Goal: Information Seeking & Learning: Learn about a topic

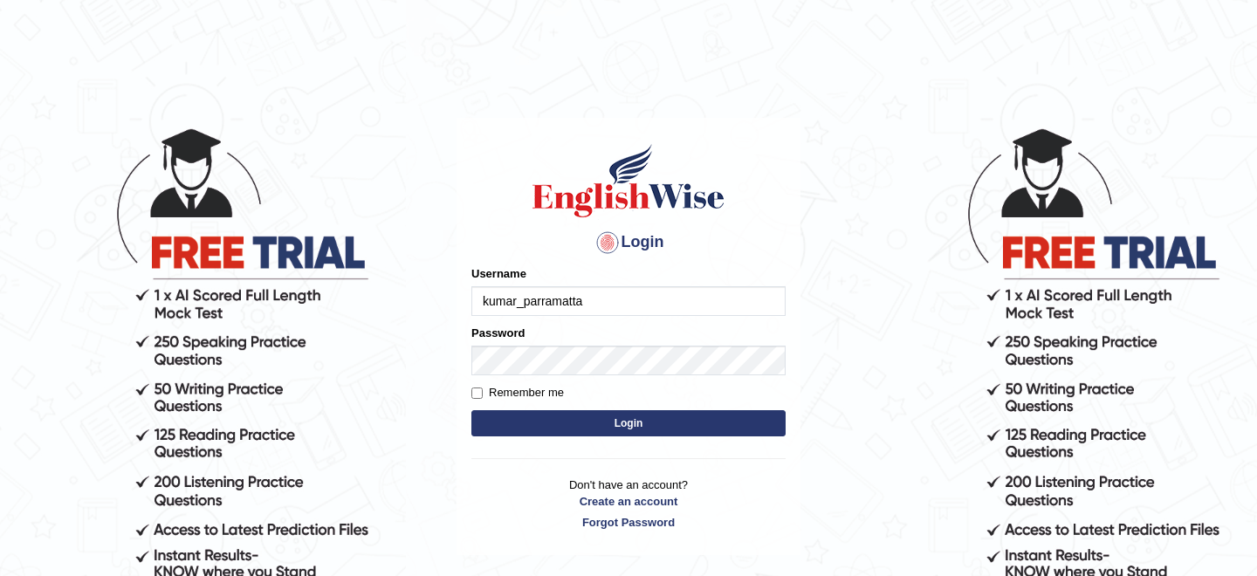
type input "kumar_parramatta"
click at [475, 386] on label "Remember me" at bounding box center [517, 392] width 93 height 17
click at [475, 388] on input "Remember me" at bounding box center [476, 393] width 11 height 11
checkbox input "true"
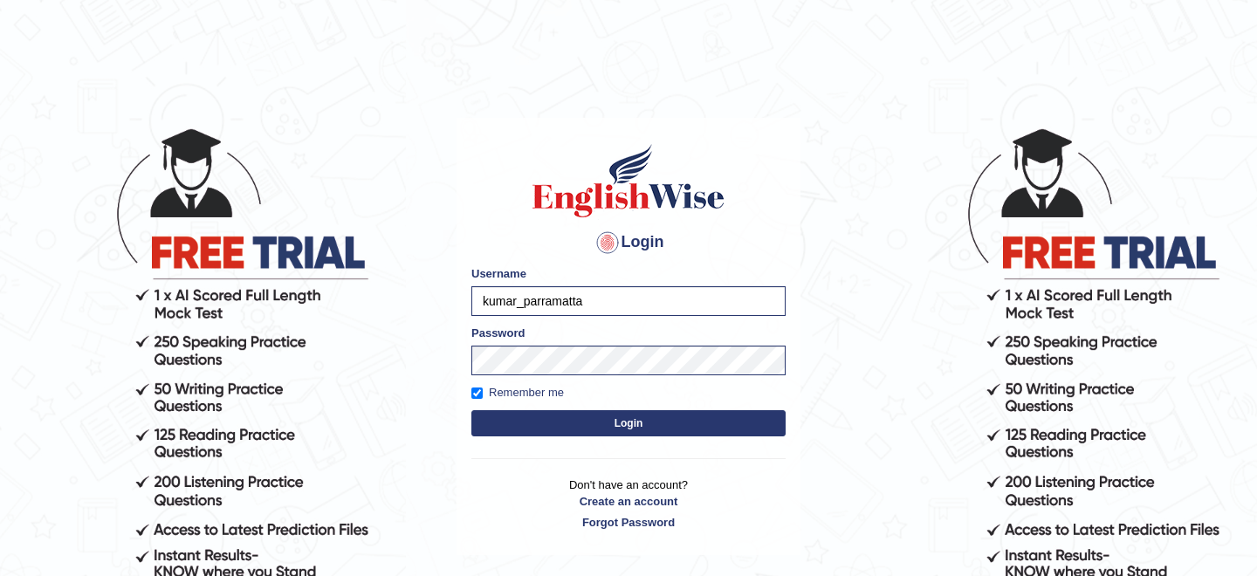
click at [509, 425] on button "Login" at bounding box center [628, 423] width 314 height 26
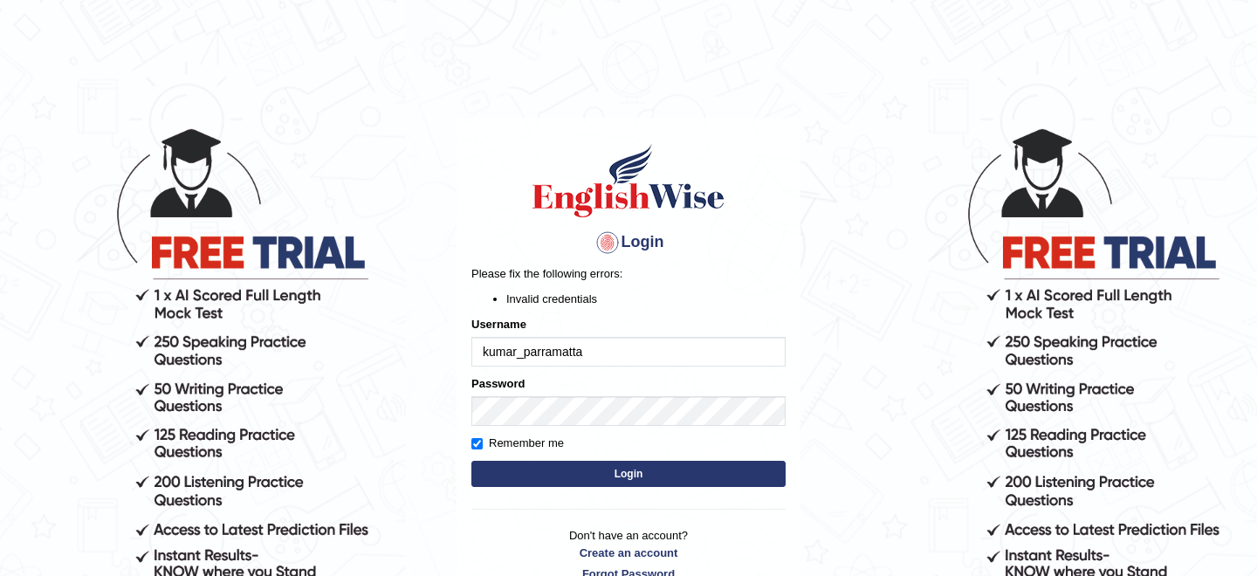
click at [521, 358] on input "kumar_parramatta" at bounding box center [628, 352] width 314 height 30
type input "kumar-parramatta"
click at [552, 482] on button "Login" at bounding box center [628, 474] width 314 height 26
click at [521, 354] on input "kumar-parramatta" at bounding box center [628, 352] width 314 height 30
click at [487, 357] on input "kumar_parramatta" at bounding box center [628, 352] width 314 height 30
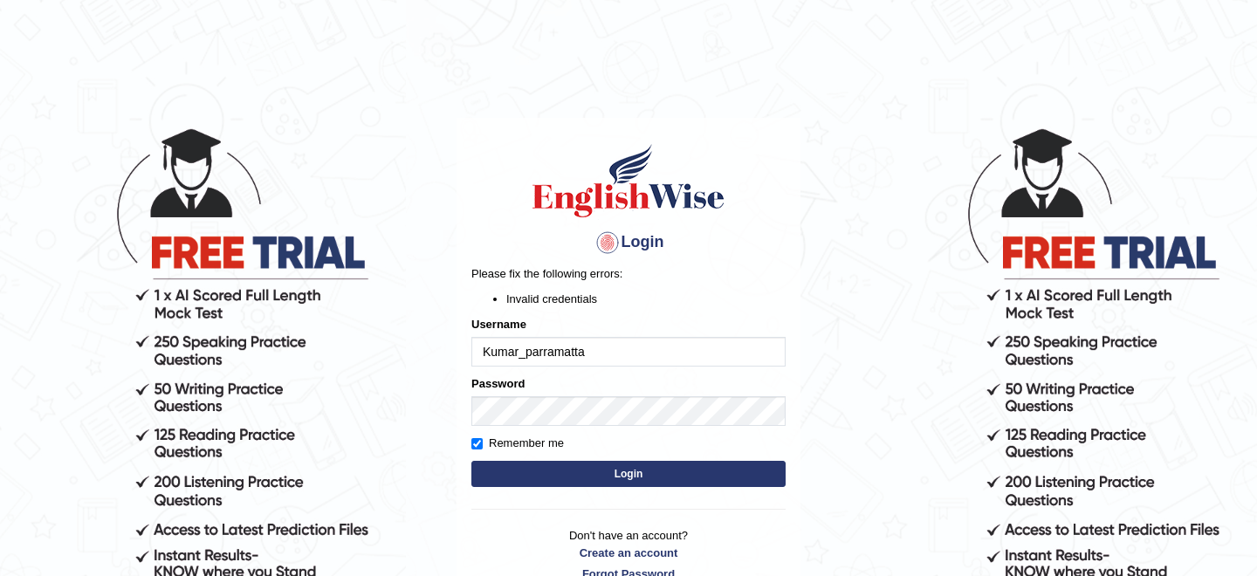
type input "Kumar_parramatta"
click at [567, 479] on button "Login" at bounding box center [628, 474] width 314 height 26
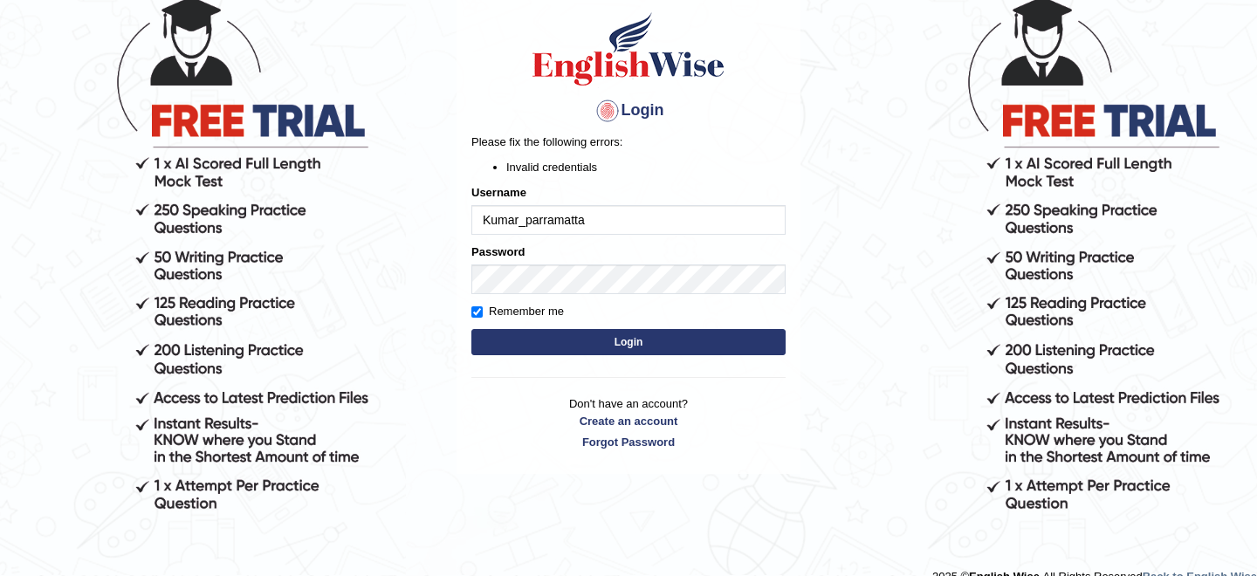
scroll to position [157, 0]
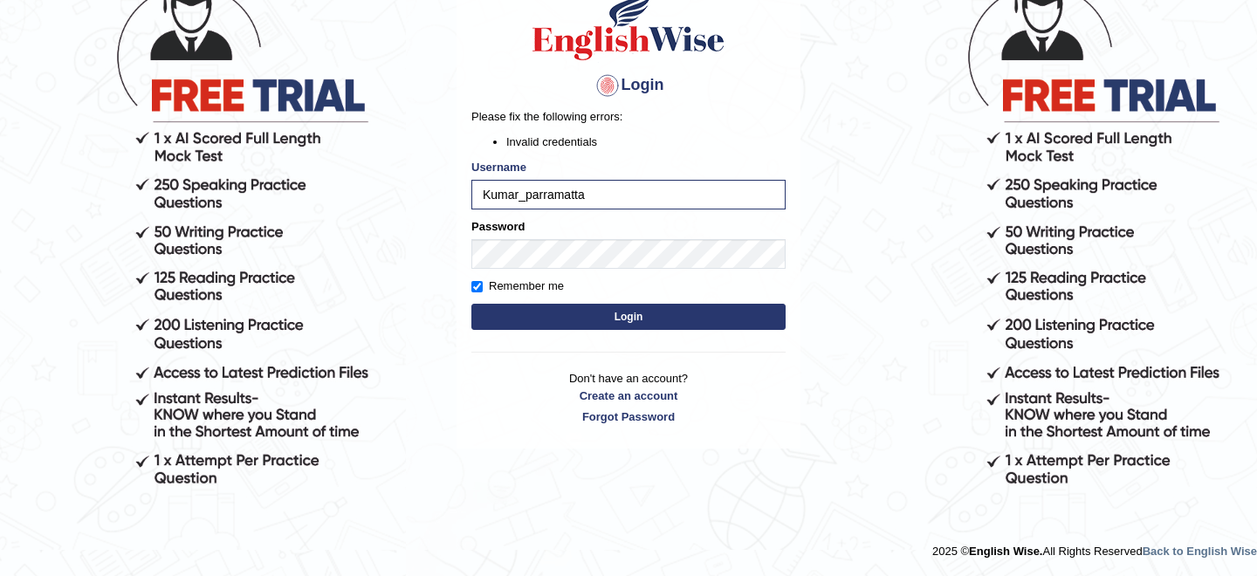
click at [599, 324] on button "Login" at bounding box center [628, 317] width 314 height 26
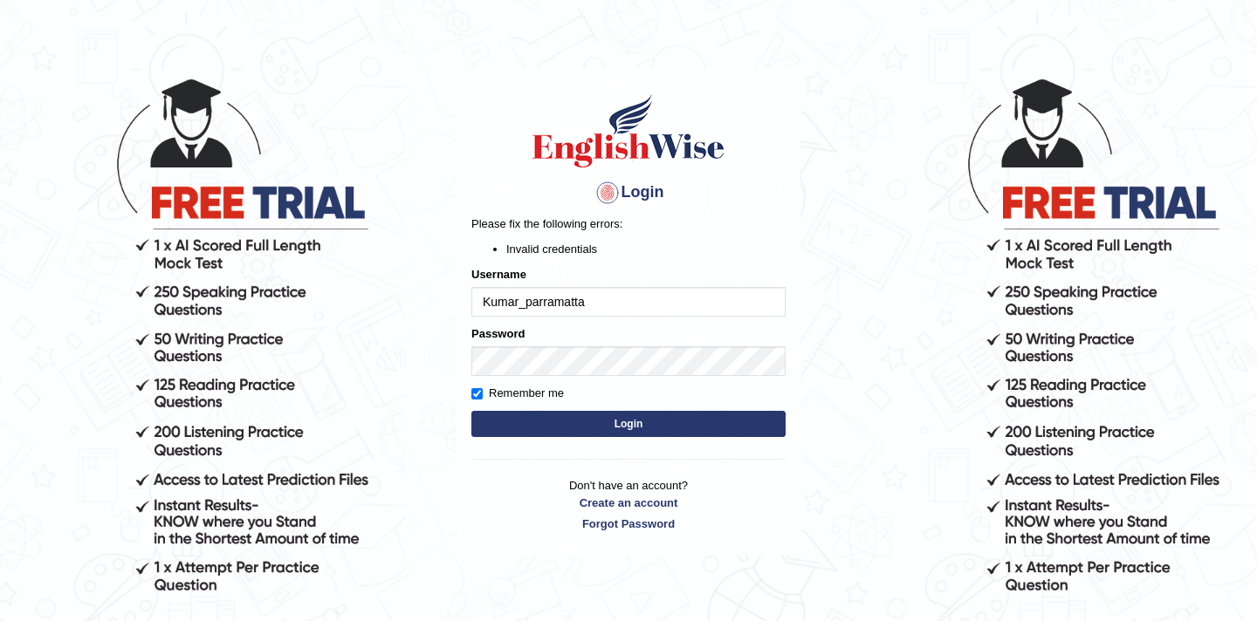
scroll to position [51, 0]
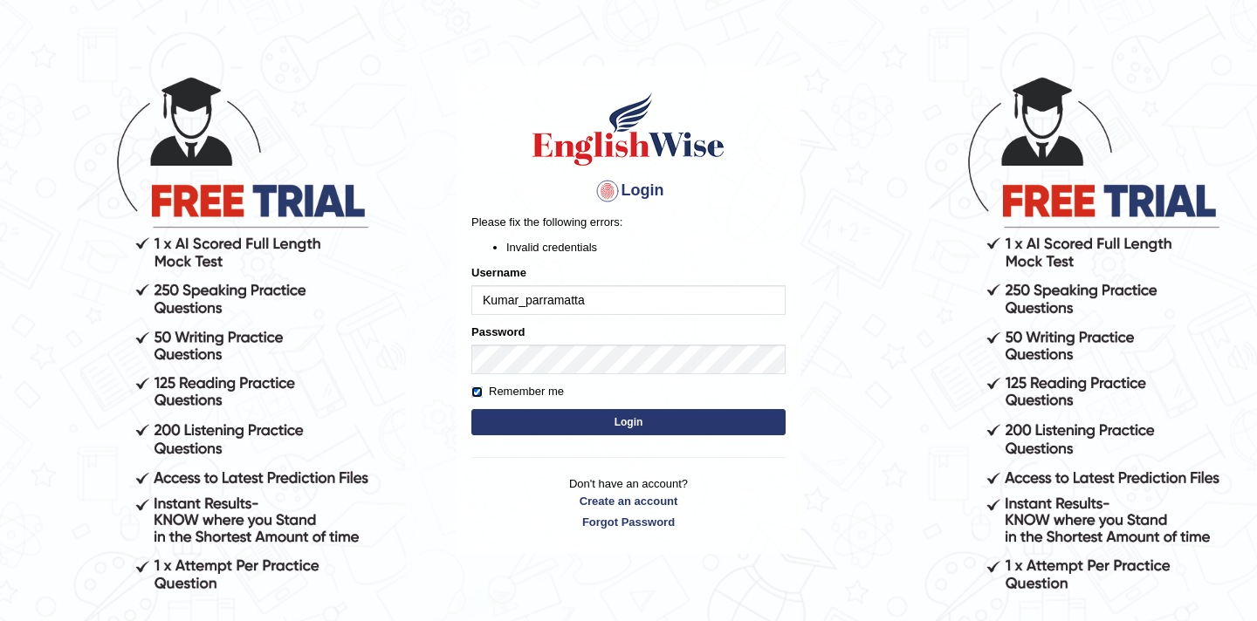
click at [474, 392] on input "Remember me" at bounding box center [476, 392] width 11 height 11
checkbox input "false"
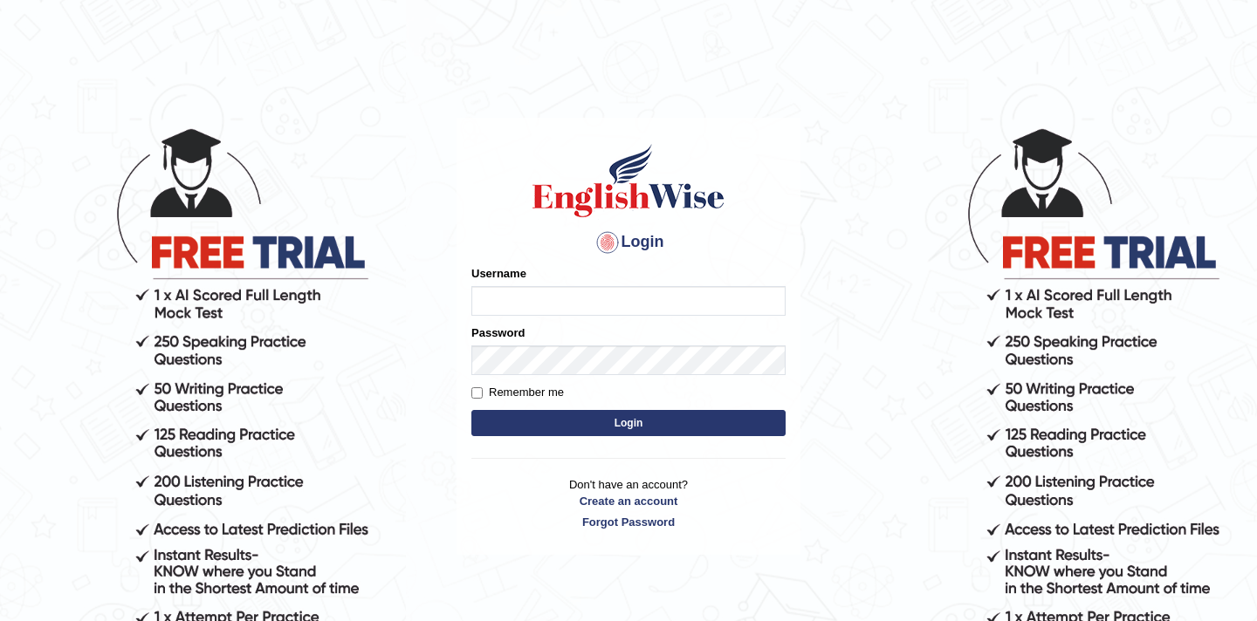
click at [552, 286] on input "Username" at bounding box center [628, 301] width 314 height 30
type input "Kumar_parramatta"
click at [478, 394] on input "Remember me" at bounding box center [476, 393] width 11 height 11
checkbox input "true"
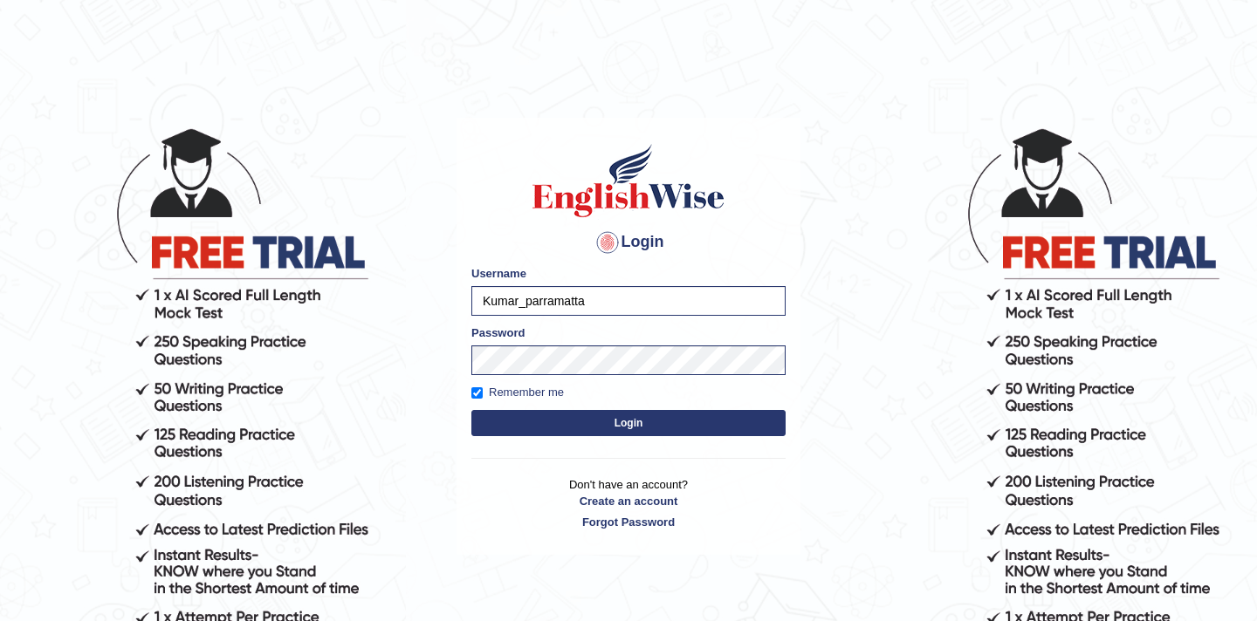
click at [594, 430] on button "Login" at bounding box center [628, 423] width 314 height 26
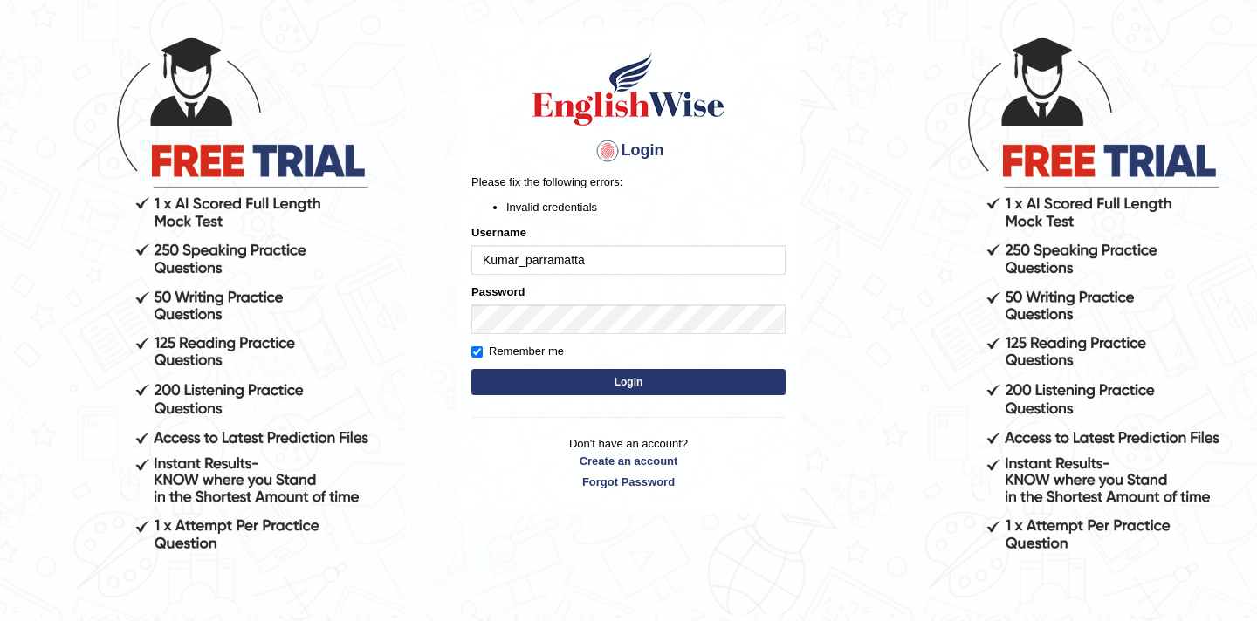
scroll to position [93, 0]
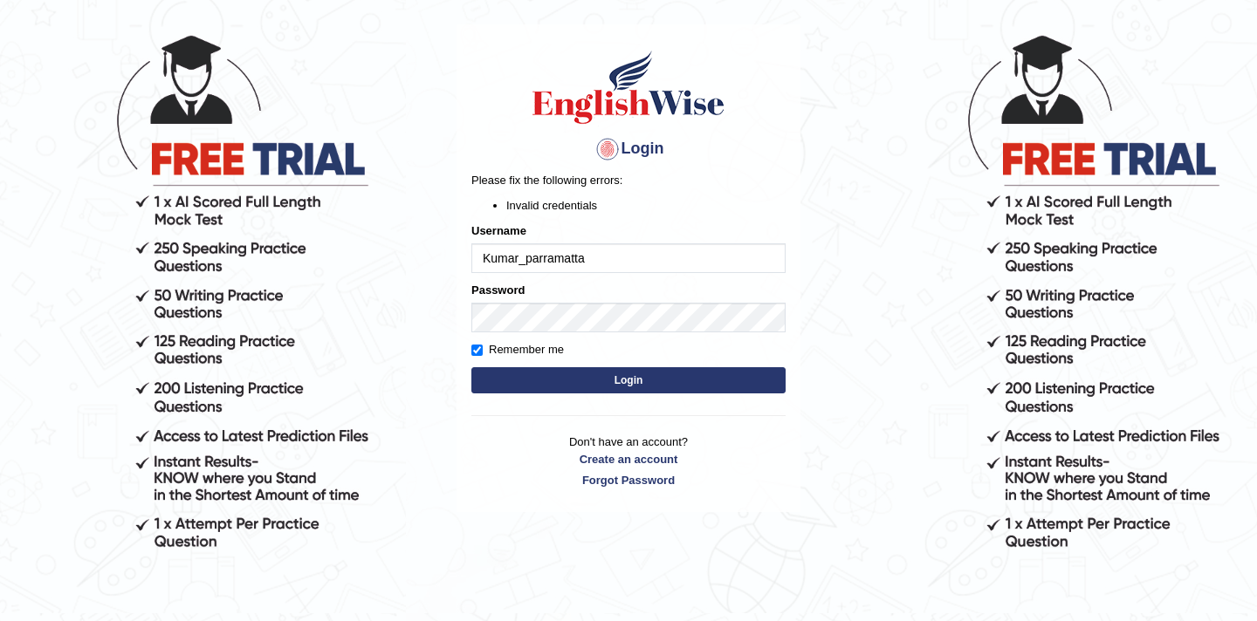
click at [525, 263] on input "Kumar_parramatta" at bounding box center [628, 259] width 314 height 30
type input "Kumar-parramatta"
click at [540, 386] on button "Login" at bounding box center [628, 380] width 314 height 26
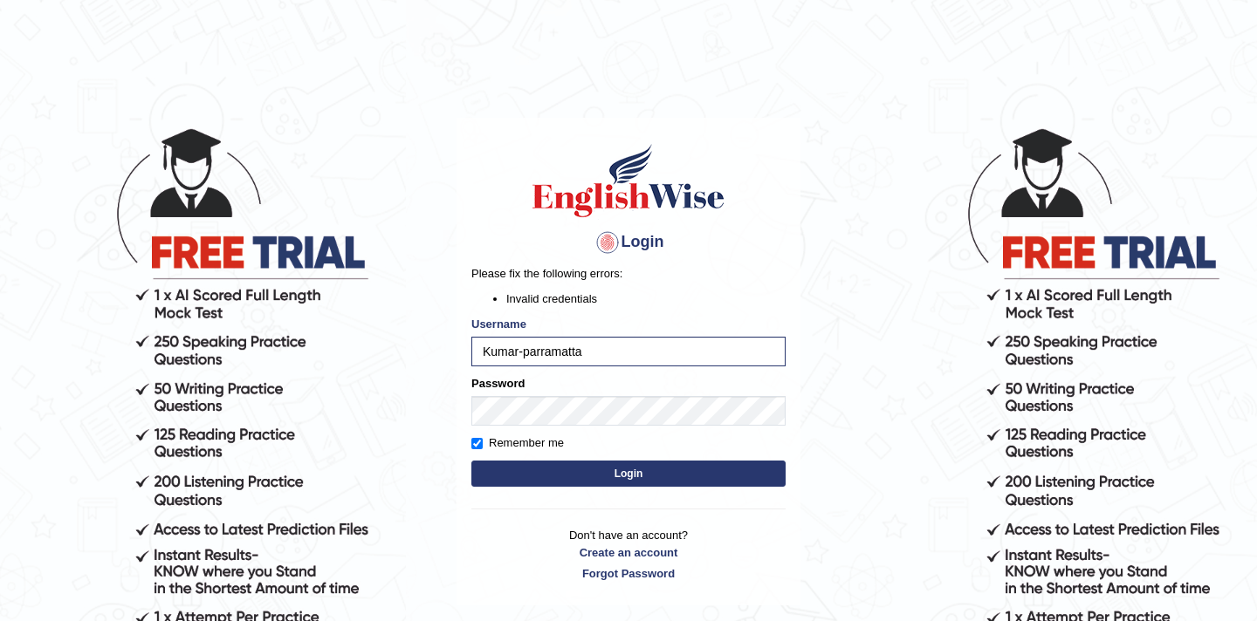
click at [557, 475] on button "Login" at bounding box center [628, 474] width 314 height 26
click at [598, 353] on input "Kumar-parramatta" at bounding box center [628, 352] width 314 height 30
click at [490, 352] on input "Kumar-parramatta" at bounding box center [628, 352] width 314 height 30
click at [522, 353] on input "kumar-parramatta" at bounding box center [628, 352] width 314 height 30
type input "kumar_parramatta"
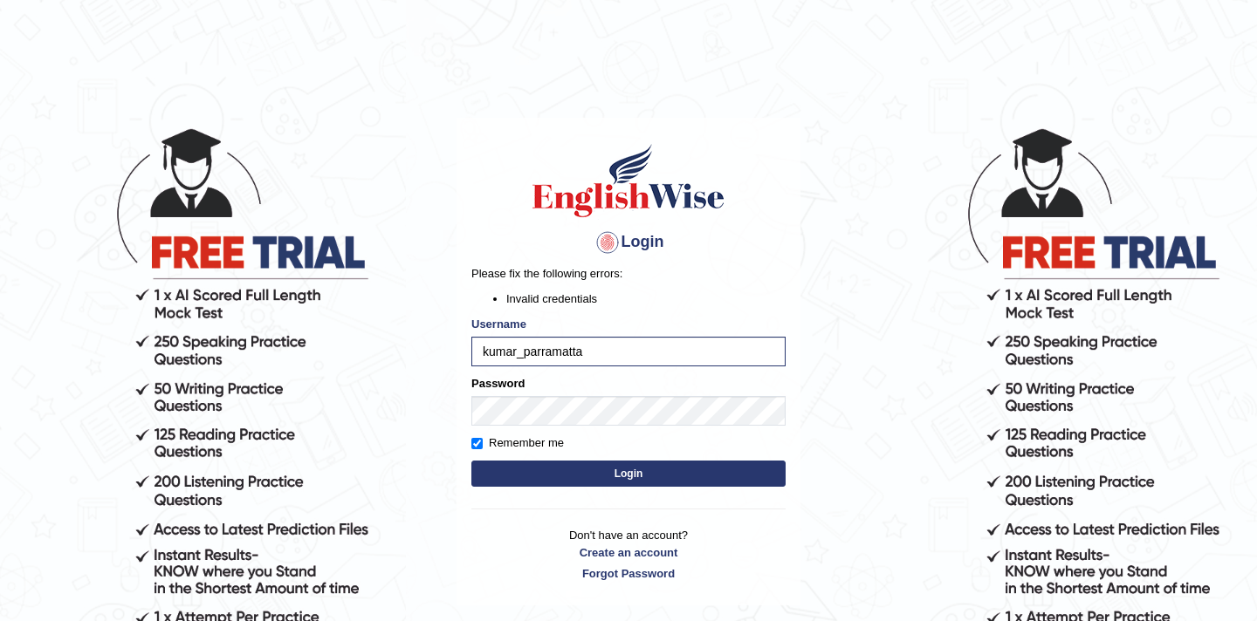
click at [511, 469] on button "Login" at bounding box center [628, 474] width 314 height 26
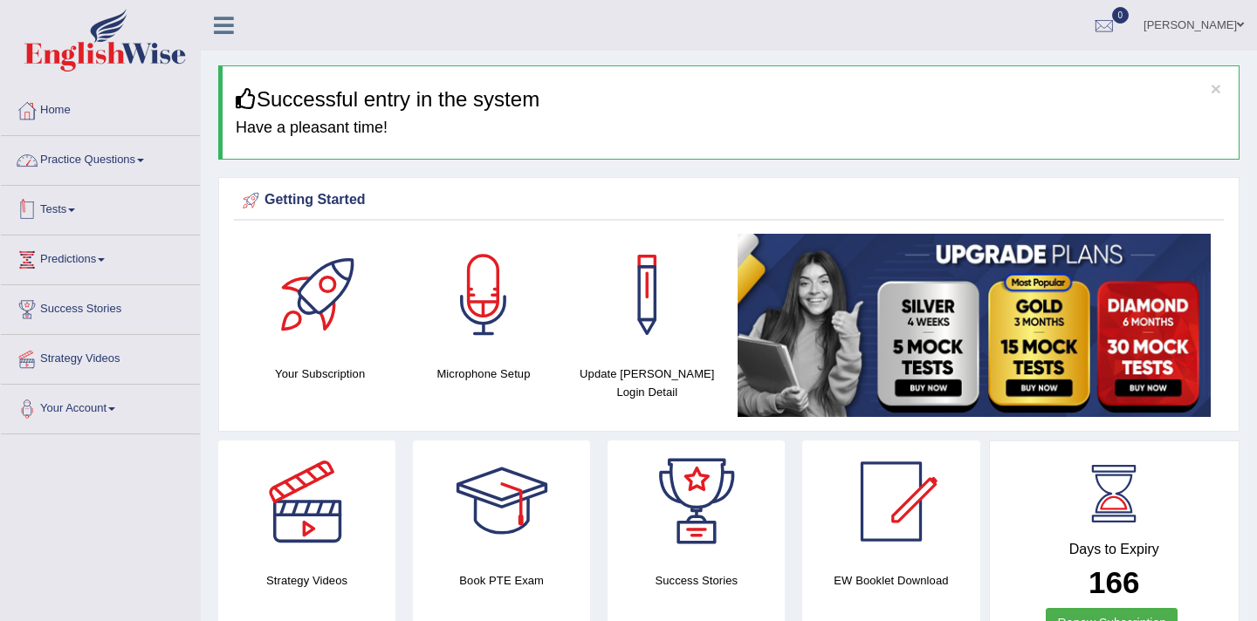
click at [99, 161] on link "Practice Questions" at bounding box center [100, 158] width 199 height 44
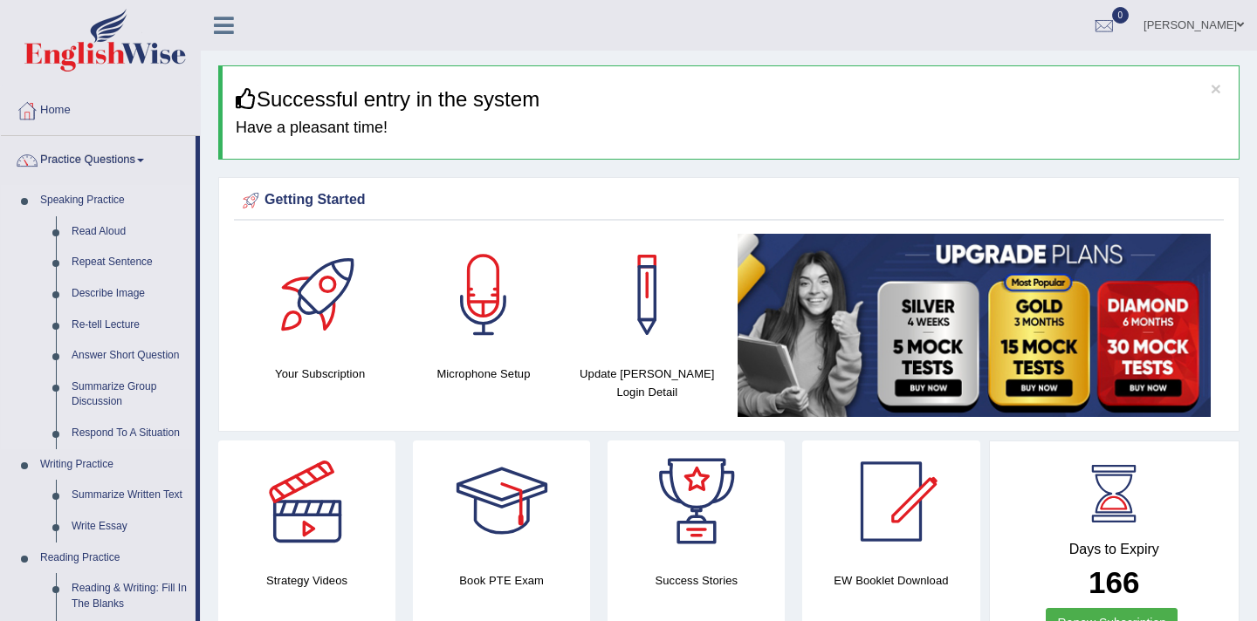
click at [93, 199] on link "Speaking Practice" at bounding box center [113, 200] width 163 height 31
click at [97, 235] on link "Read Aloud" at bounding box center [130, 231] width 132 height 31
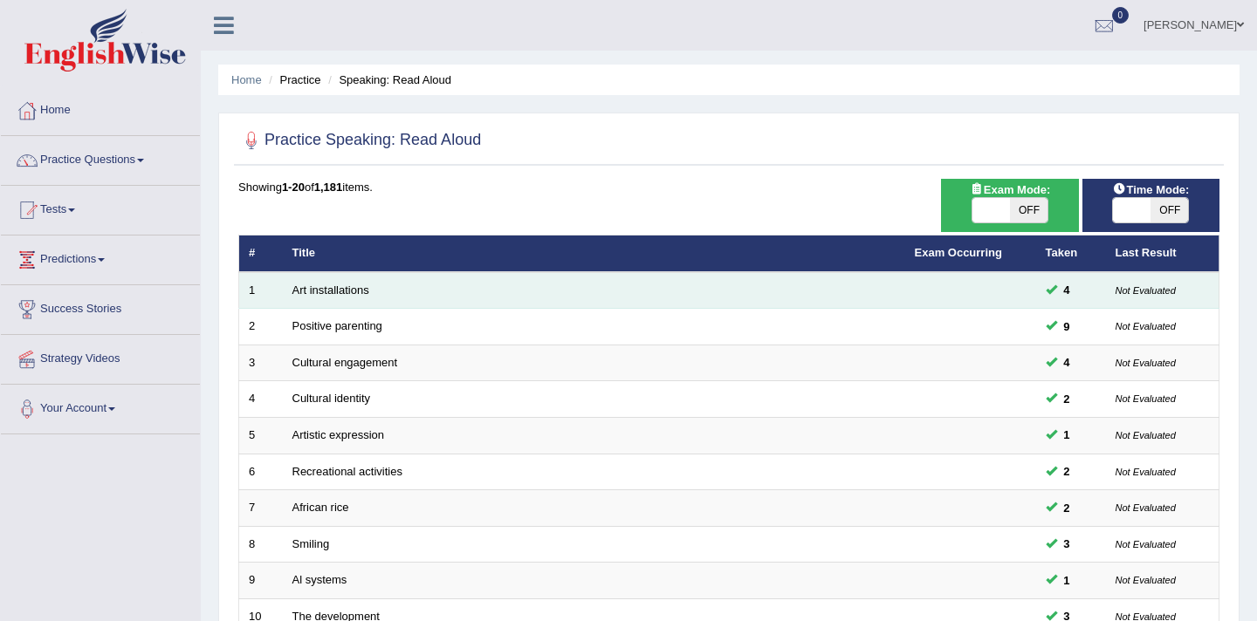
click at [669, 290] on td "Art installations" at bounding box center [594, 290] width 622 height 37
click at [362, 298] on td "Art installations" at bounding box center [594, 290] width 622 height 37
click at [1135, 299] on td "Not Evaluated" at bounding box center [1162, 290] width 113 height 37
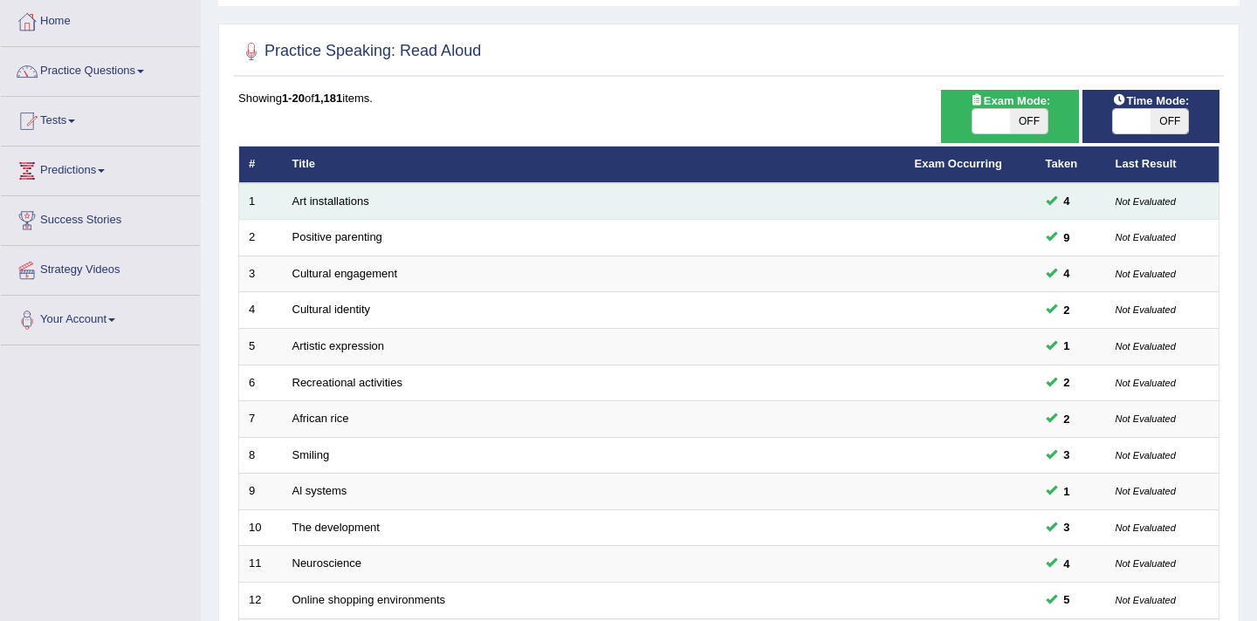
scroll to position [82, 0]
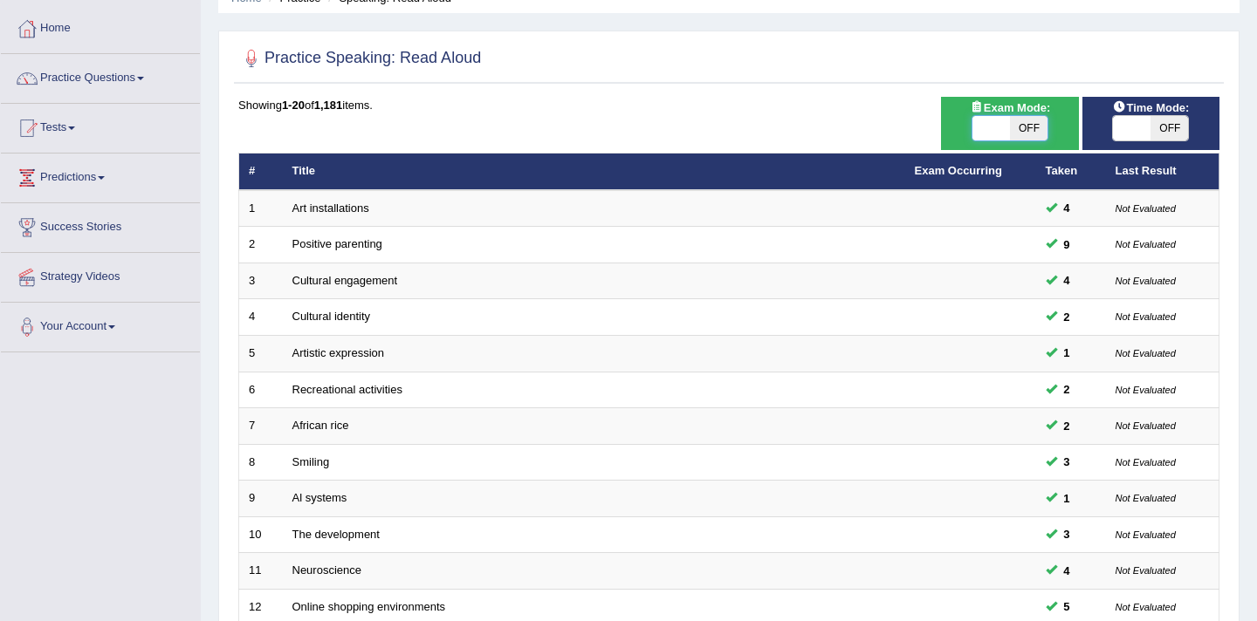
click at [1003, 131] on span at bounding box center [991, 128] width 38 height 24
checkbox input "true"
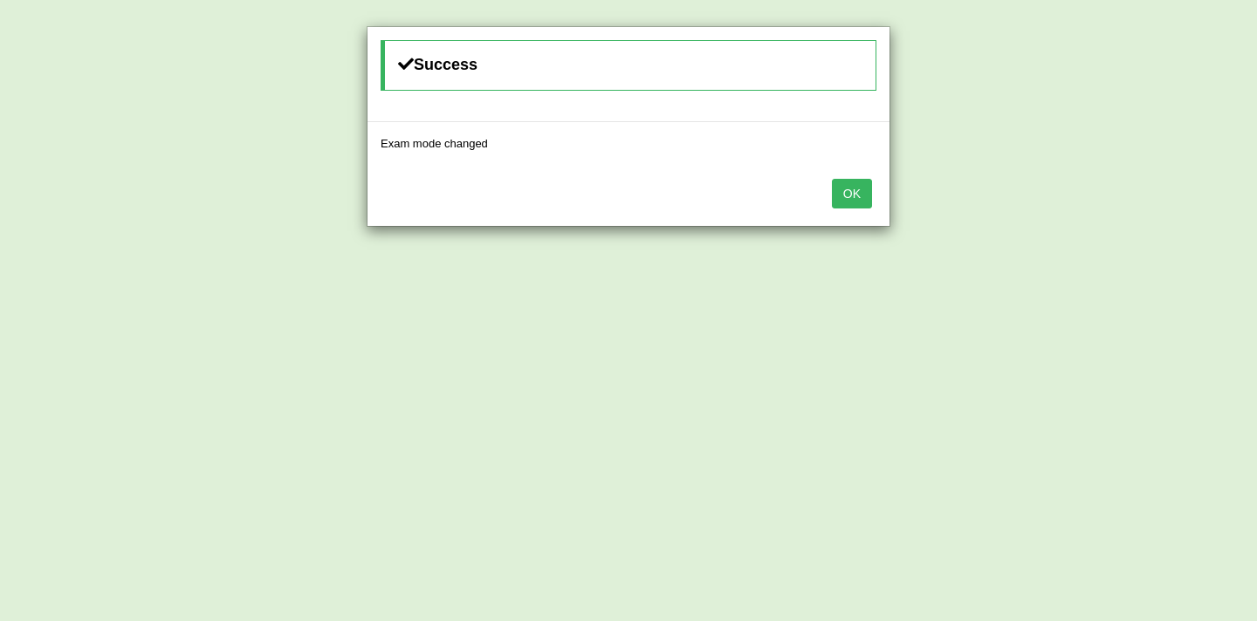
click at [853, 198] on button "OK" at bounding box center [852, 194] width 40 height 30
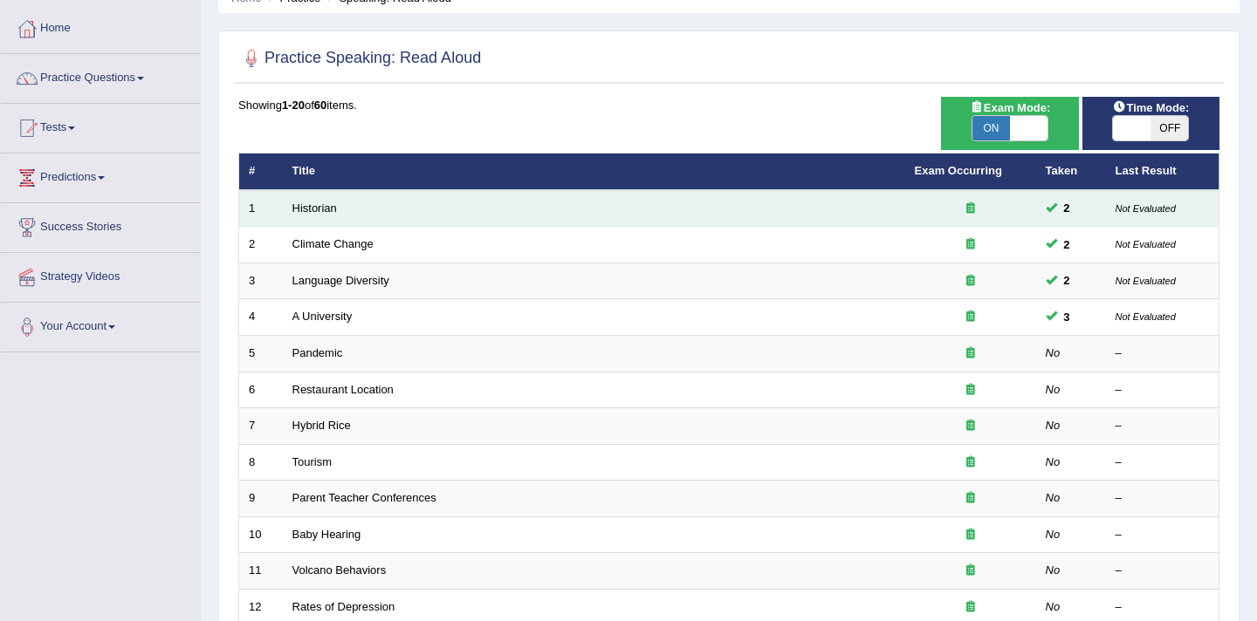
click at [1108, 220] on td "Not Evaluated" at bounding box center [1162, 208] width 113 height 37
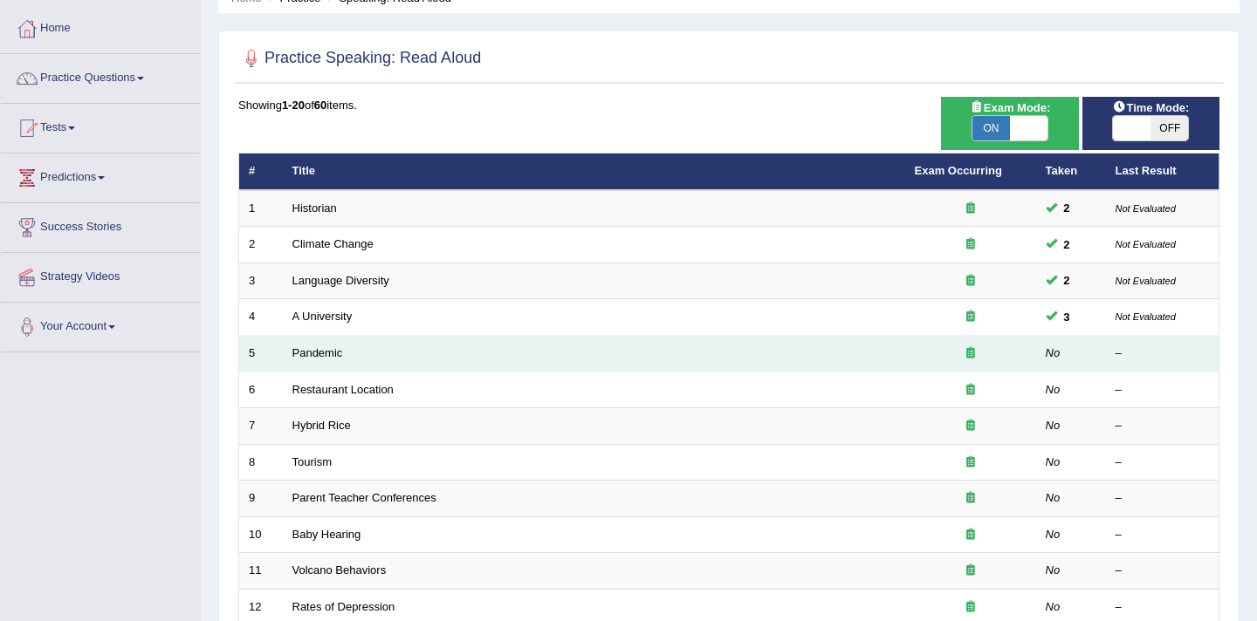
click at [1081, 361] on td "No" at bounding box center [1071, 354] width 70 height 37
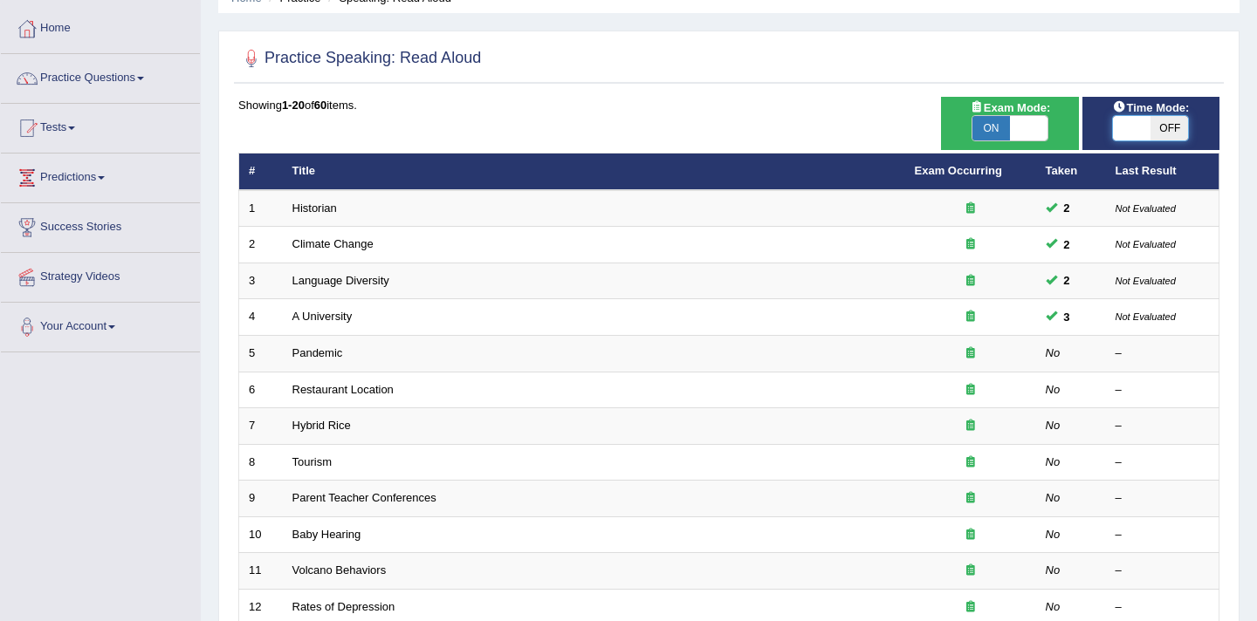
click at [1125, 122] on span at bounding box center [1132, 128] width 38 height 24
checkbox input "true"
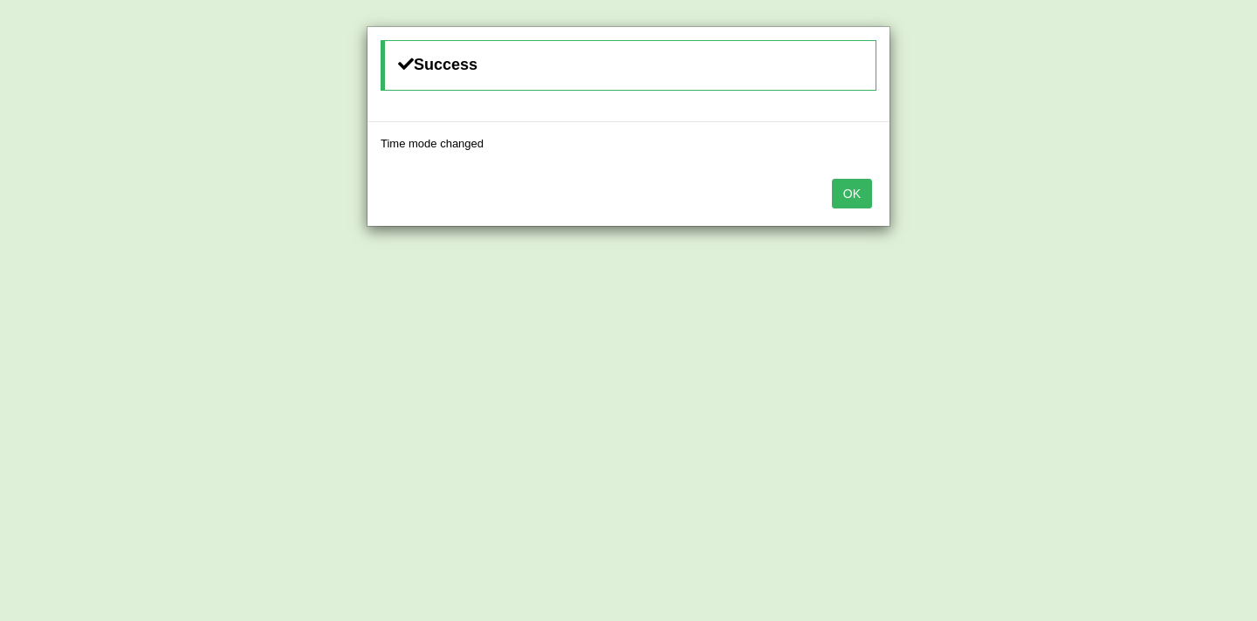
click at [848, 198] on button "OK" at bounding box center [852, 194] width 40 height 30
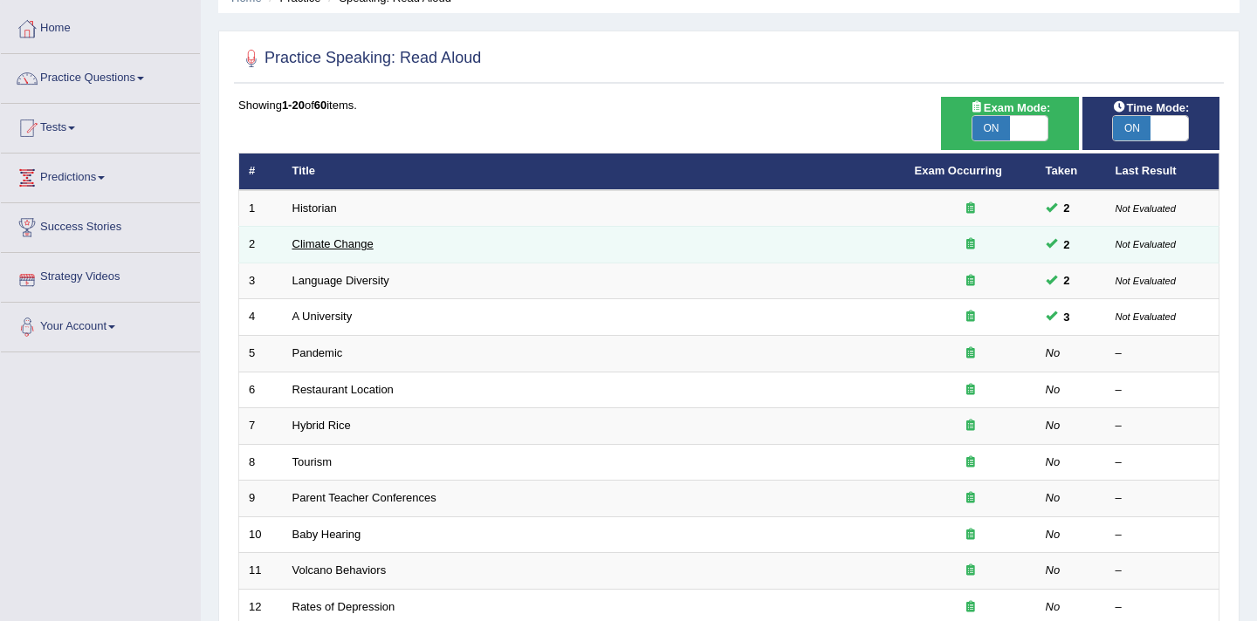
click at [308, 246] on link "Climate Change" at bounding box center [332, 243] width 81 height 13
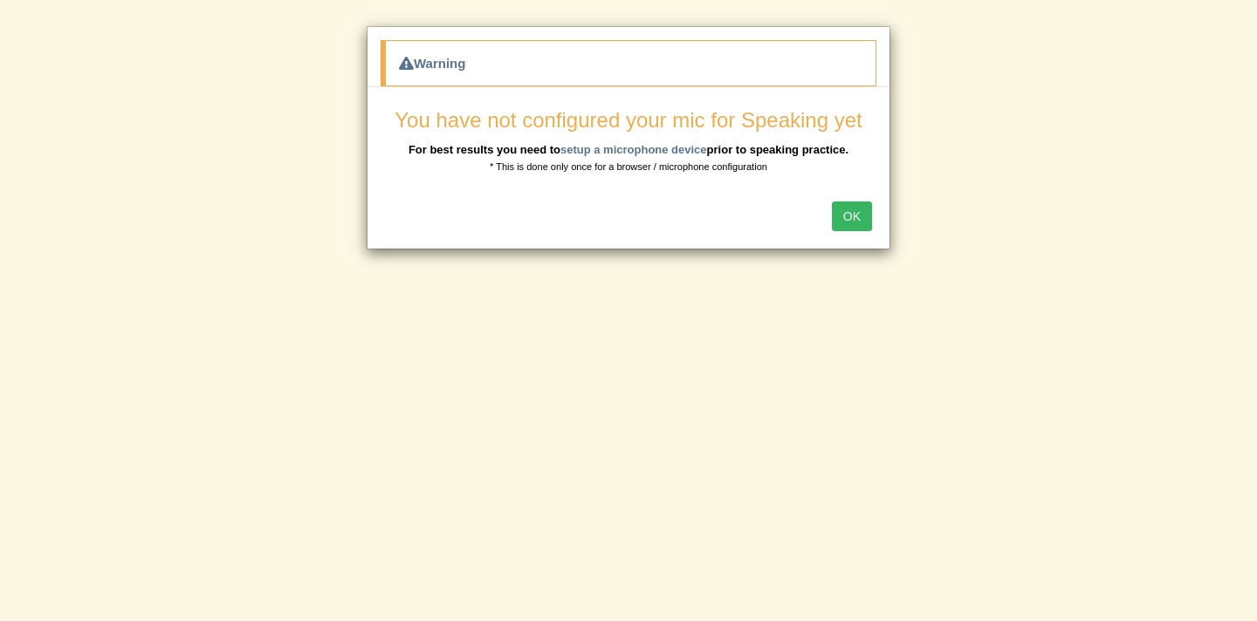
click at [850, 208] on button "OK" at bounding box center [852, 217] width 40 height 30
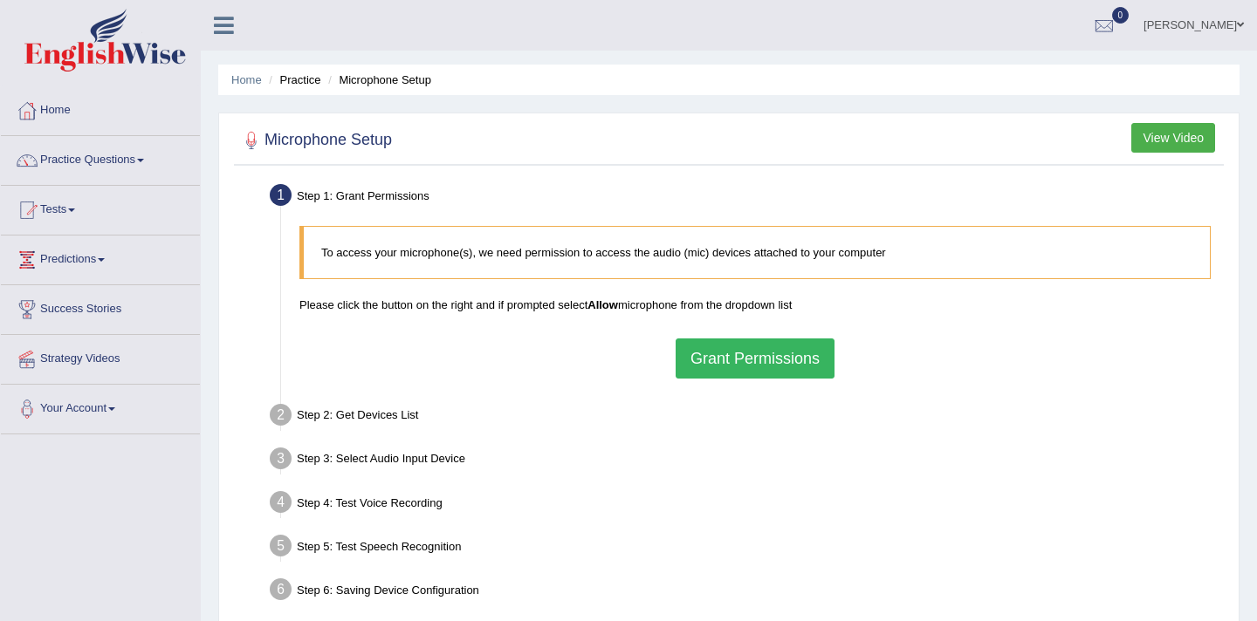
click at [765, 369] on button "Grant Permissions" at bounding box center [755, 359] width 159 height 40
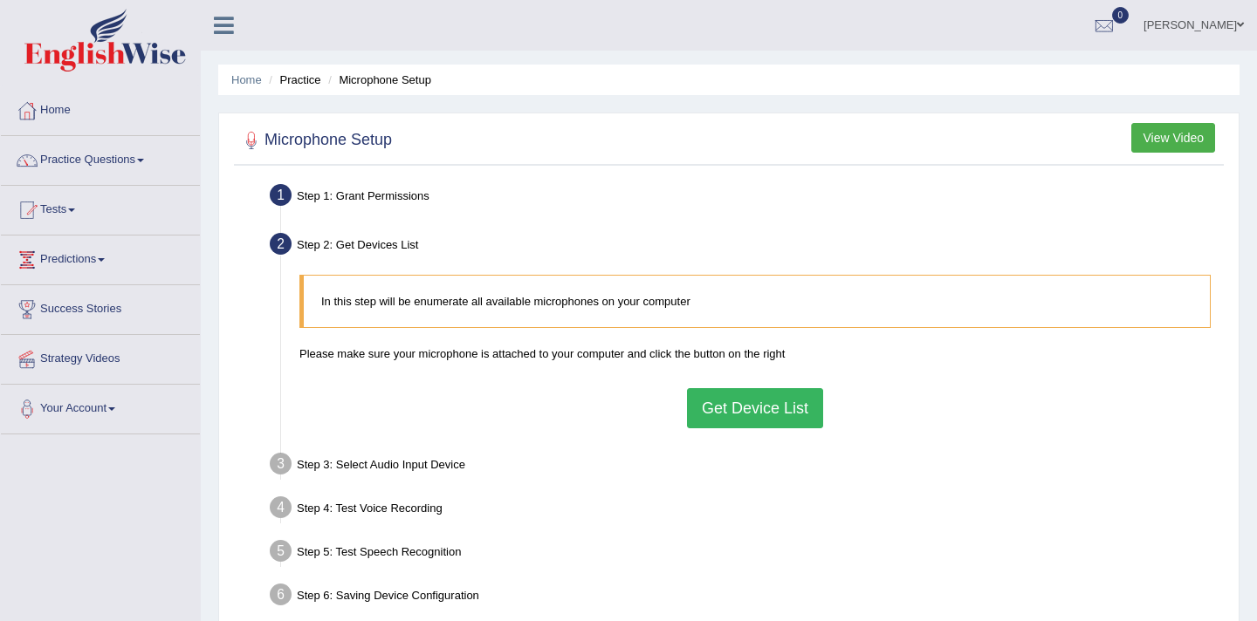
click at [721, 412] on button "Get Device List" at bounding box center [755, 408] width 136 height 40
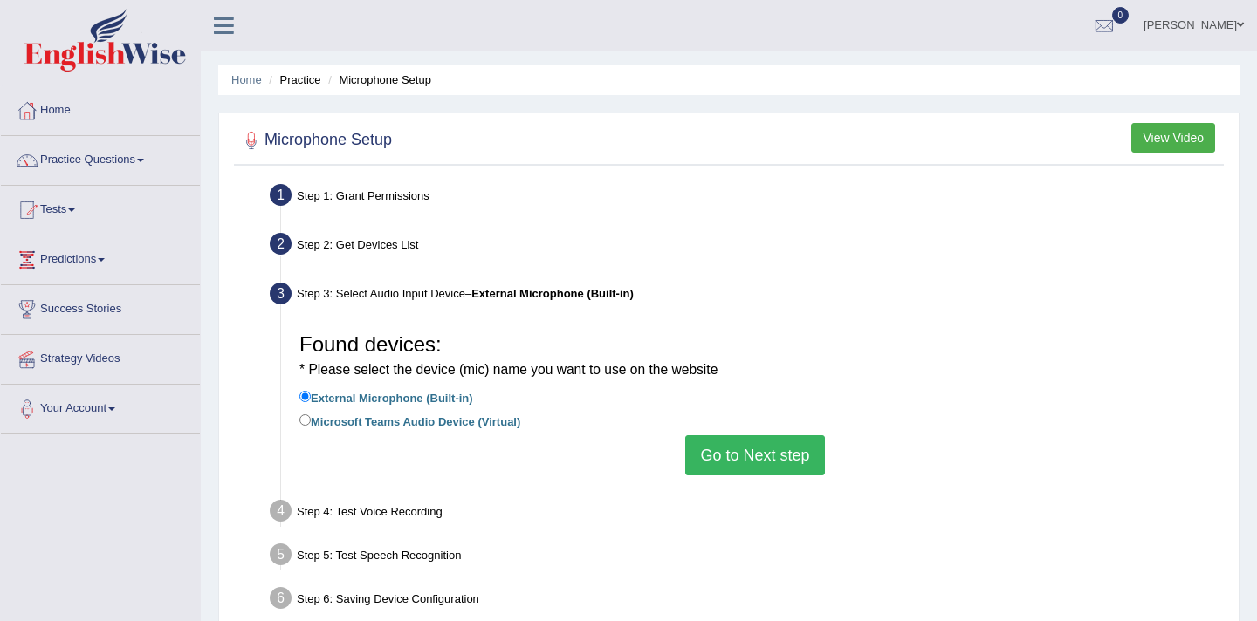
click at [748, 461] on button "Go to Next step" at bounding box center [754, 456] width 139 height 40
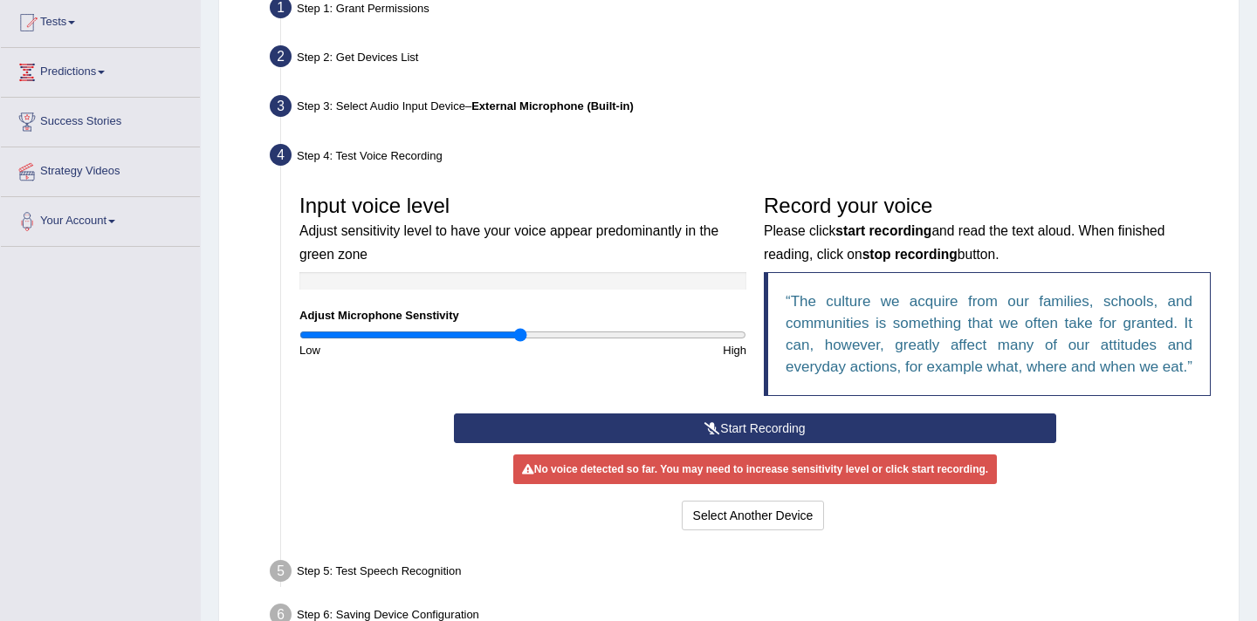
scroll to position [195, 0]
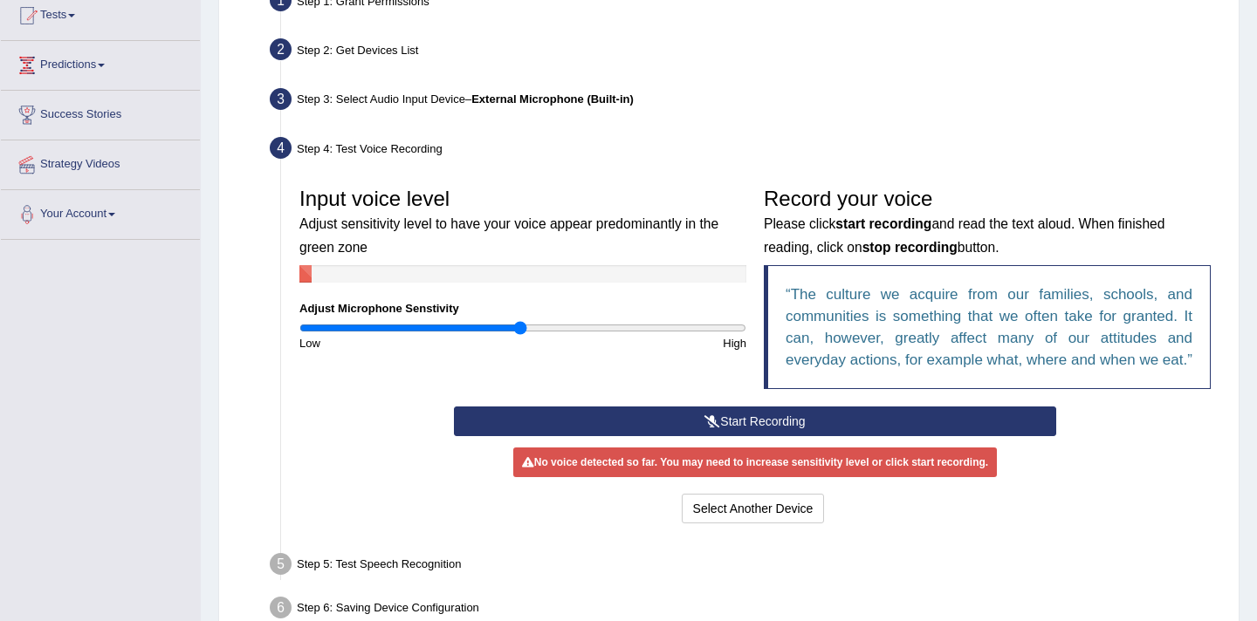
click at [729, 436] on button "Start Recording" at bounding box center [754, 422] width 601 height 30
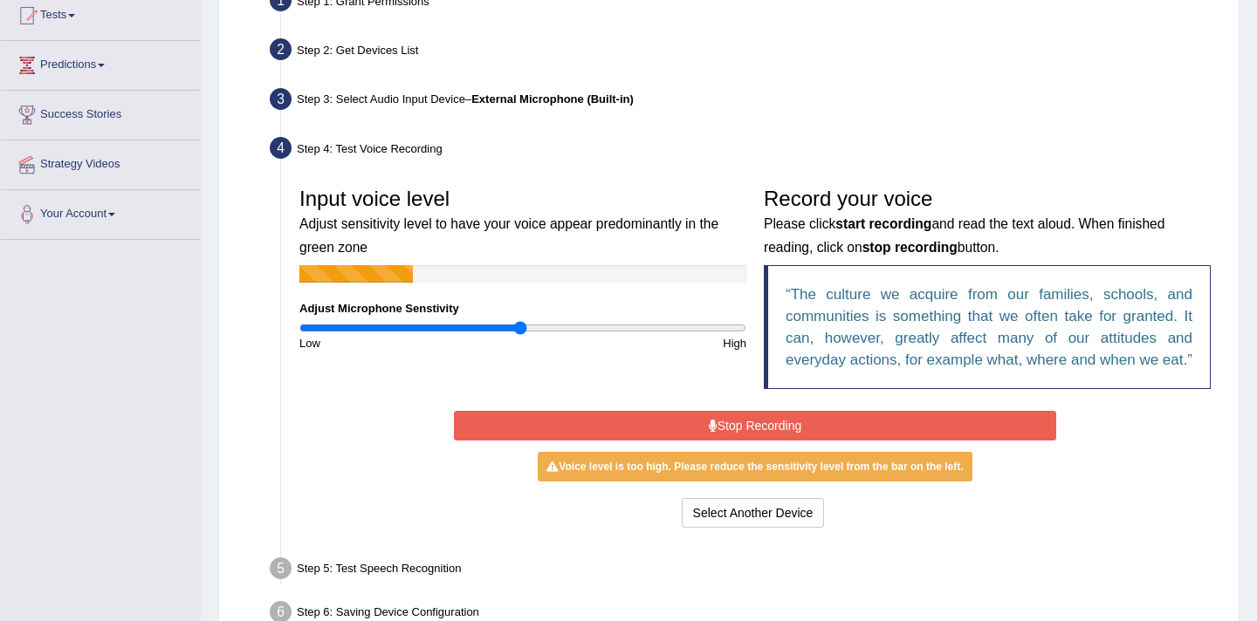
click at [733, 441] on button "Stop Recording" at bounding box center [754, 426] width 601 height 30
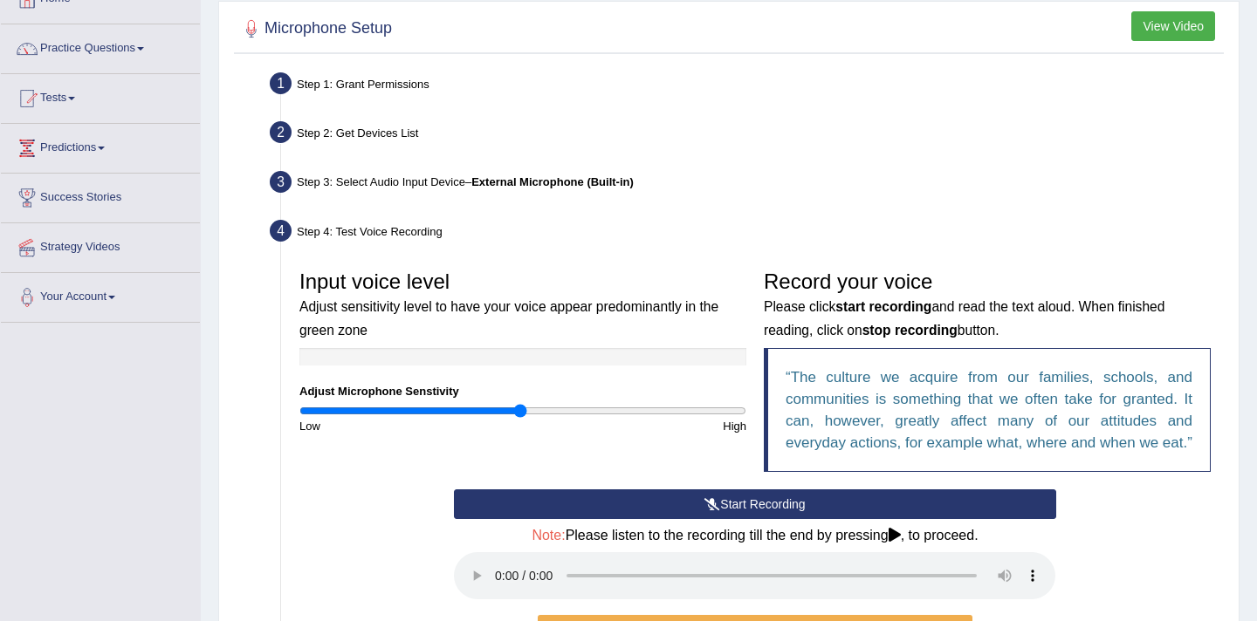
scroll to position [398, 0]
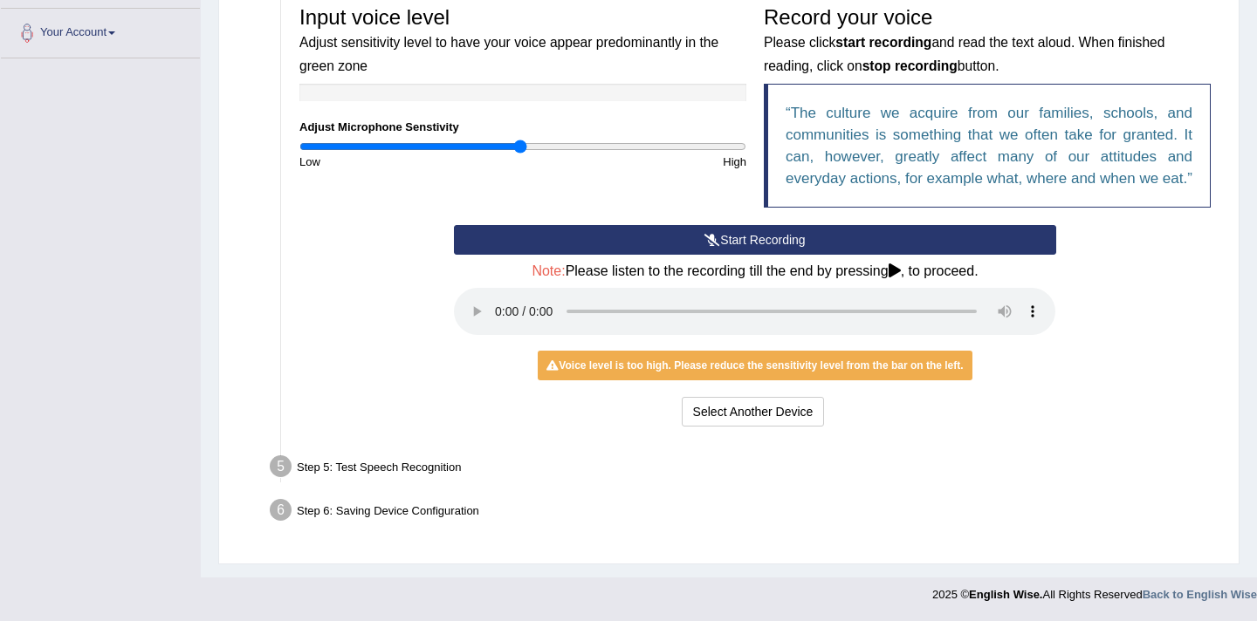
click at [360, 470] on div "Step 5: Test Speech Recognition" at bounding box center [746, 469] width 969 height 38
click at [284, 468] on li "Step 5: Test Speech Recognition Text to read The culture we acquire from our fa…" at bounding box center [746, 469] width 946 height 38
click at [456, 461] on div "Step 5: Test Speech Recognition" at bounding box center [746, 469] width 969 height 38
click at [784, 408] on button "Select Another Device" at bounding box center [753, 412] width 143 height 30
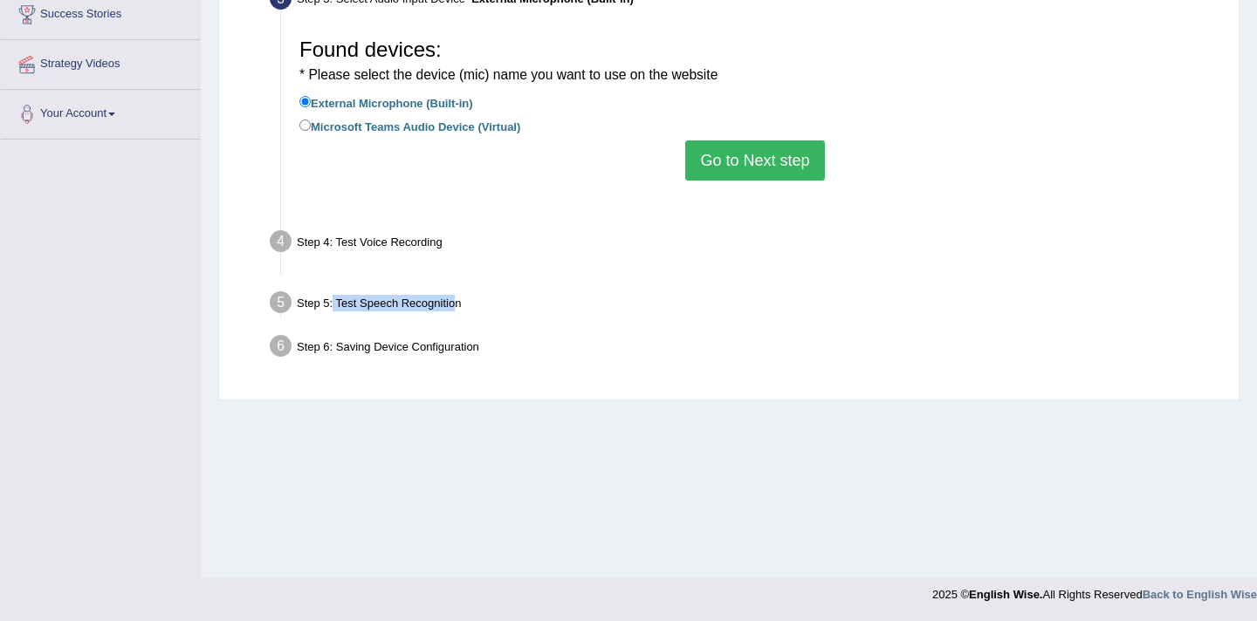
scroll to position [295, 0]
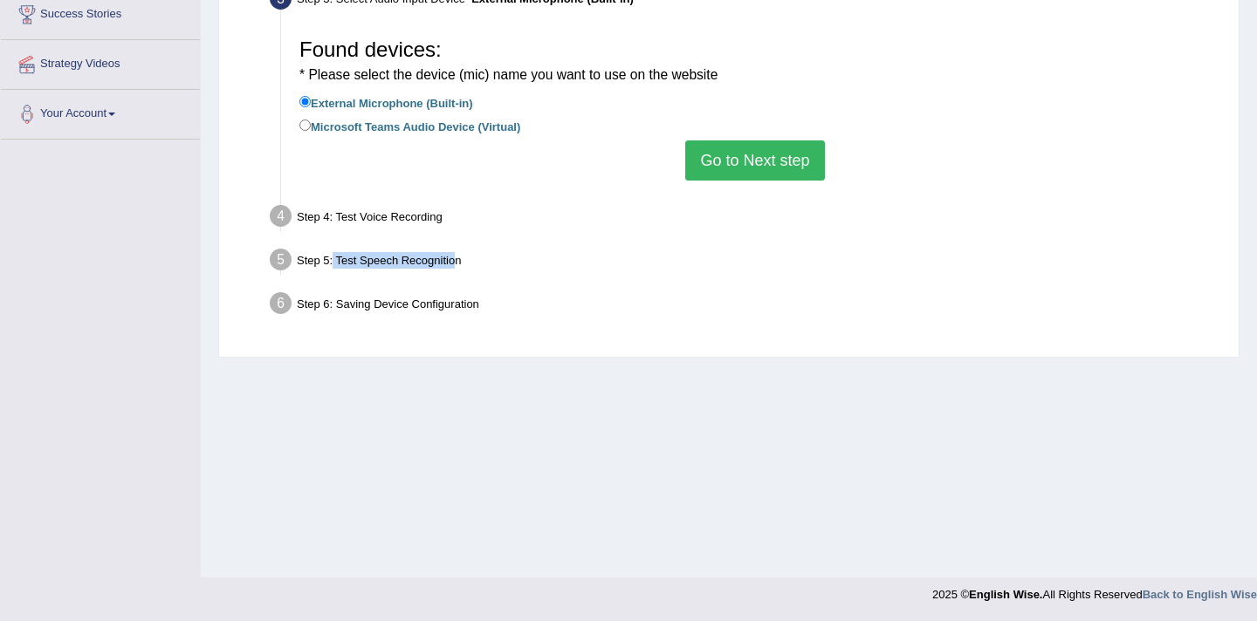
click at [752, 175] on button "Go to Next step" at bounding box center [754, 161] width 139 height 40
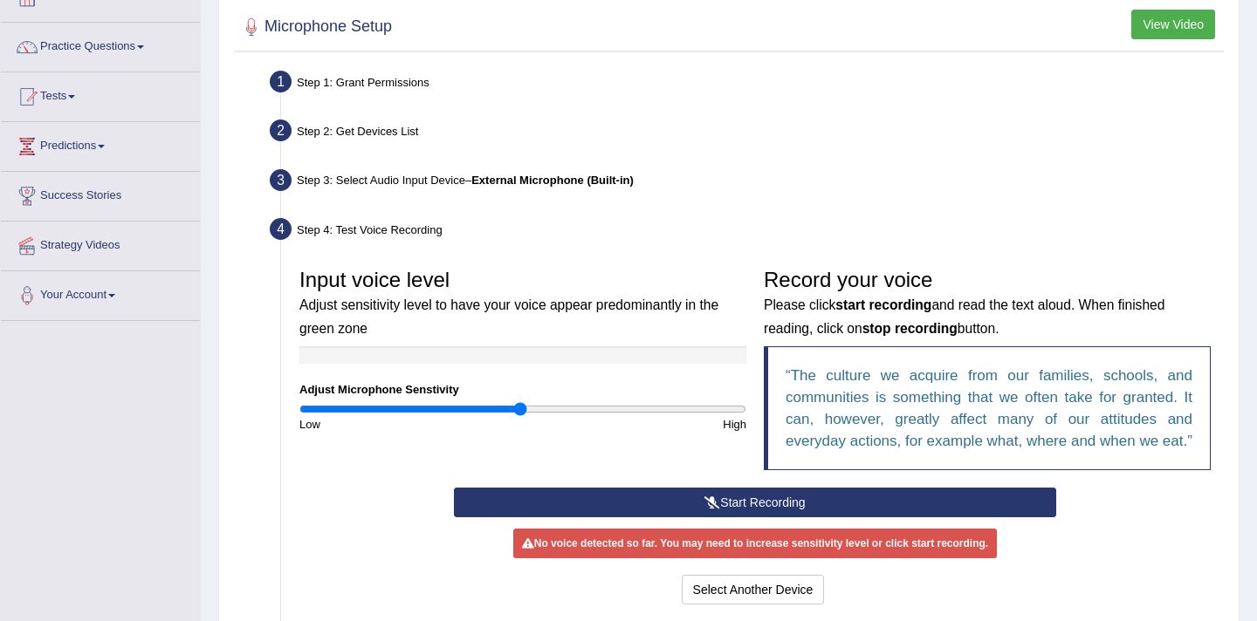
scroll to position [0, 0]
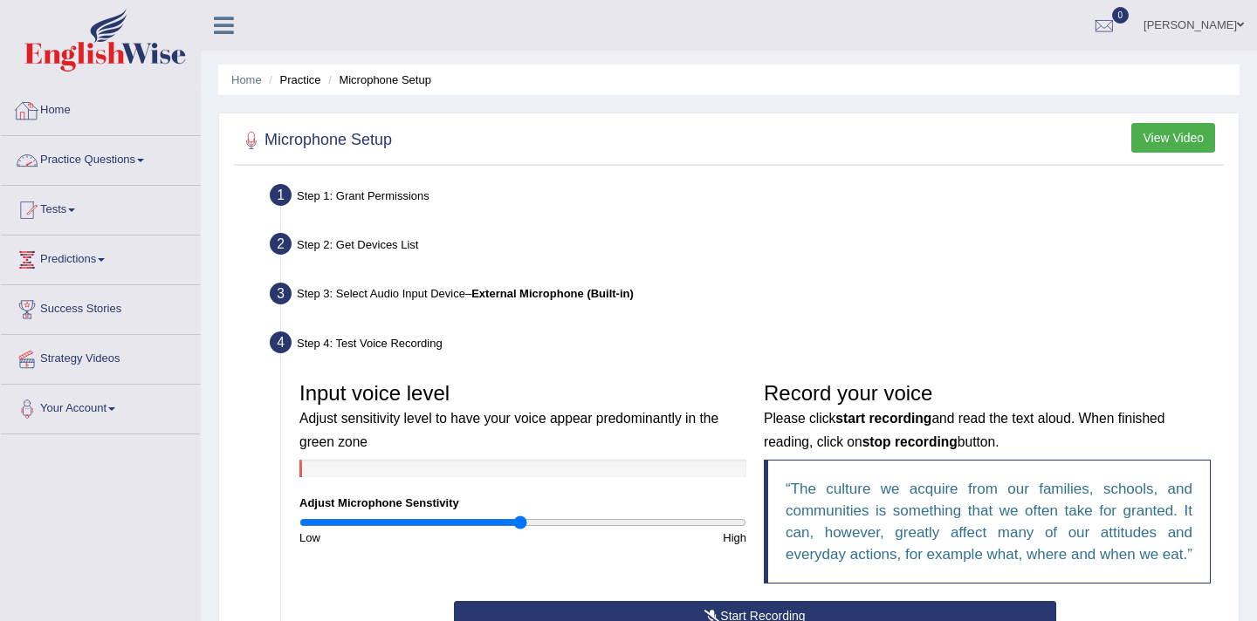
click at [51, 111] on link "Home" at bounding box center [100, 108] width 199 height 44
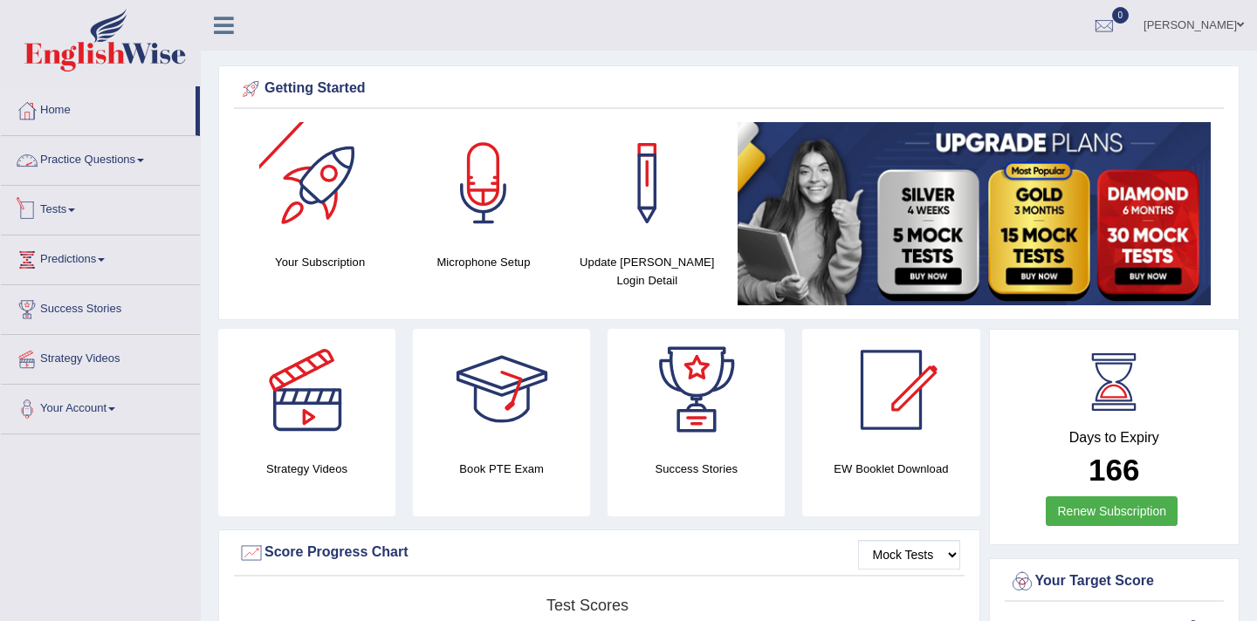
click at [67, 209] on link "Tests" at bounding box center [100, 208] width 199 height 44
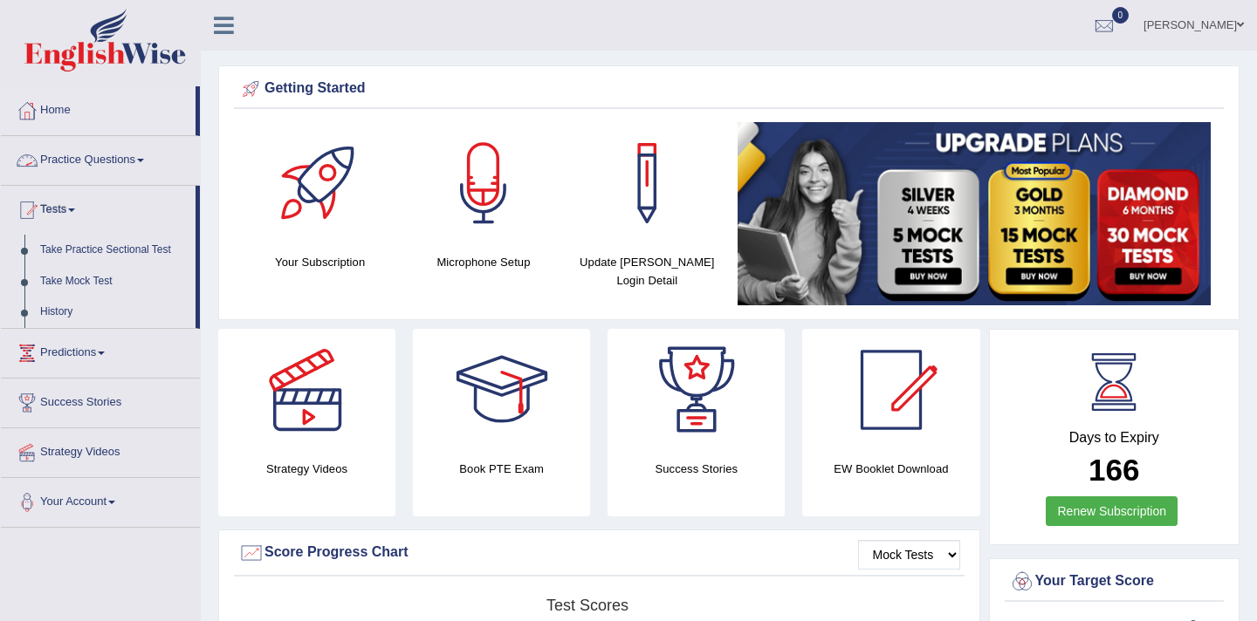
click at [84, 160] on link "Practice Questions" at bounding box center [100, 158] width 199 height 44
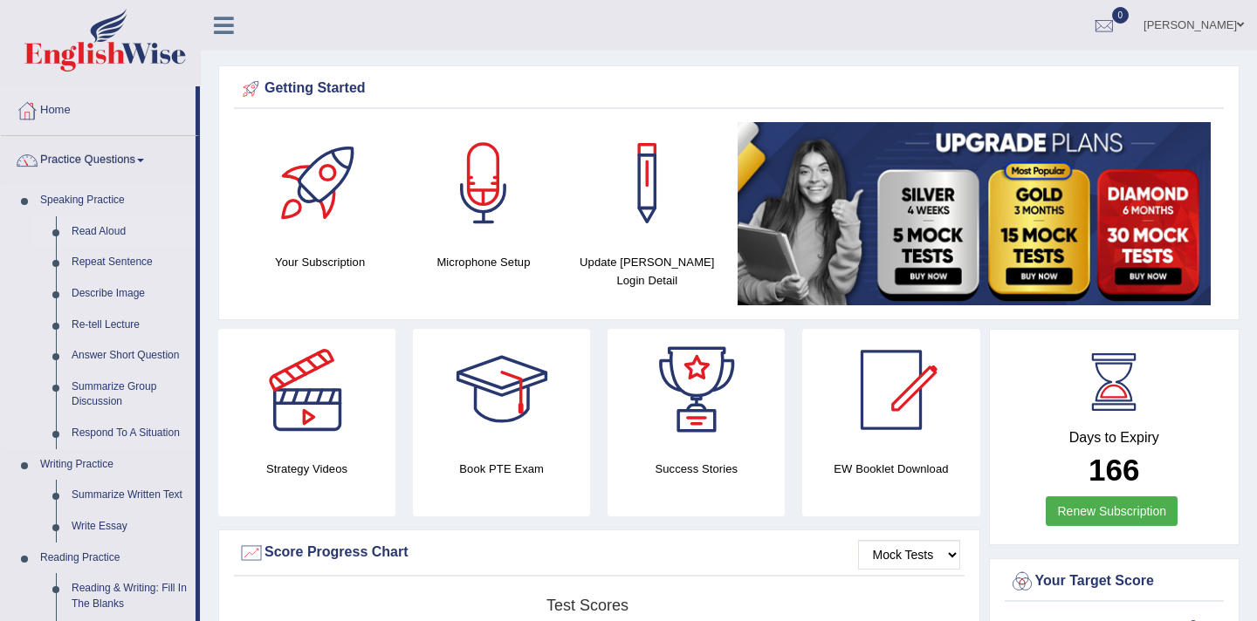
click at [92, 234] on link "Read Aloud" at bounding box center [130, 231] width 132 height 31
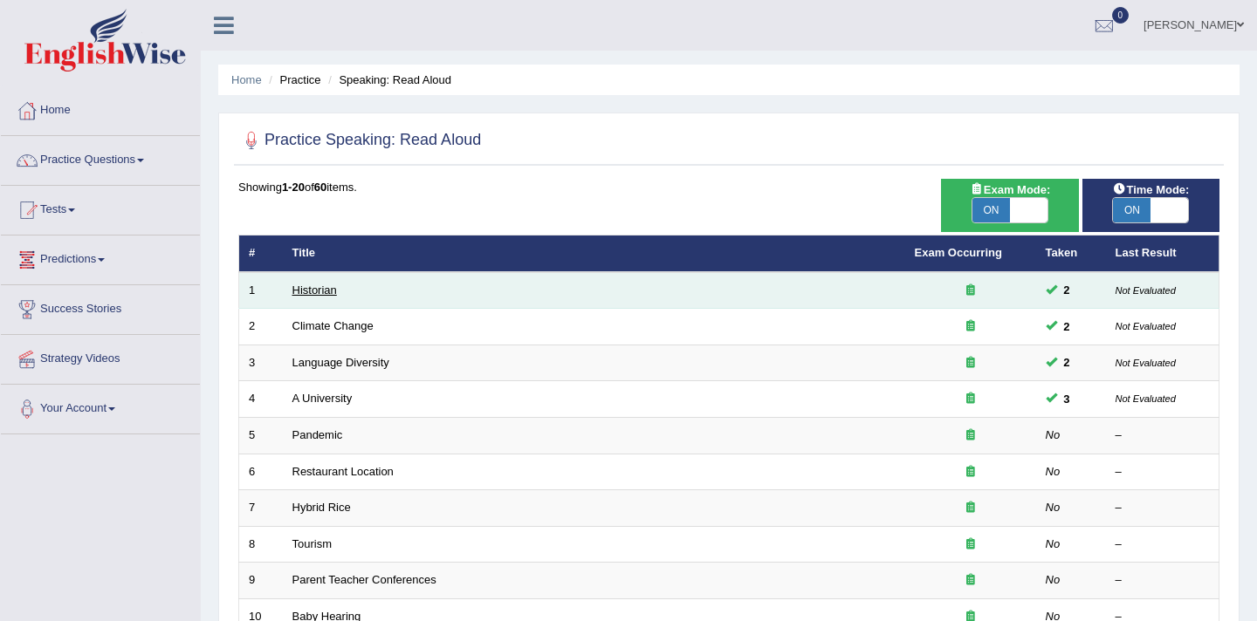
click at [323, 289] on link "Historian" at bounding box center [314, 290] width 45 height 13
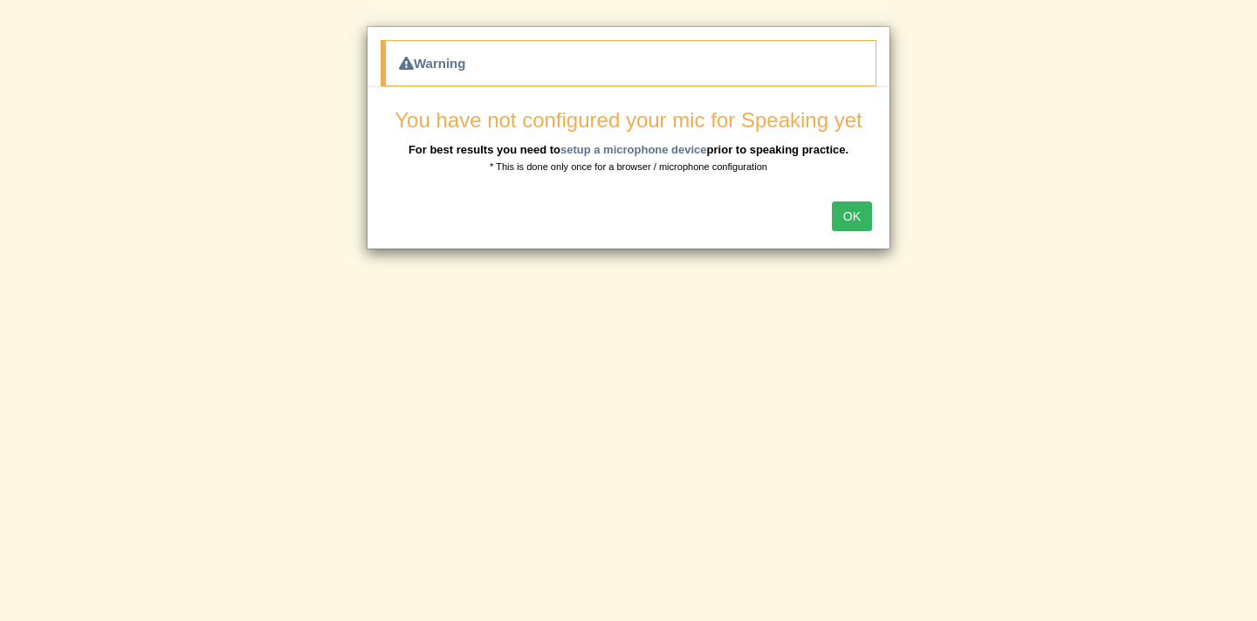
click at [854, 218] on button "OK" at bounding box center [852, 217] width 40 height 30
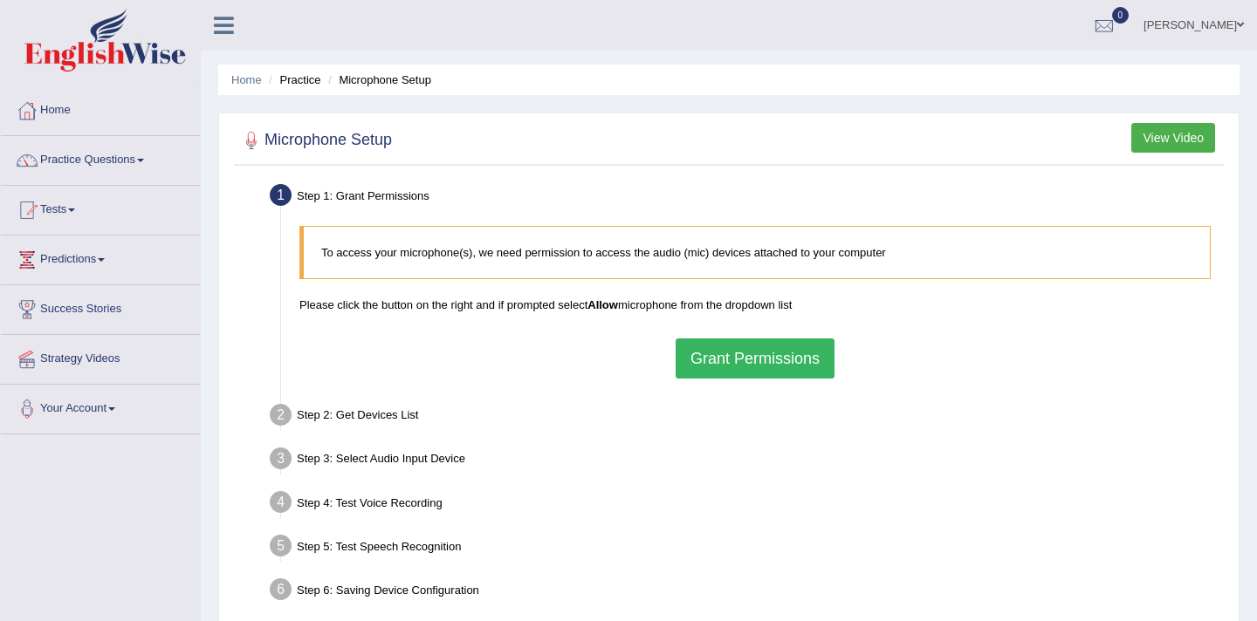
click at [721, 362] on button "Grant Permissions" at bounding box center [755, 359] width 159 height 40
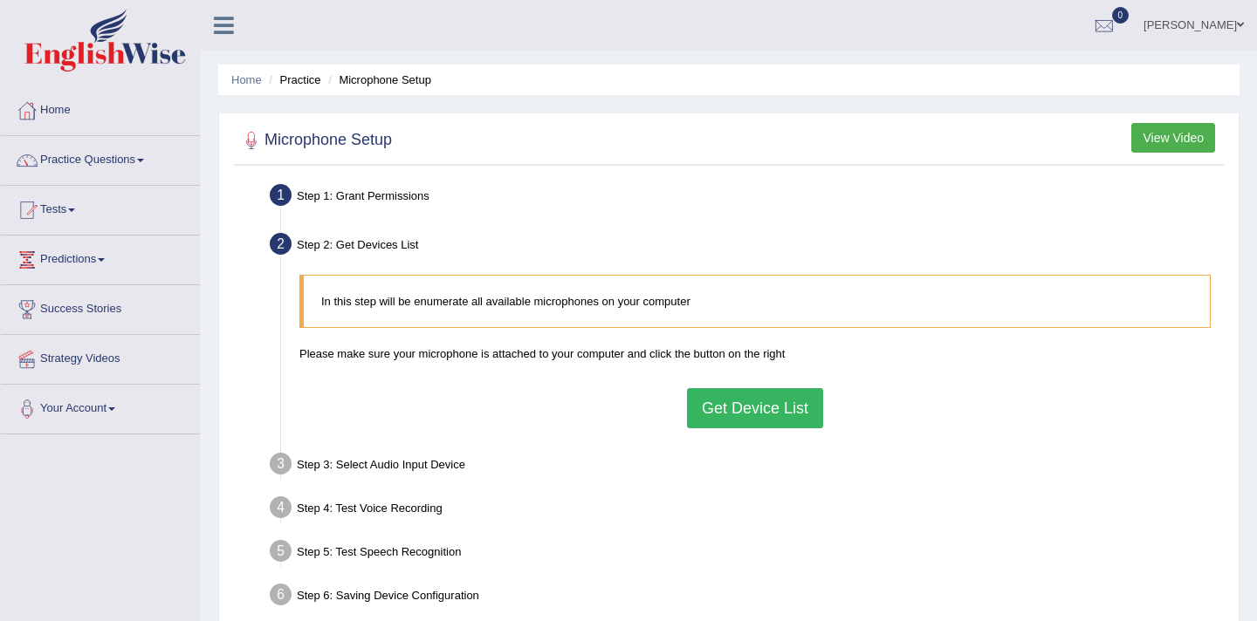
click at [732, 412] on button "Get Device List" at bounding box center [755, 408] width 136 height 40
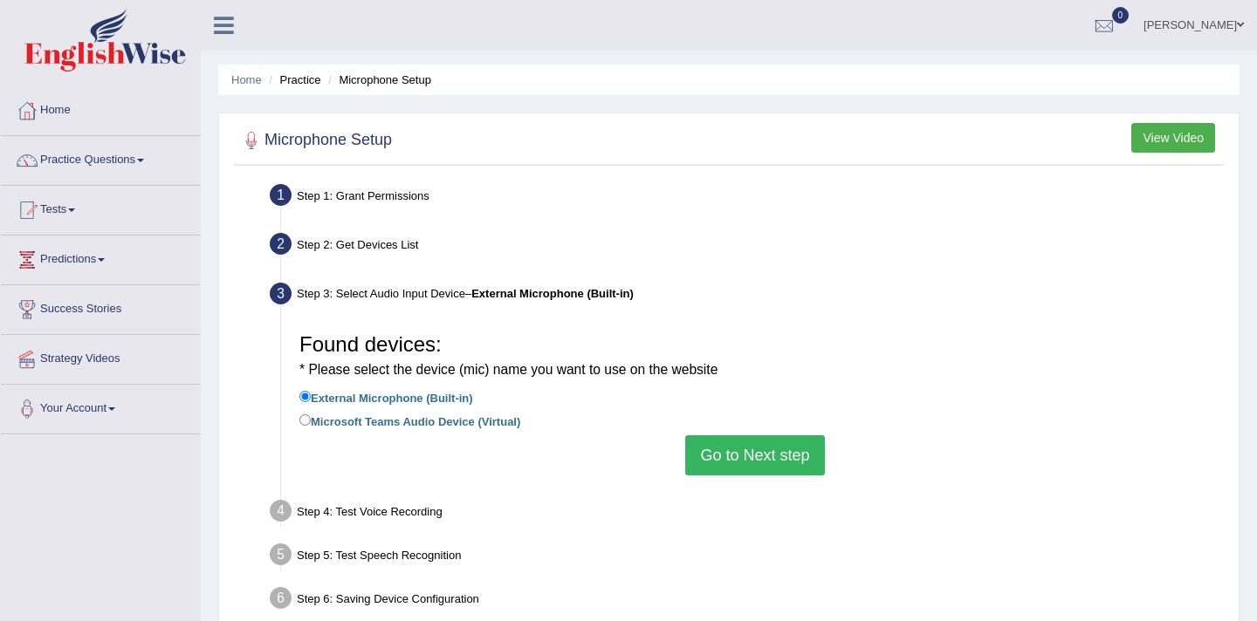
click at [761, 456] on button "Go to Next step" at bounding box center [754, 456] width 139 height 40
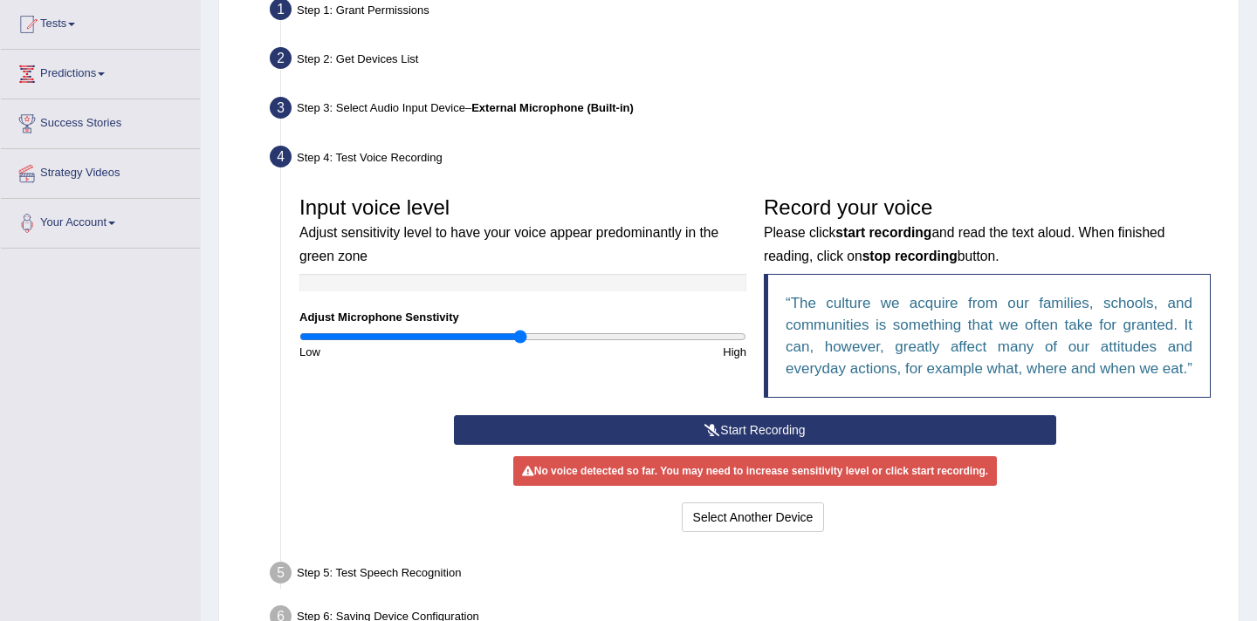
scroll to position [187, 0]
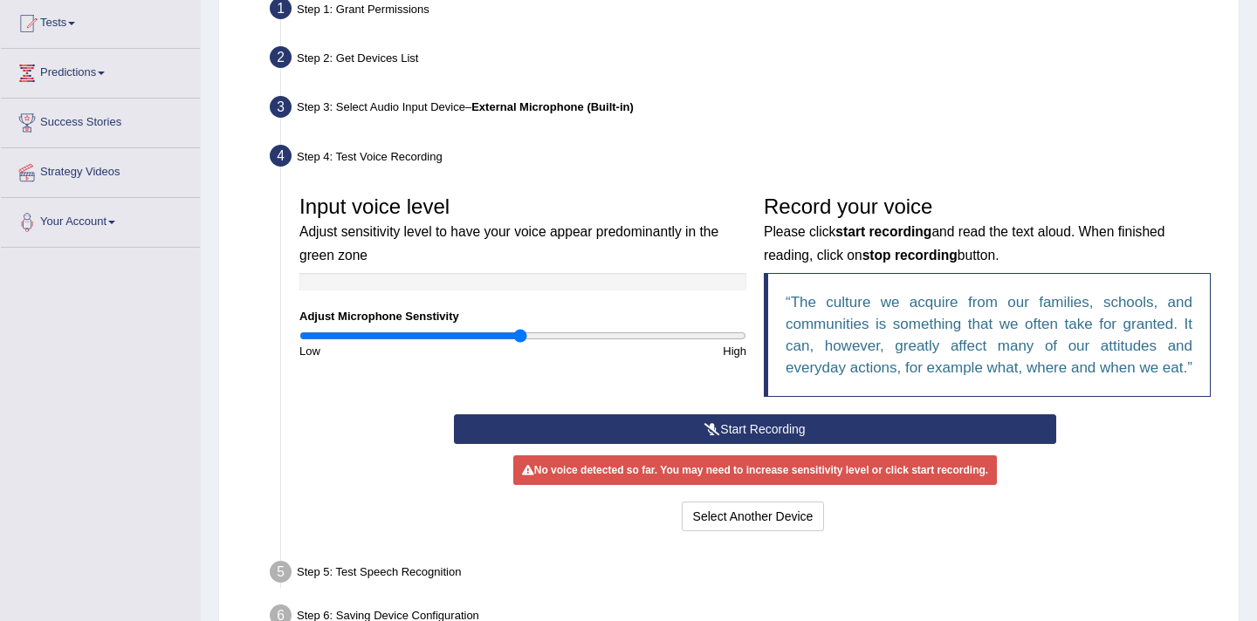
click at [761, 444] on button "Start Recording" at bounding box center [754, 430] width 601 height 30
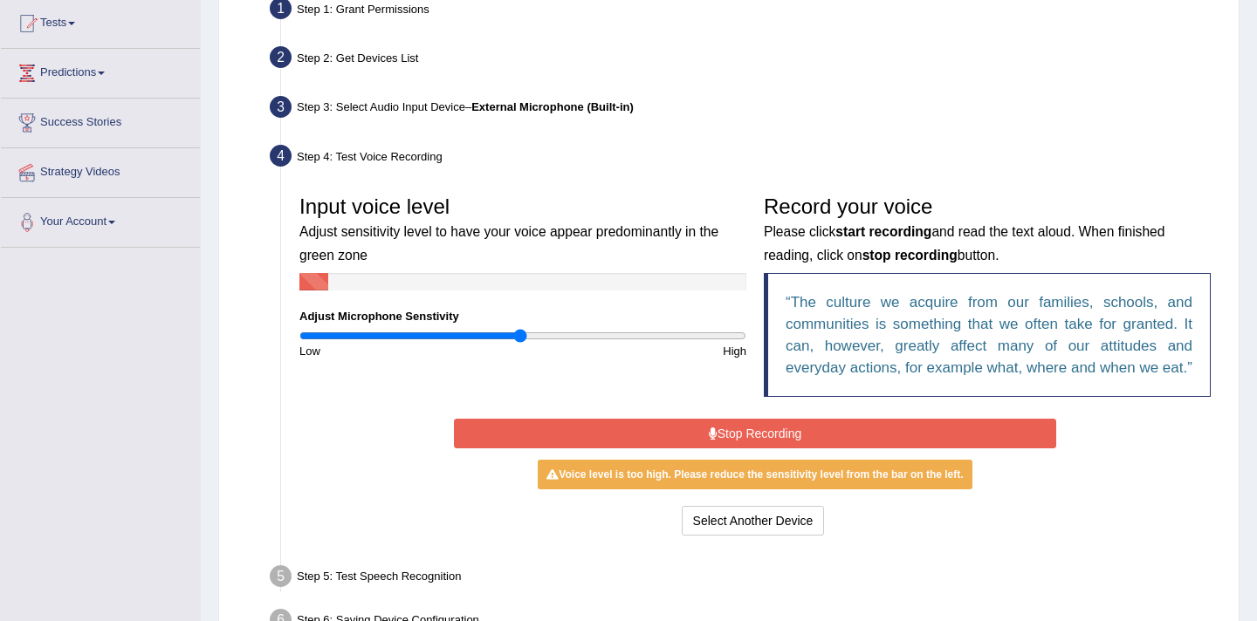
click at [761, 449] on button "Stop Recording" at bounding box center [754, 434] width 601 height 30
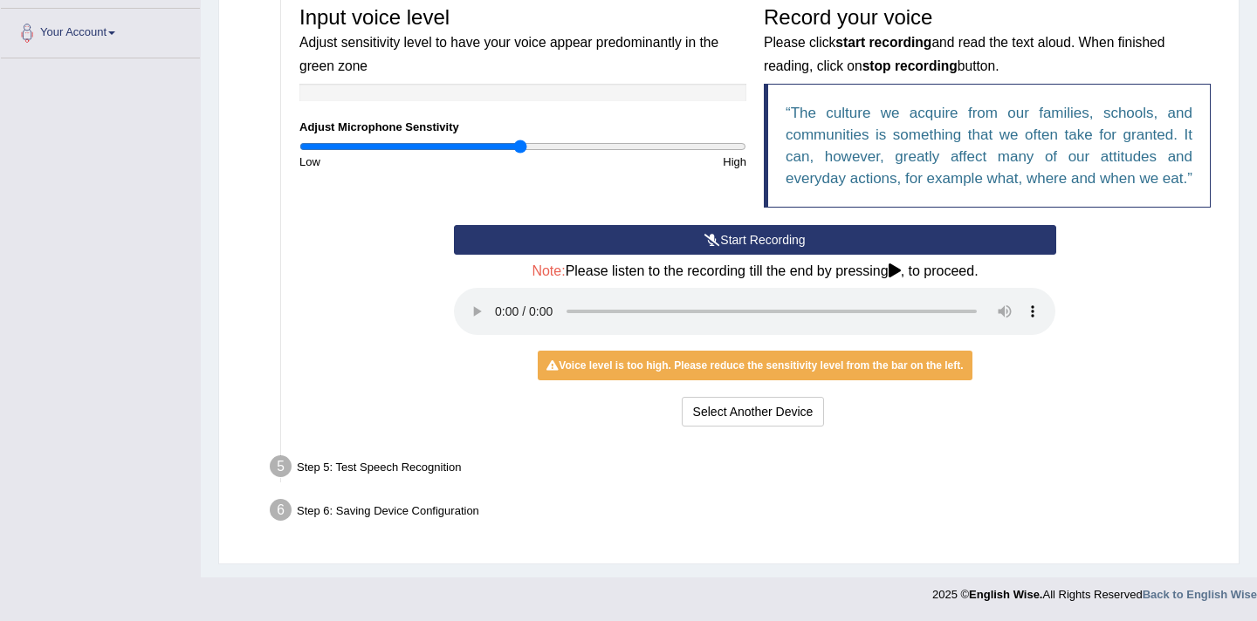
scroll to position [398, 0]
click at [830, 372] on div "Voice level is too high. Please reduce the sensitivity level from the bar on th…" at bounding box center [755, 366] width 434 height 30
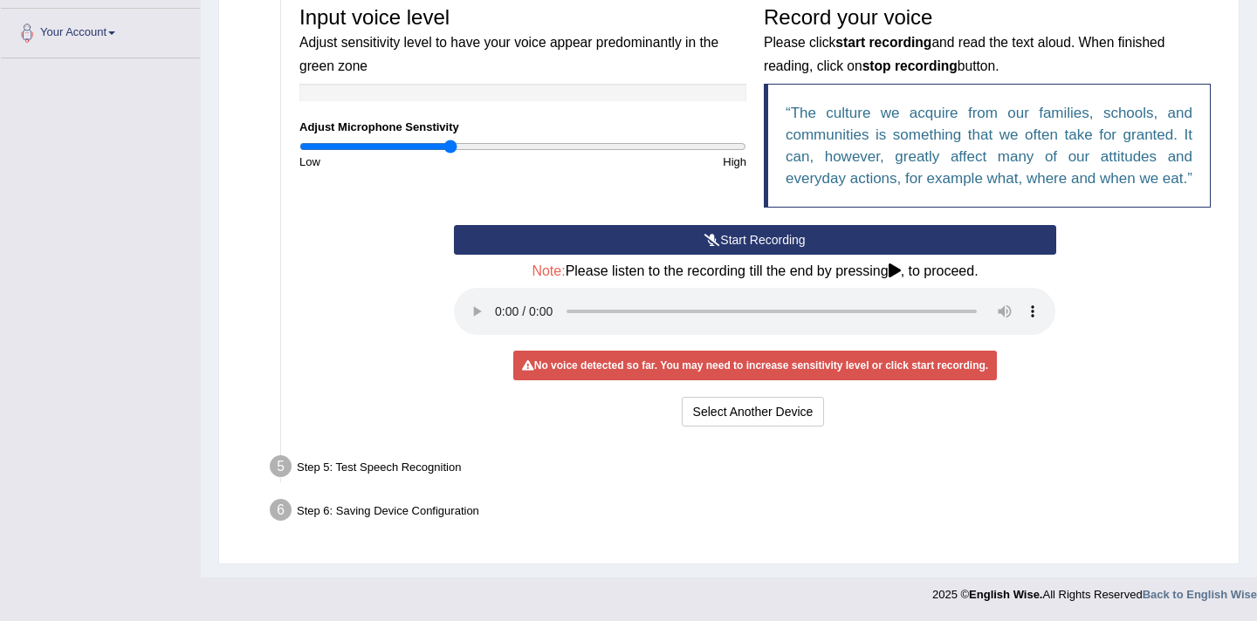
drag, startPoint x: 512, startPoint y: 129, endPoint x: 450, endPoint y: 142, distance: 64.2
click at [450, 142] on input "range" at bounding box center [522, 147] width 447 height 14
click at [750, 416] on button "Select Another Device" at bounding box center [753, 412] width 143 height 30
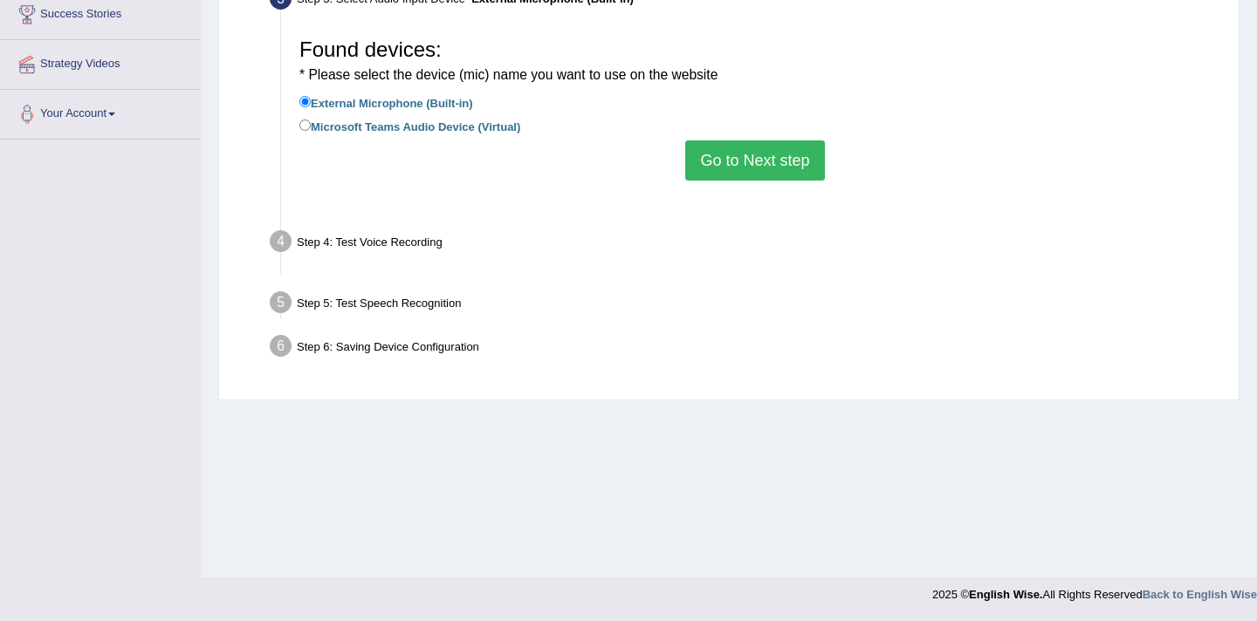
scroll to position [295, 0]
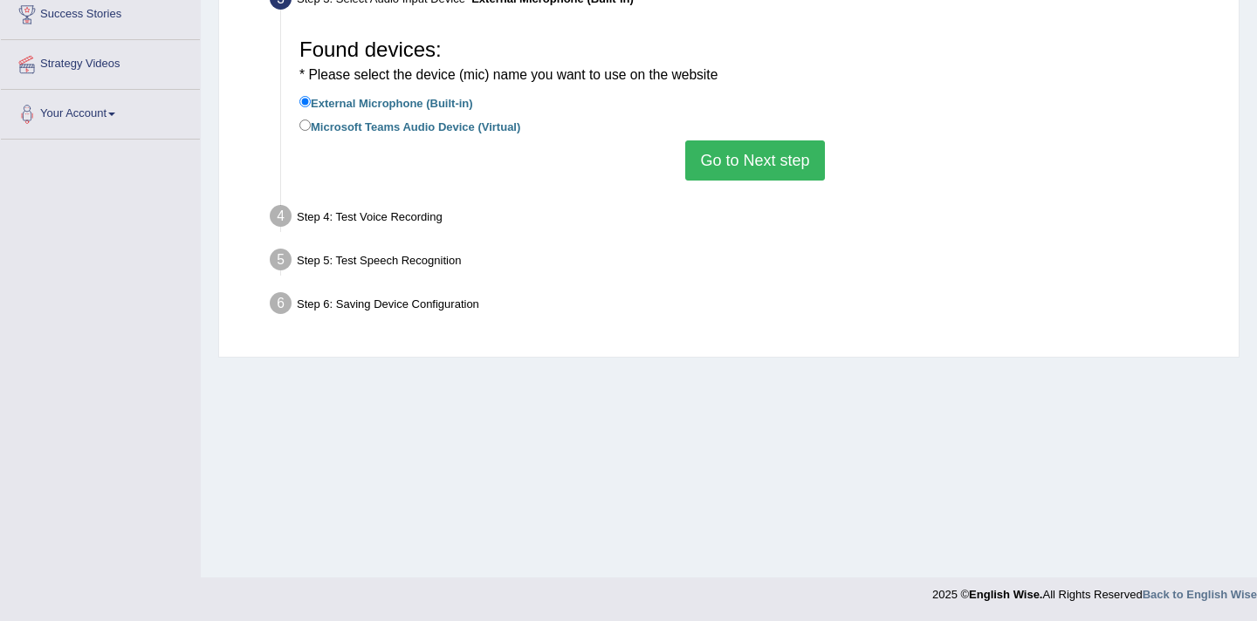
click at [742, 157] on button "Go to Next step" at bounding box center [754, 161] width 139 height 40
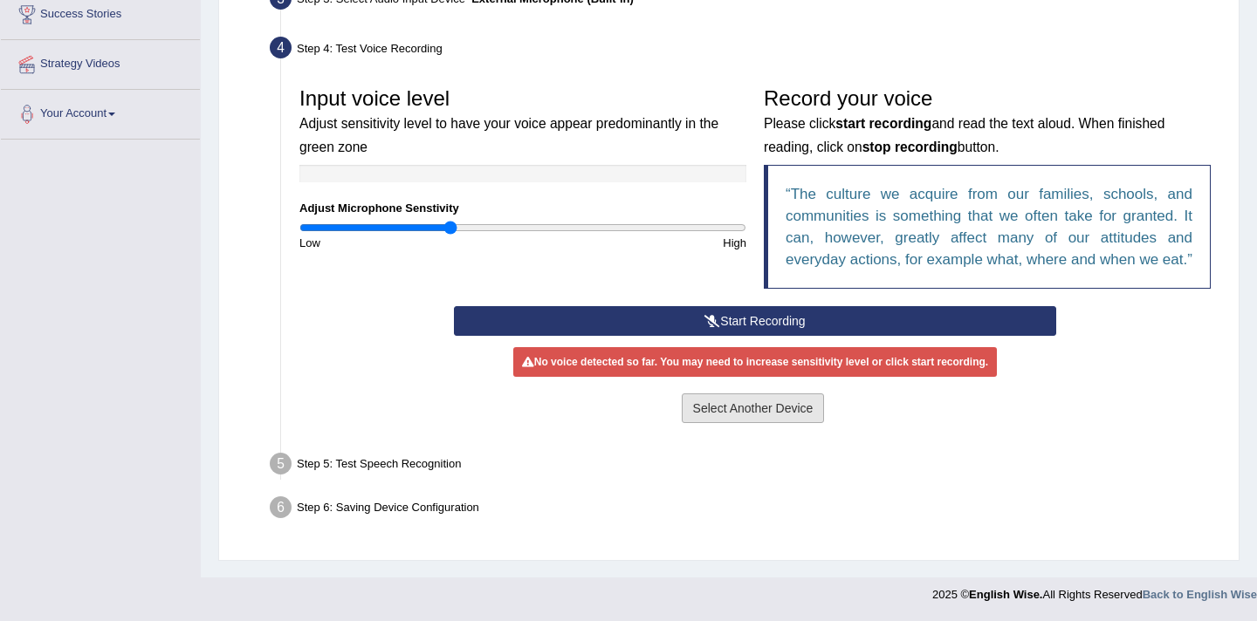
click at [739, 423] on button "Select Another Device" at bounding box center [753, 409] width 143 height 30
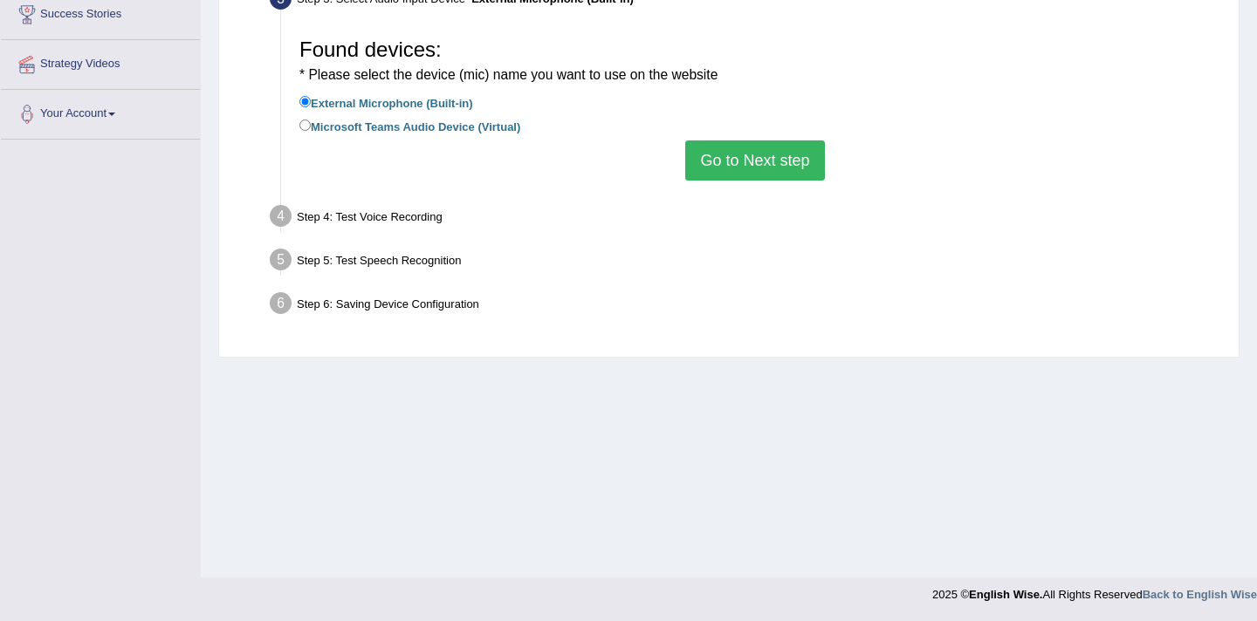
click at [699, 168] on button "Go to Next step" at bounding box center [754, 161] width 139 height 40
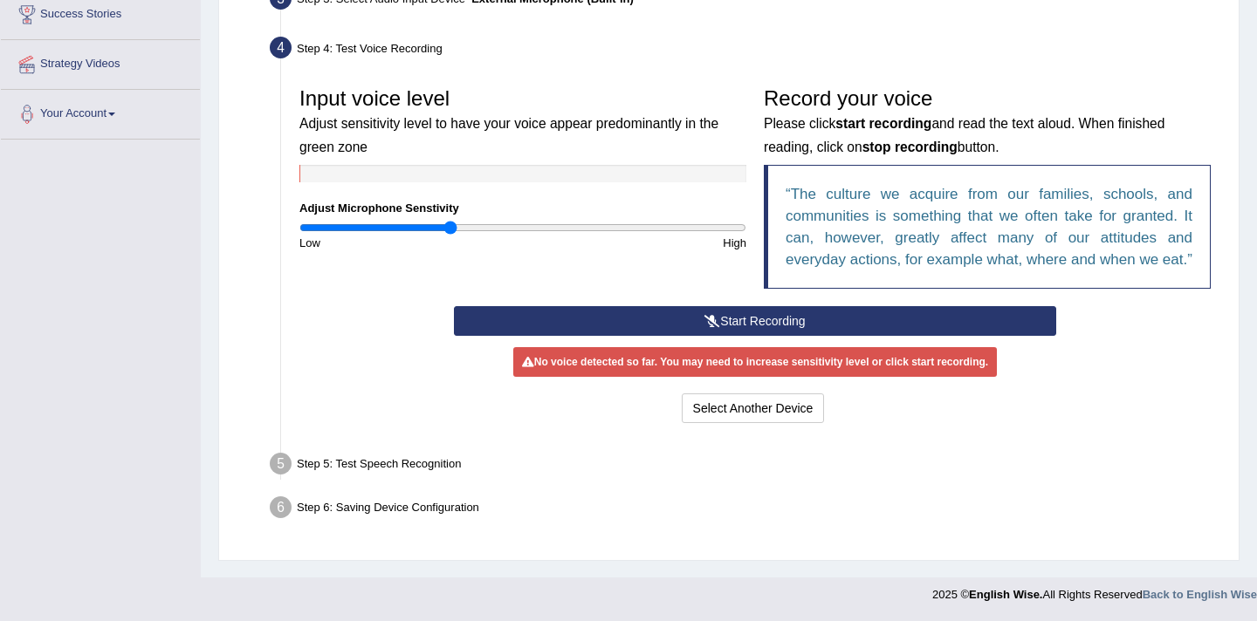
click at [673, 336] on button "Start Recording" at bounding box center [754, 321] width 601 height 30
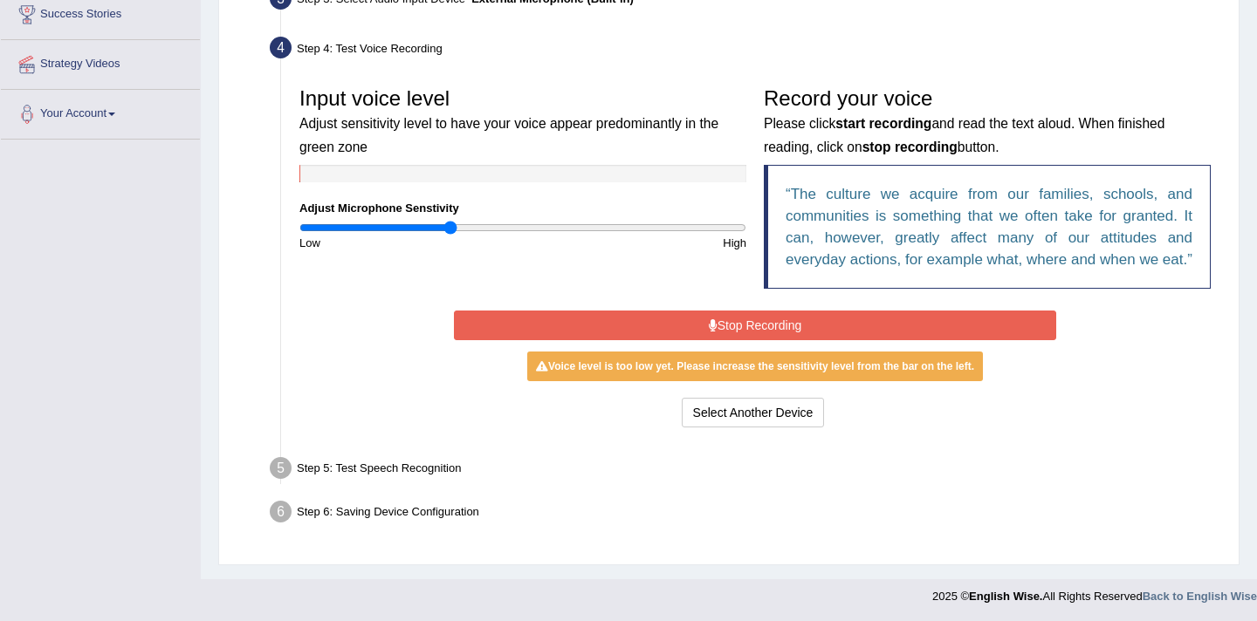
click at [726, 340] on button "Stop Recording" at bounding box center [754, 326] width 601 height 30
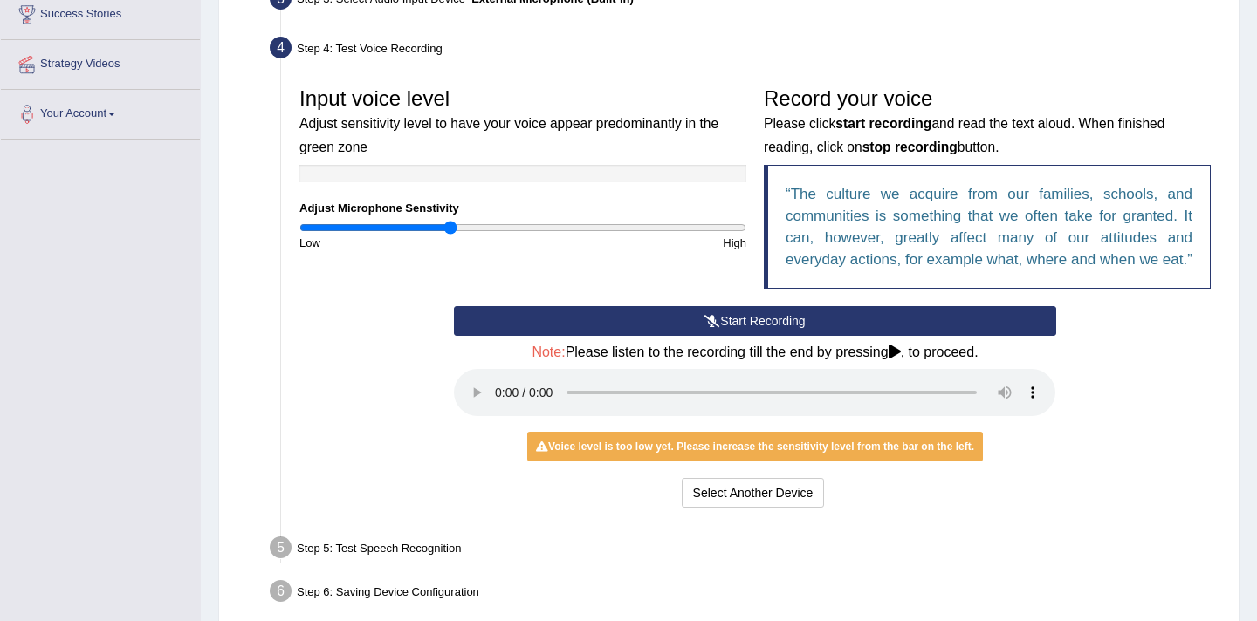
drag, startPoint x: 443, startPoint y: 235, endPoint x: 533, endPoint y: 241, distance: 90.1
click at [533, 241] on div "Low High" at bounding box center [523, 243] width 464 height 17
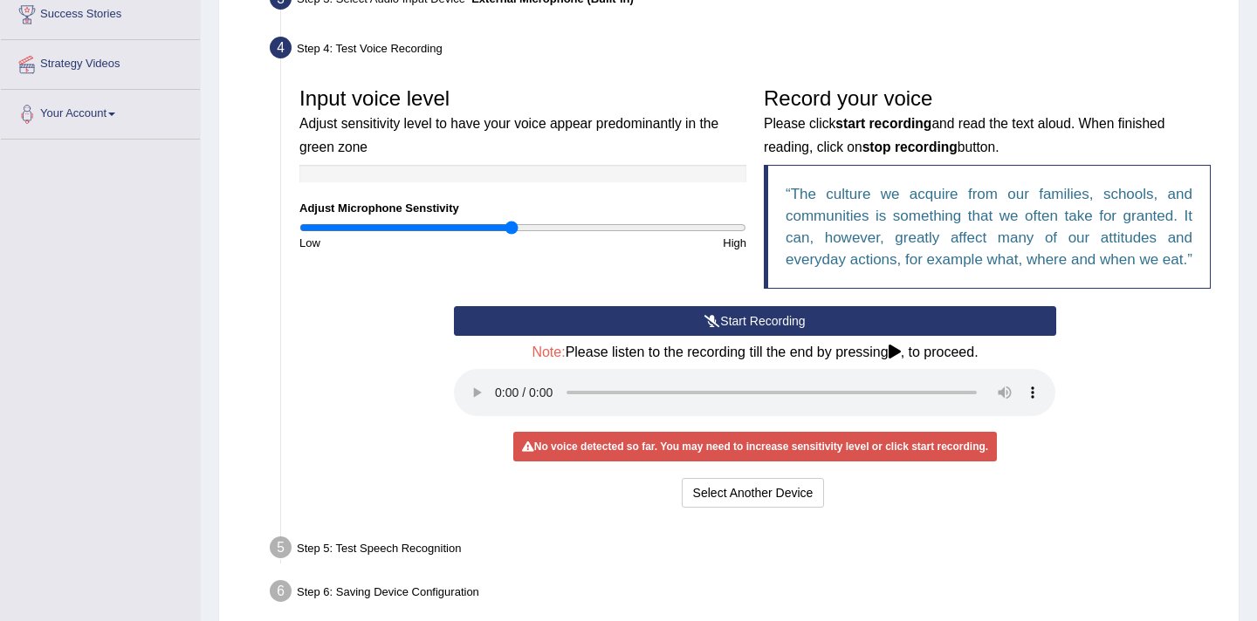
drag, startPoint x: 450, startPoint y: 227, endPoint x: 511, endPoint y: 229, distance: 61.1
type input "0.96"
click at [511, 229] on input "range" at bounding box center [522, 228] width 447 height 14
click at [818, 462] on div "No voice detected so far. You may need to increase sensitivity level or click s…" at bounding box center [755, 447] width 484 height 30
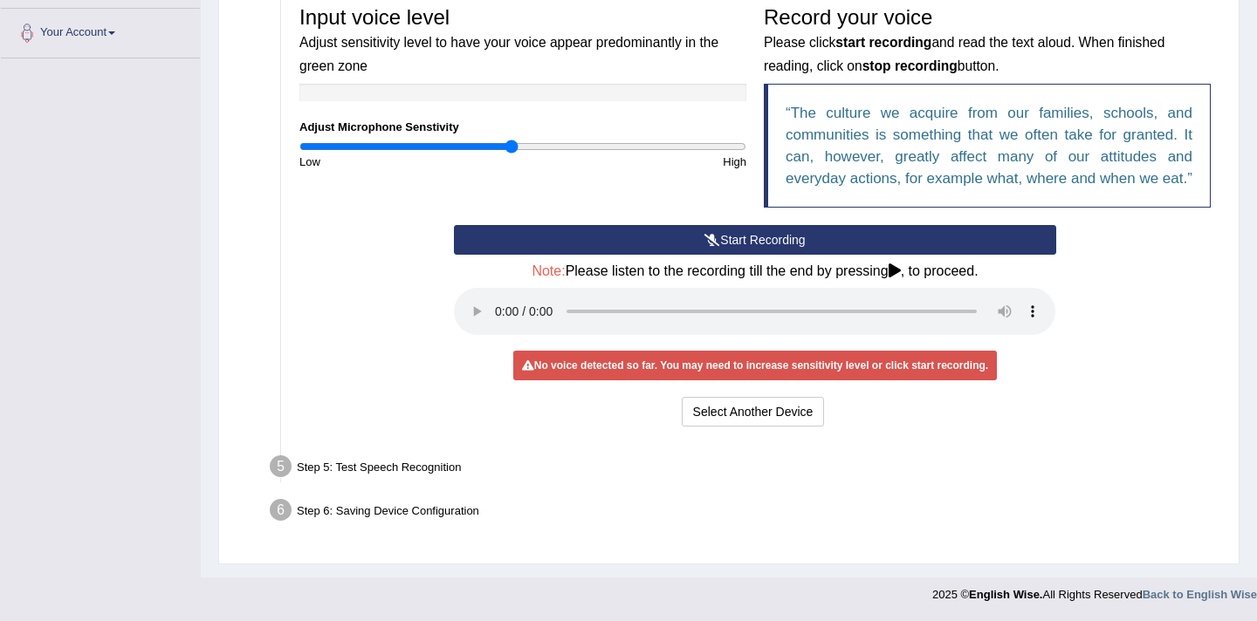
click at [692, 238] on button "Start Recording" at bounding box center [754, 240] width 601 height 30
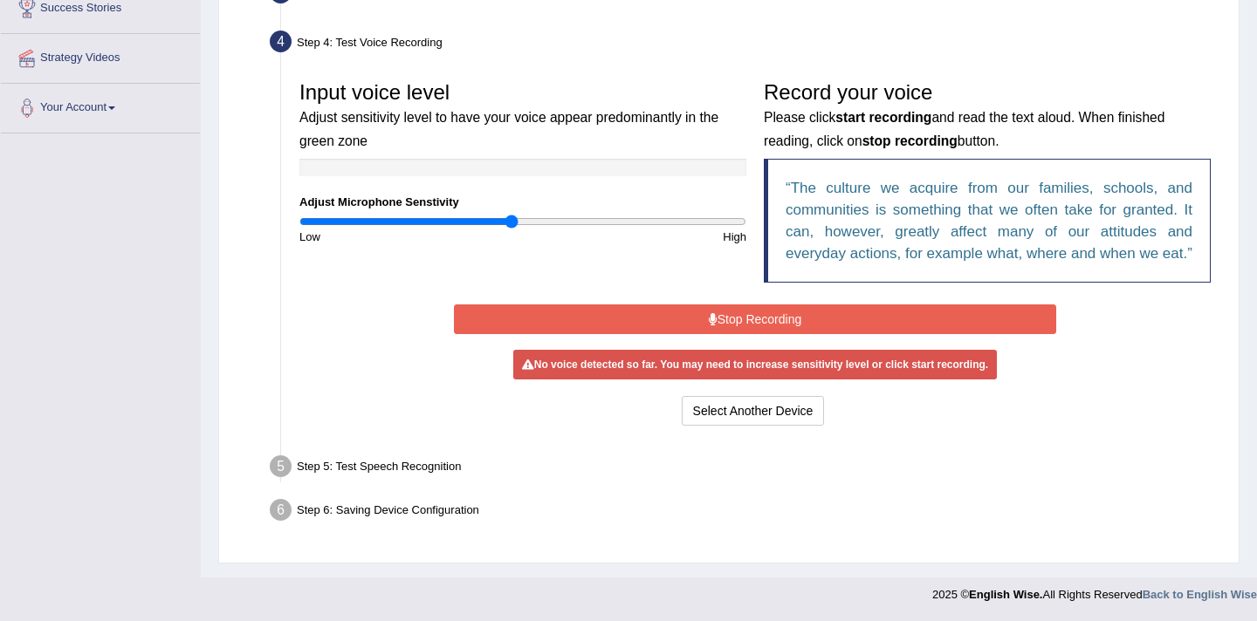
scroll to position [319, 0]
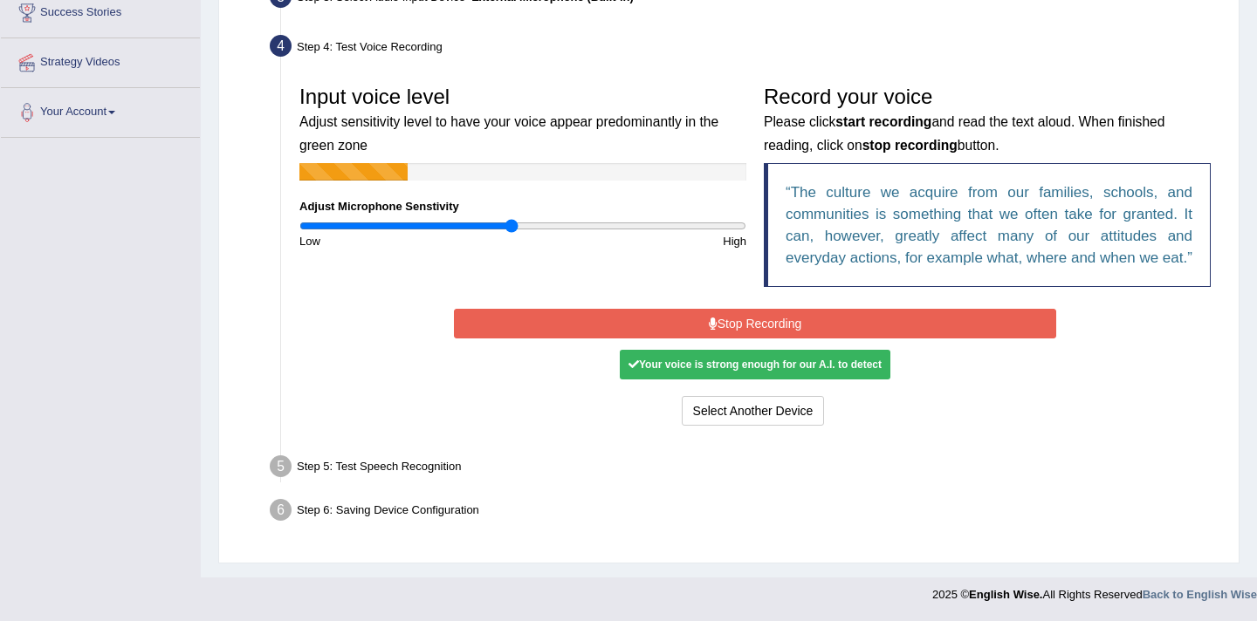
click at [765, 327] on button "Stop Recording" at bounding box center [754, 324] width 601 height 30
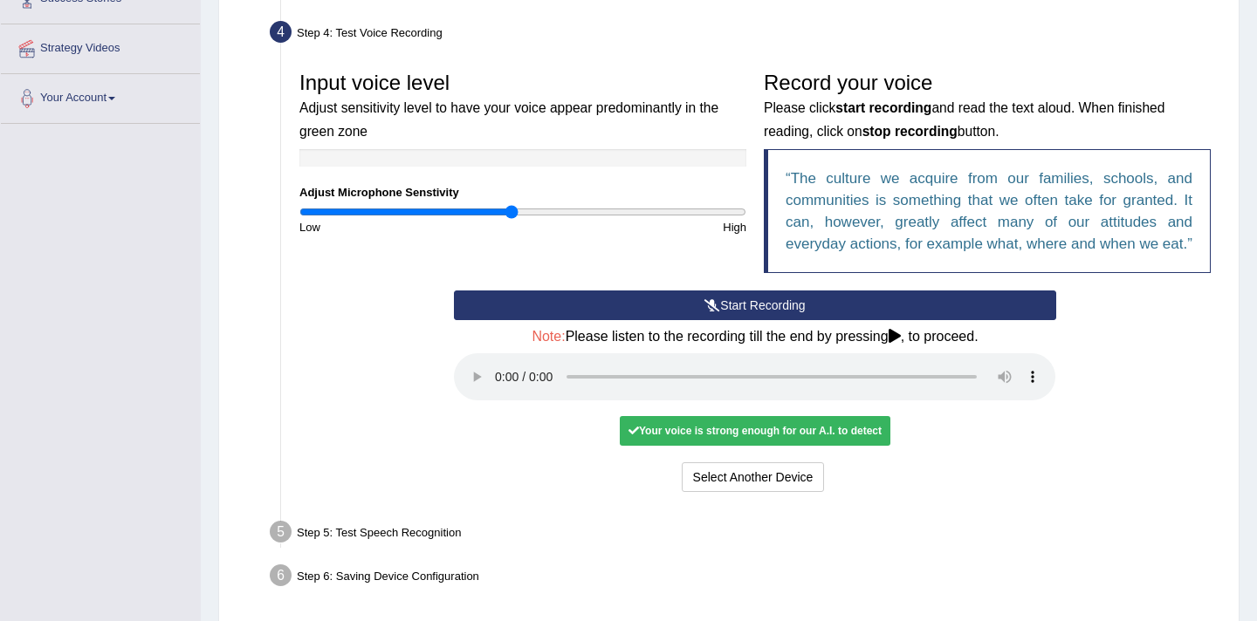
scroll to position [398, 0]
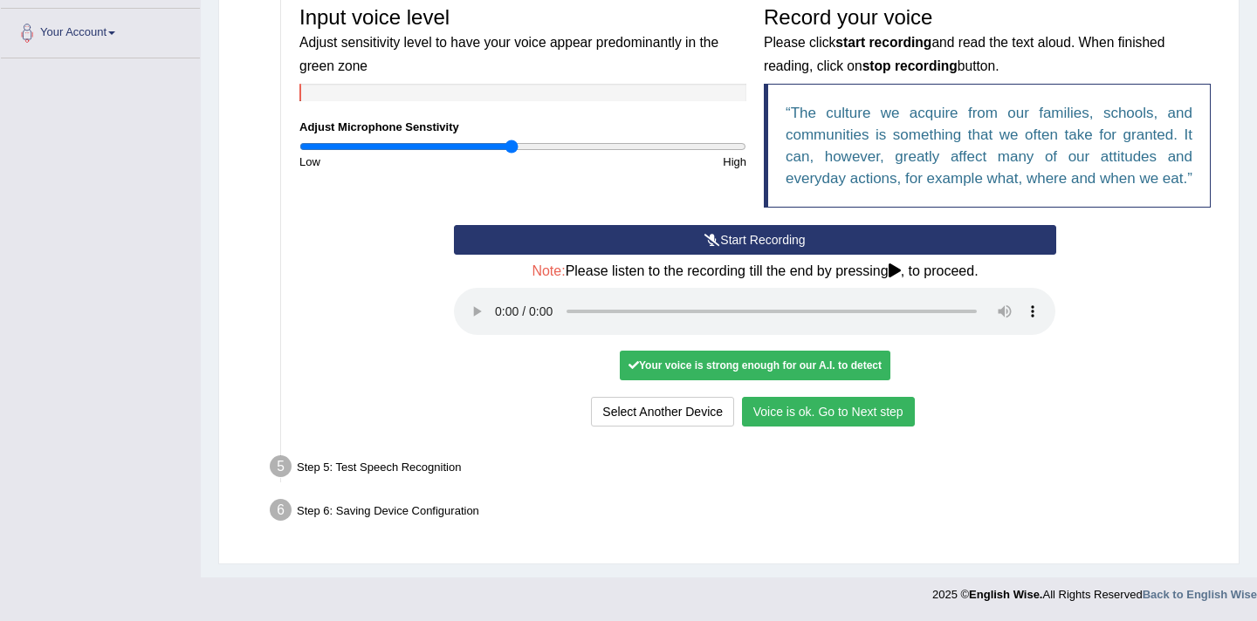
click at [818, 419] on button "Voice is ok. Go to Next step" at bounding box center [828, 412] width 173 height 30
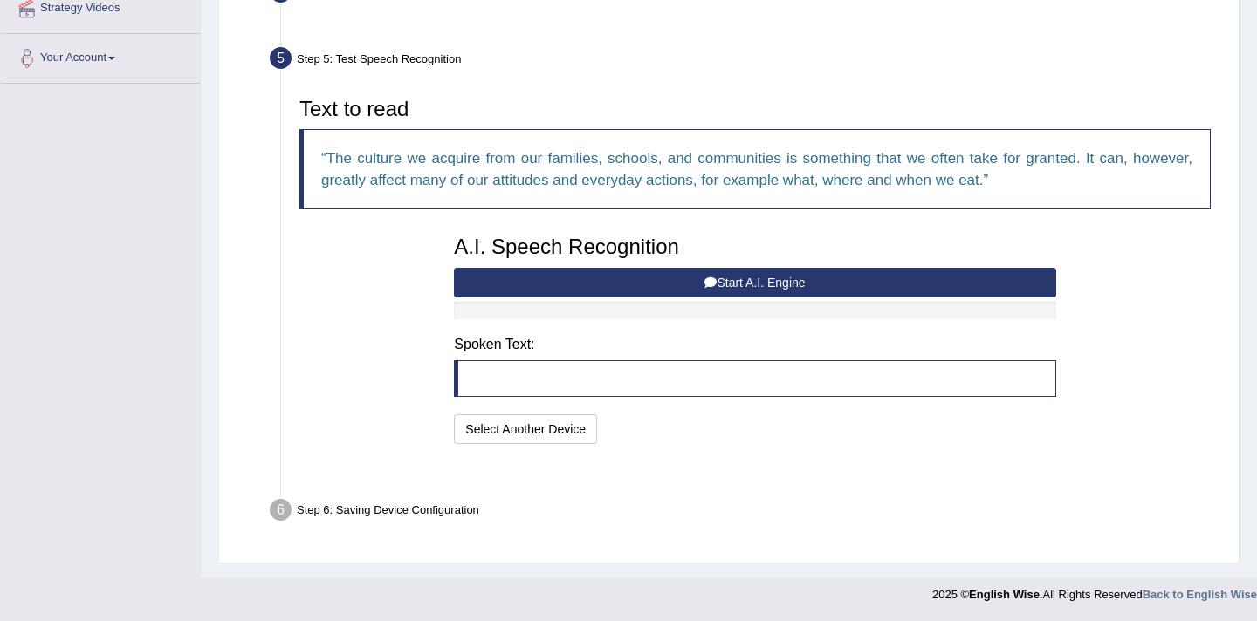
scroll to position [308, 0]
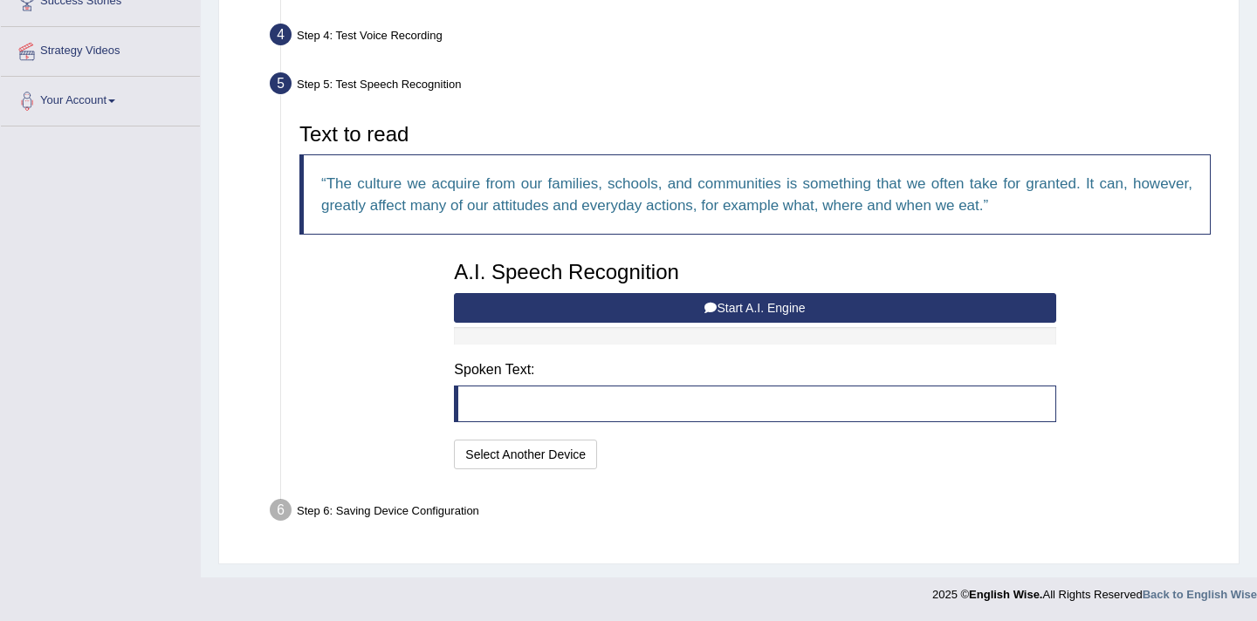
click at [729, 307] on button "Start A.I. Engine" at bounding box center [754, 308] width 601 height 30
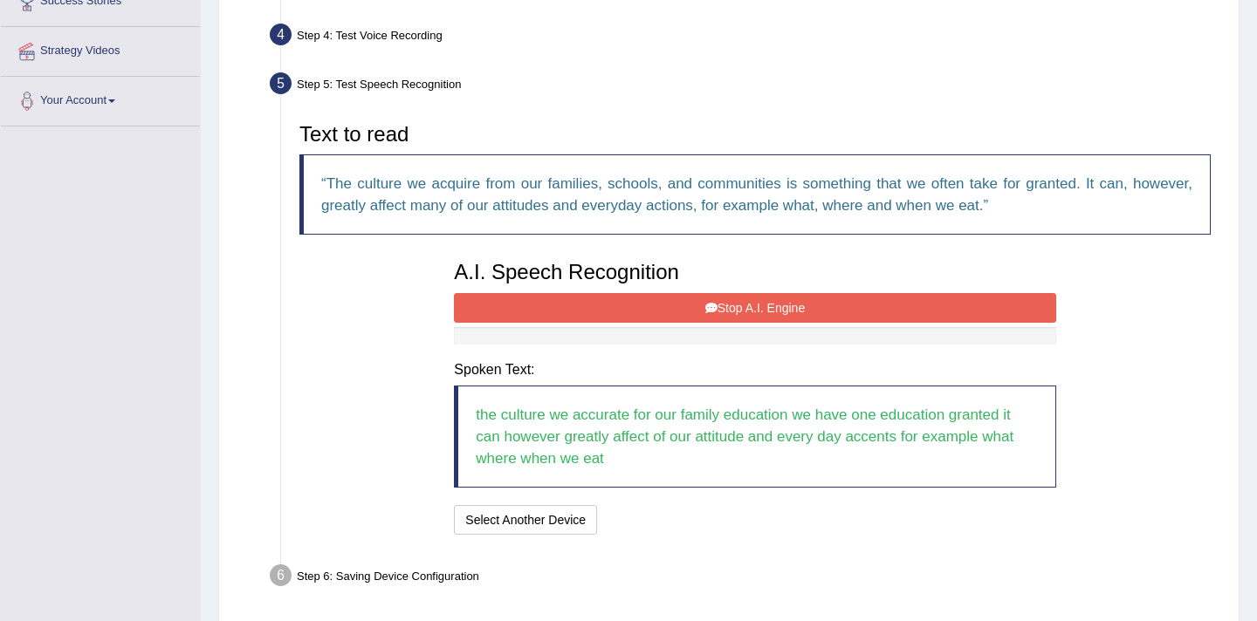
scroll to position [374, 0]
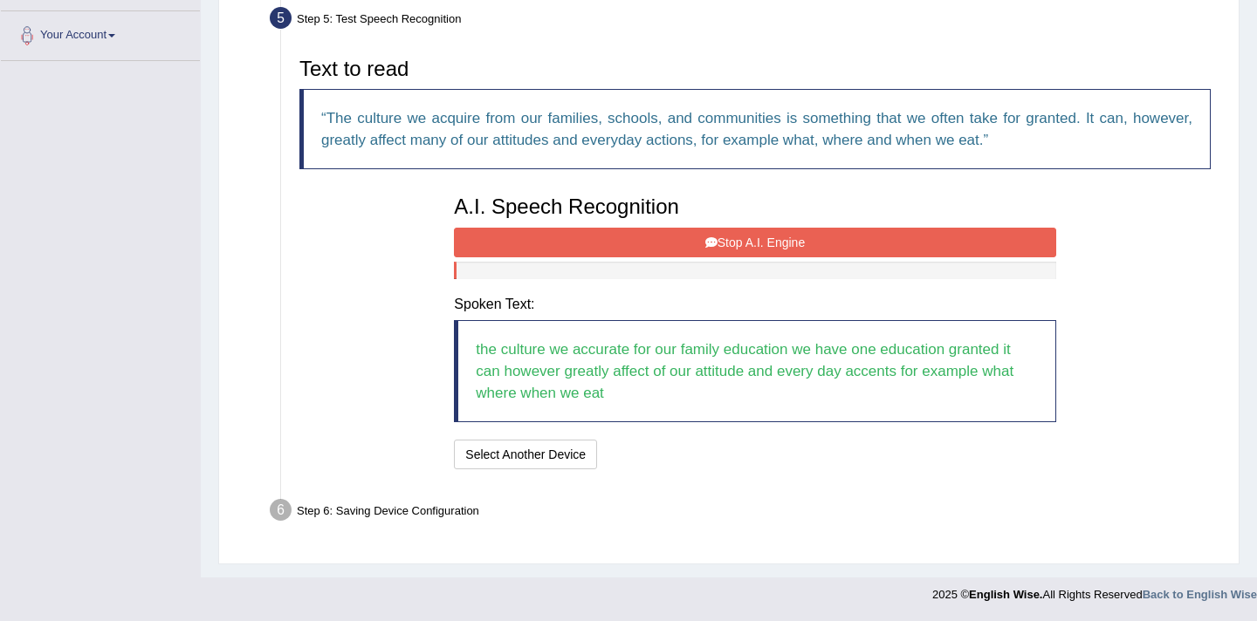
click at [724, 249] on button "Stop A.I. Engine" at bounding box center [754, 243] width 601 height 30
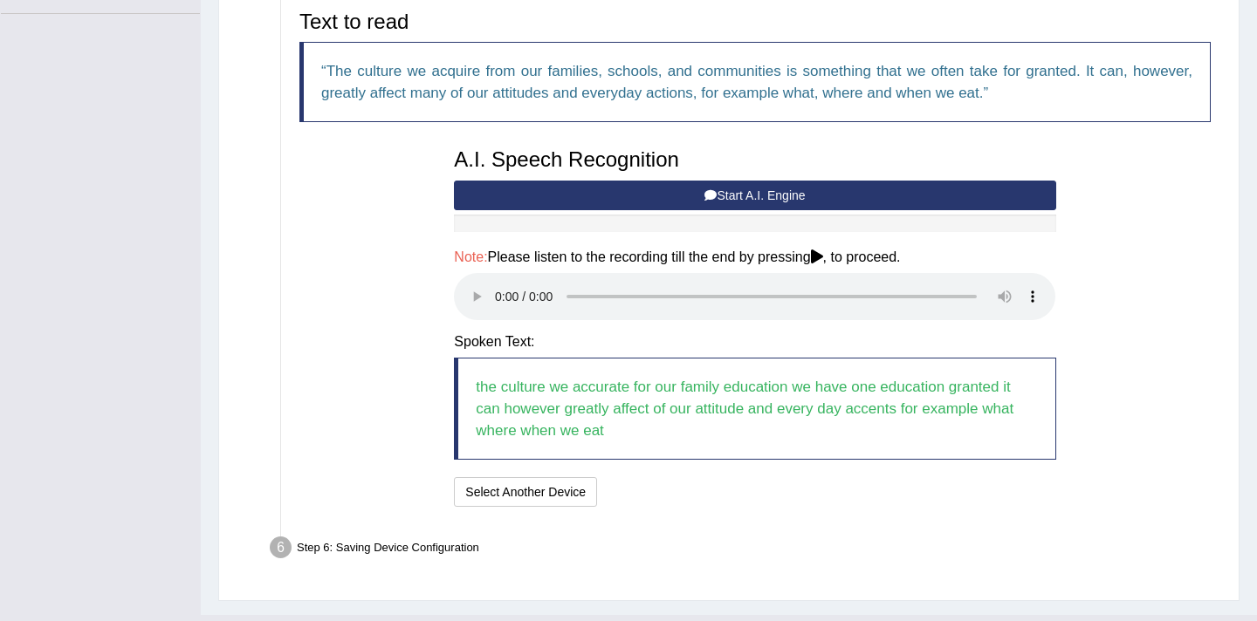
scroll to position [439, 0]
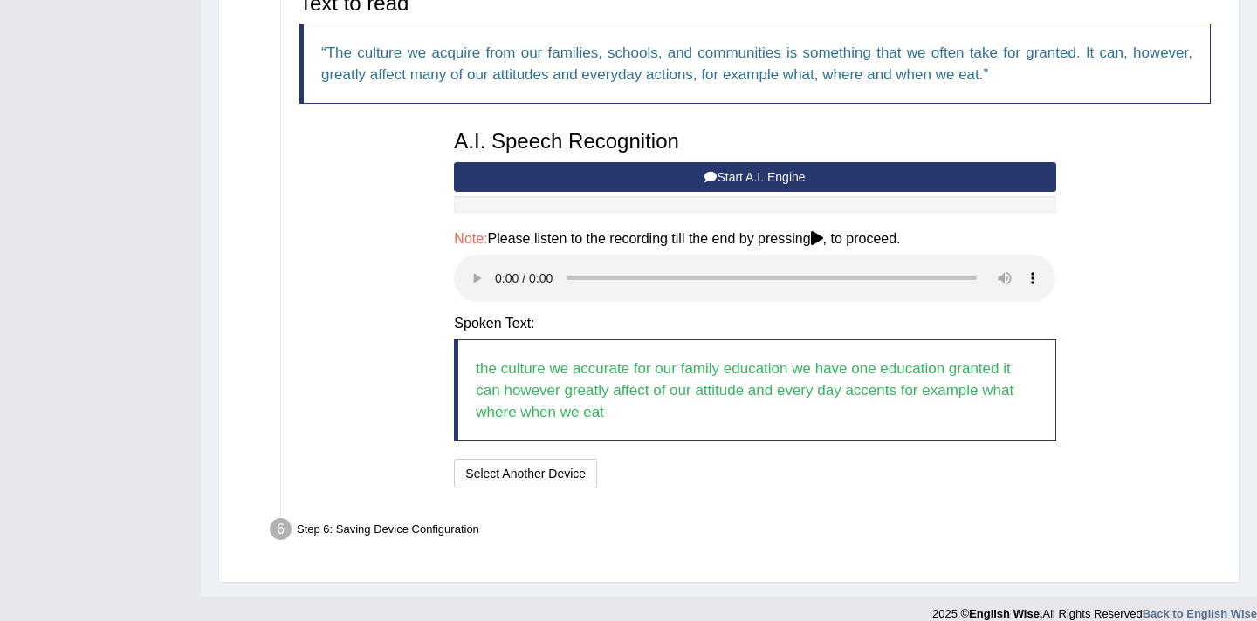
click at [823, 245] on icon at bounding box center [817, 238] width 12 height 14
click at [758, 177] on button "Start A.I. Engine" at bounding box center [754, 177] width 601 height 30
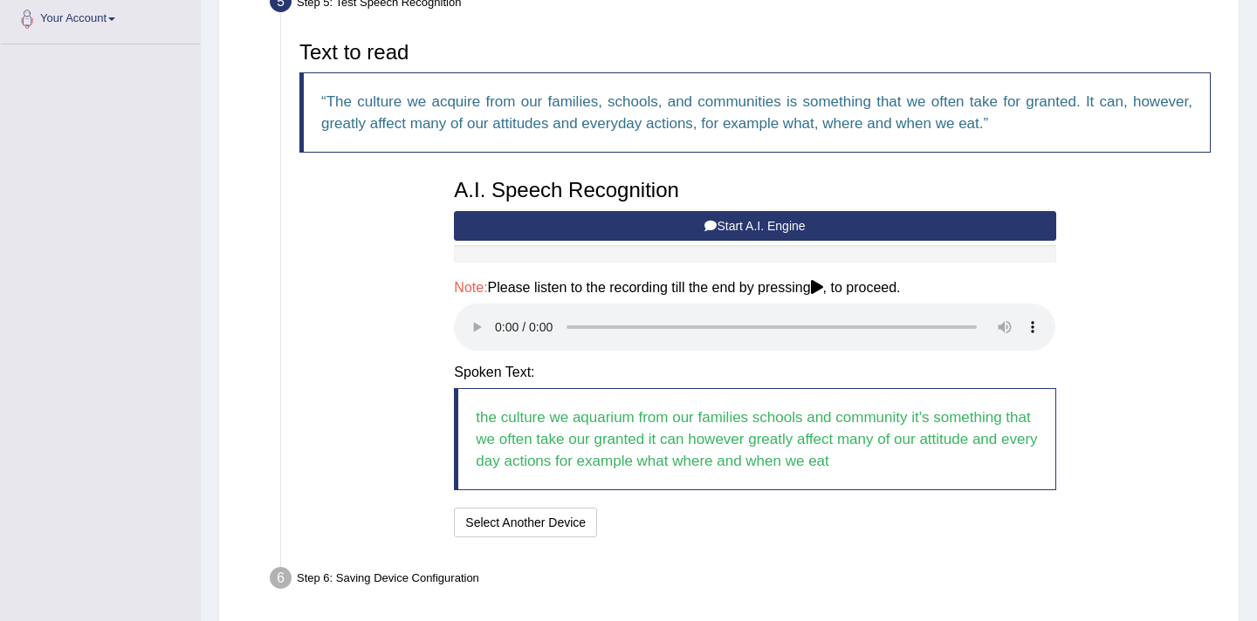
scroll to position [458, 0]
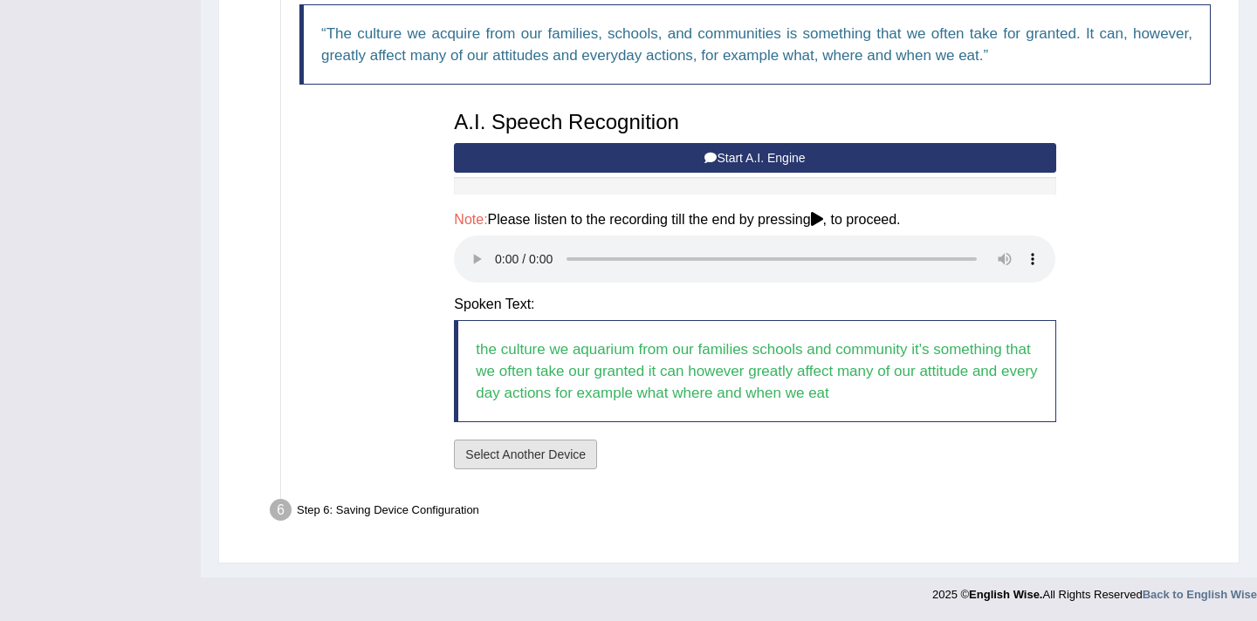
click at [526, 456] on button "Select Another Device" at bounding box center [525, 455] width 143 height 30
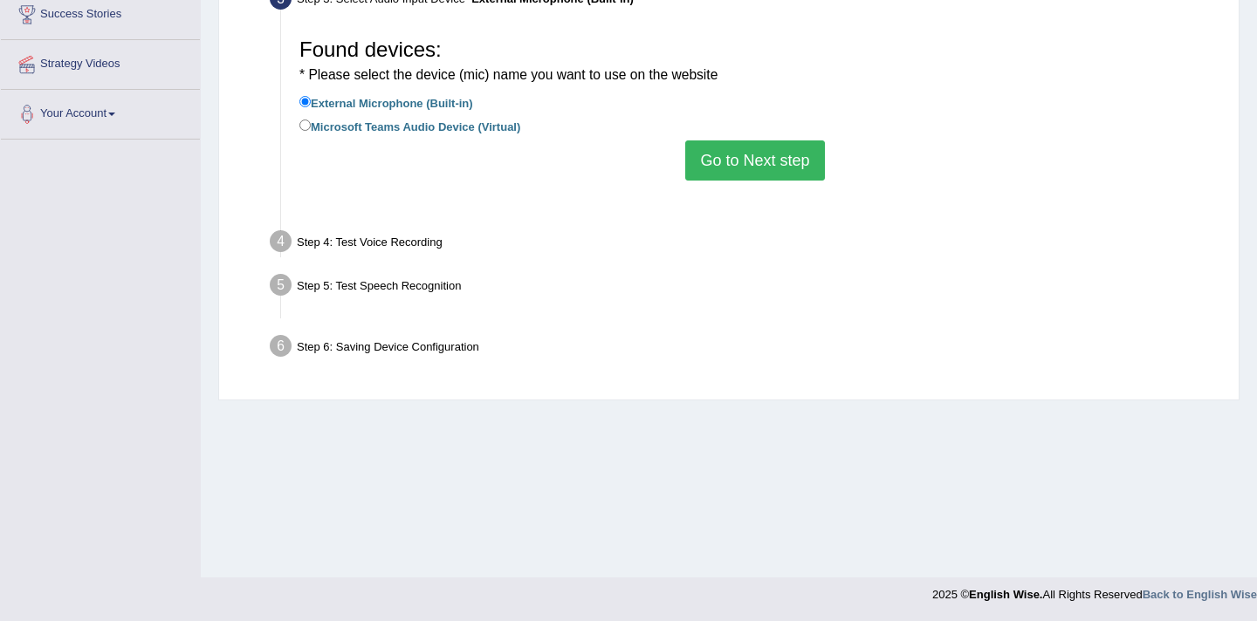
scroll to position [295, 0]
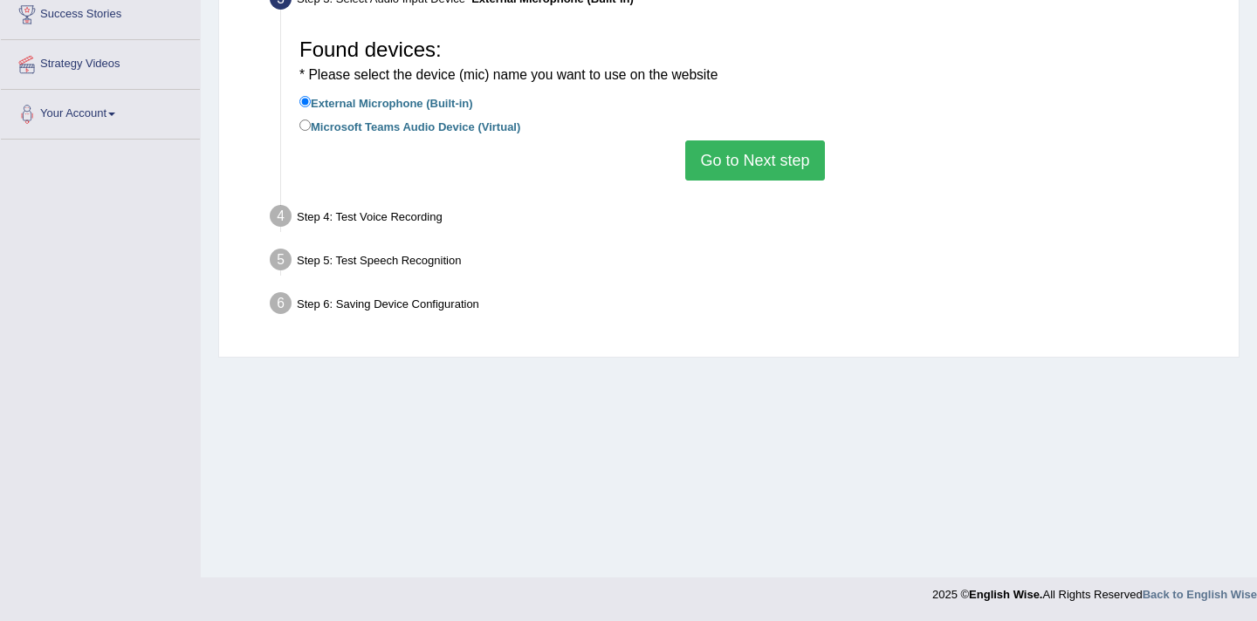
click at [724, 163] on button "Go to Next step" at bounding box center [754, 161] width 139 height 40
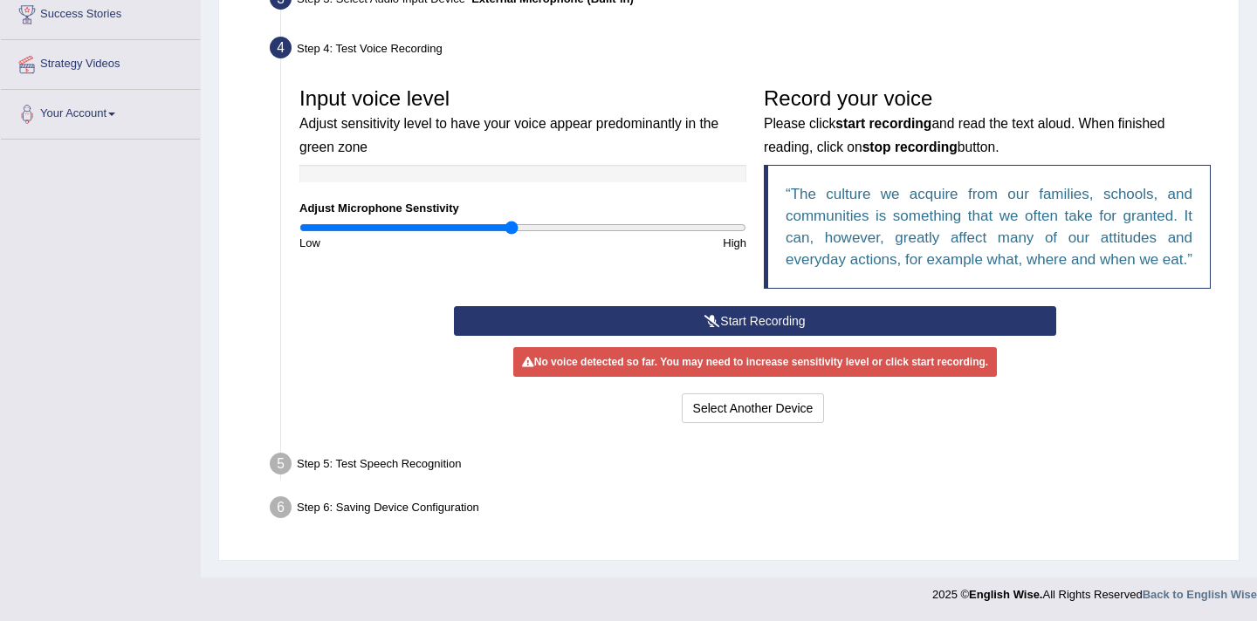
click at [713, 327] on icon at bounding box center [712, 321] width 16 height 12
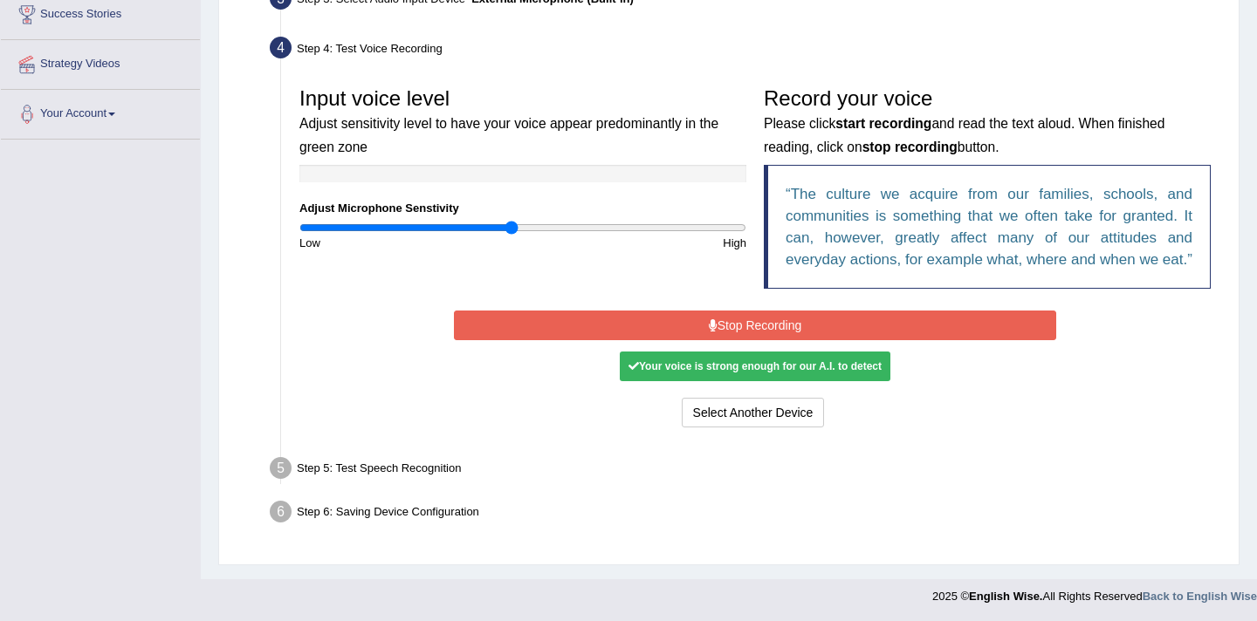
click at [746, 340] on button "Stop Recording" at bounding box center [754, 326] width 601 height 30
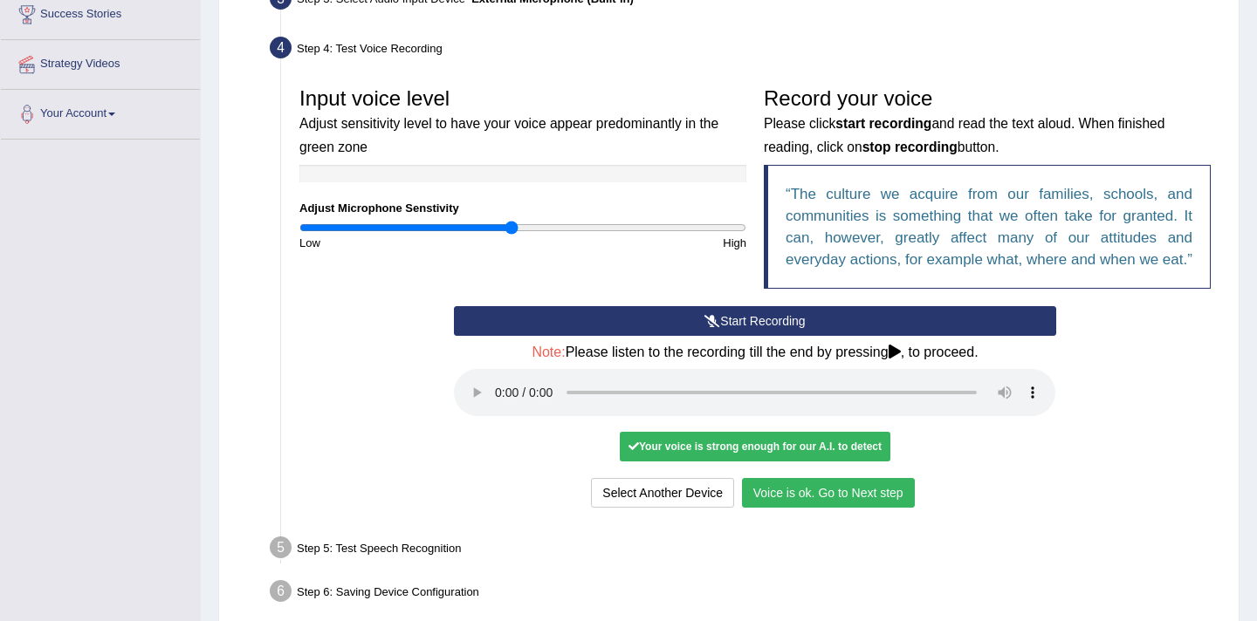
click at [843, 508] on button "Voice is ok. Go to Next step" at bounding box center [828, 493] width 173 height 30
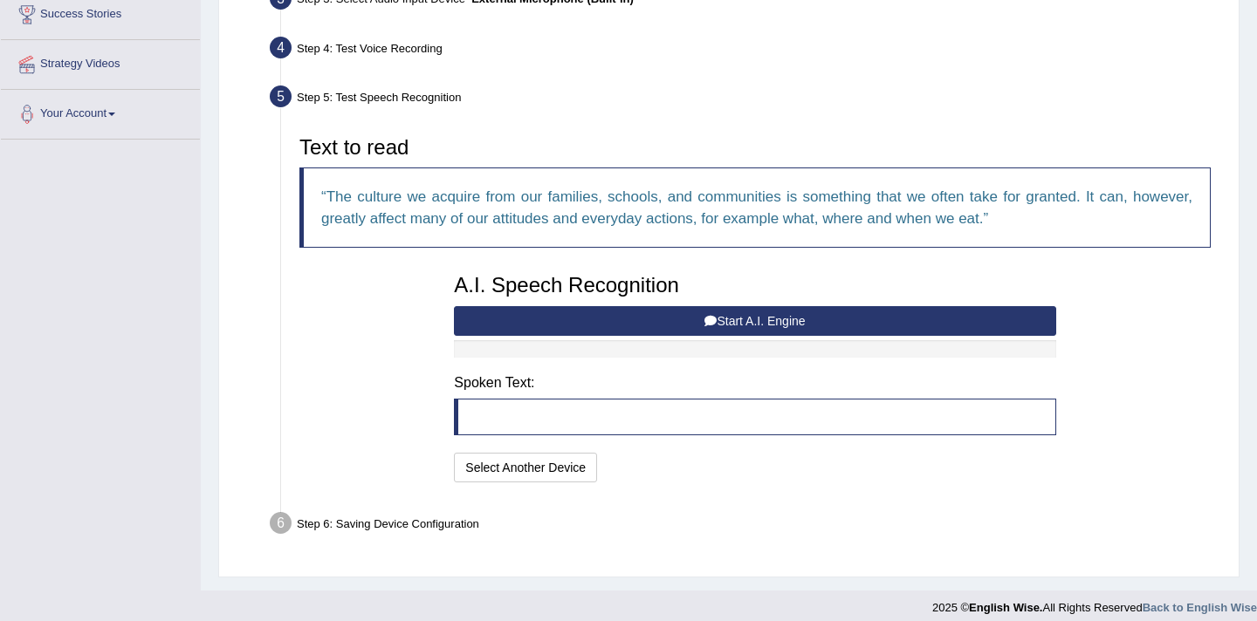
click at [755, 329] on button "Start A.I. Engine" at bounding box center [754, 321] width 601 height 30
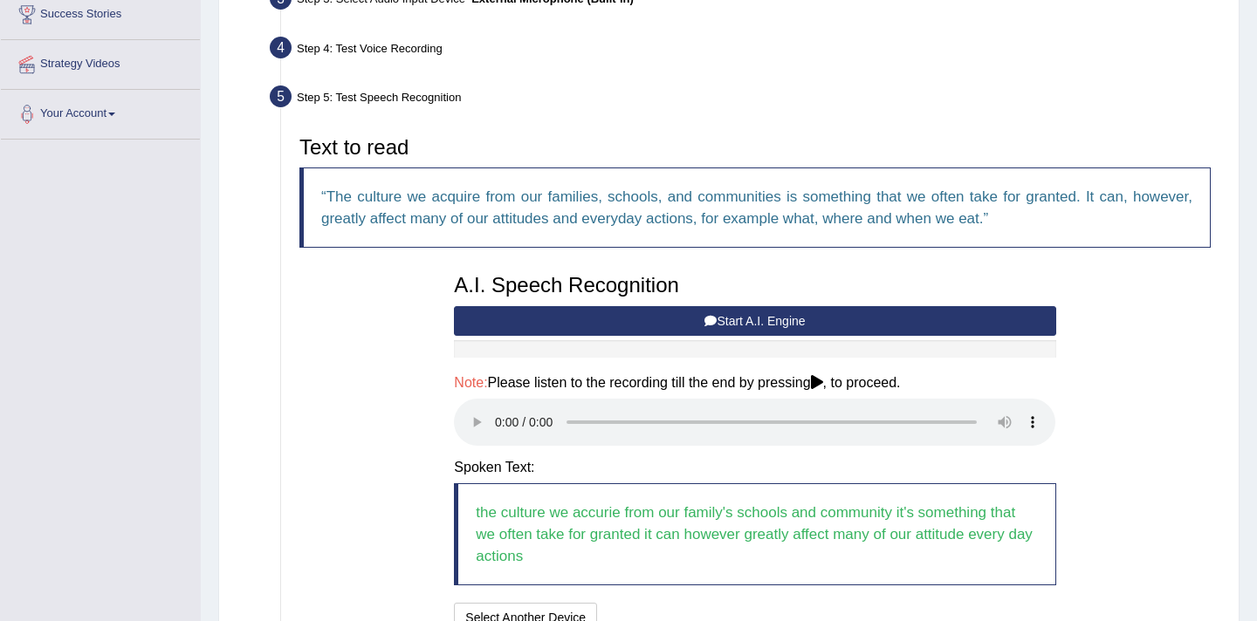
scroll to position [458, 0]
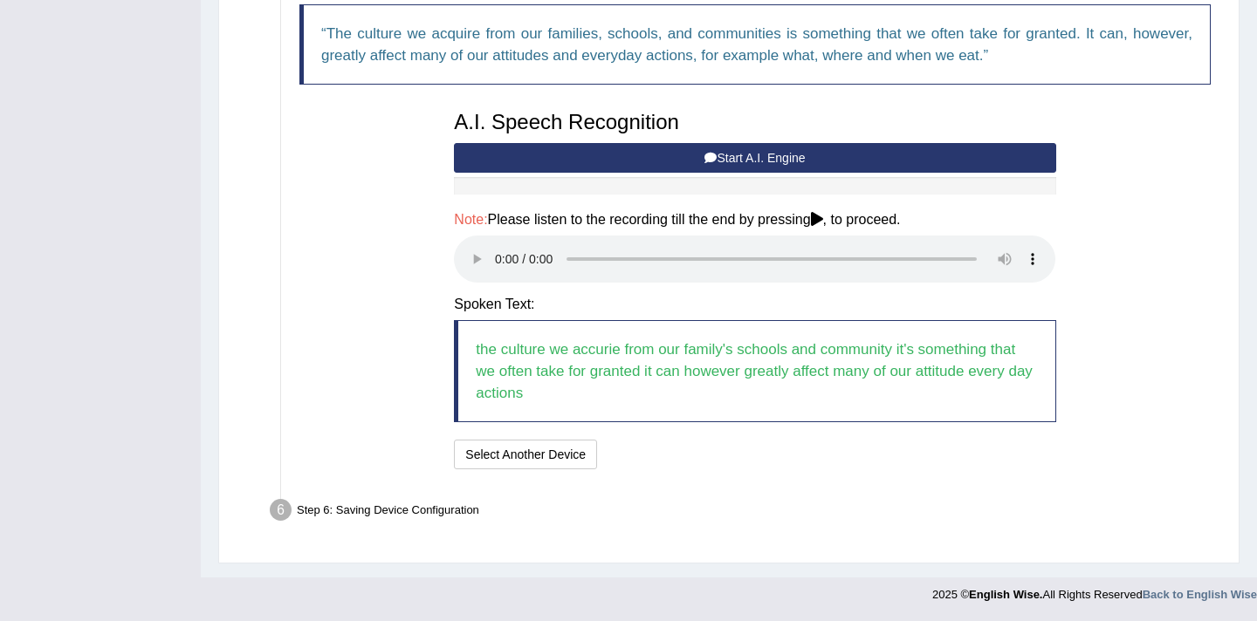
click at [349, 507] on div "Step 6: Saving Device Configuration" at bounding box center [746, 513] width 969 height 38
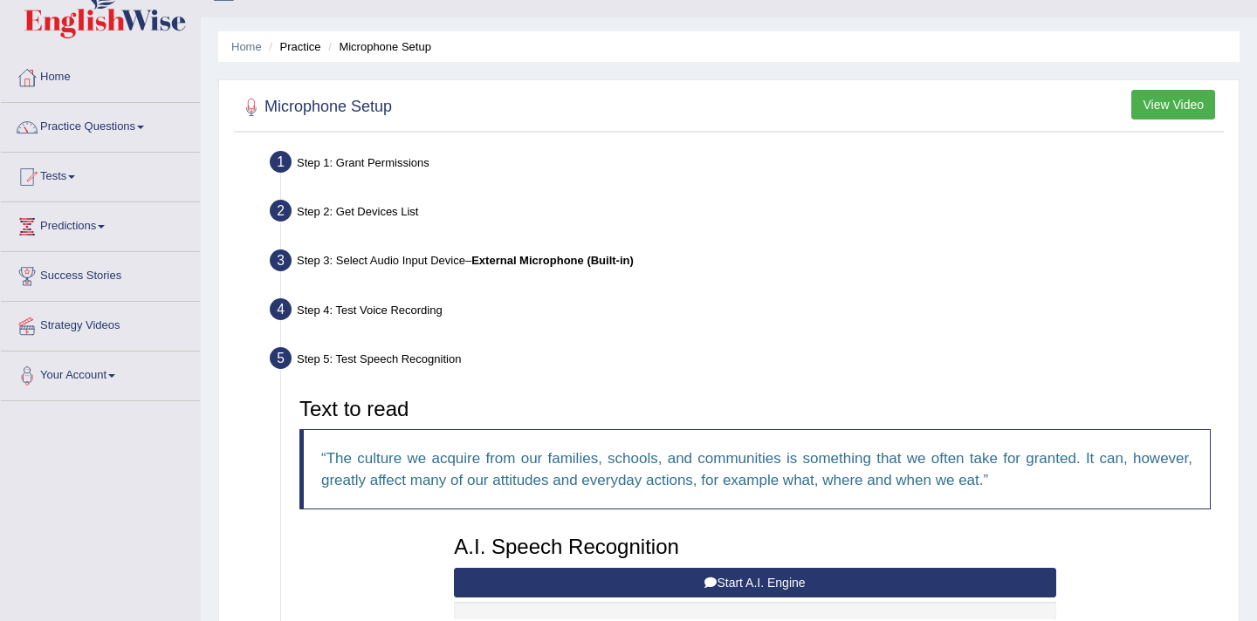
scroll to position [0, 0]
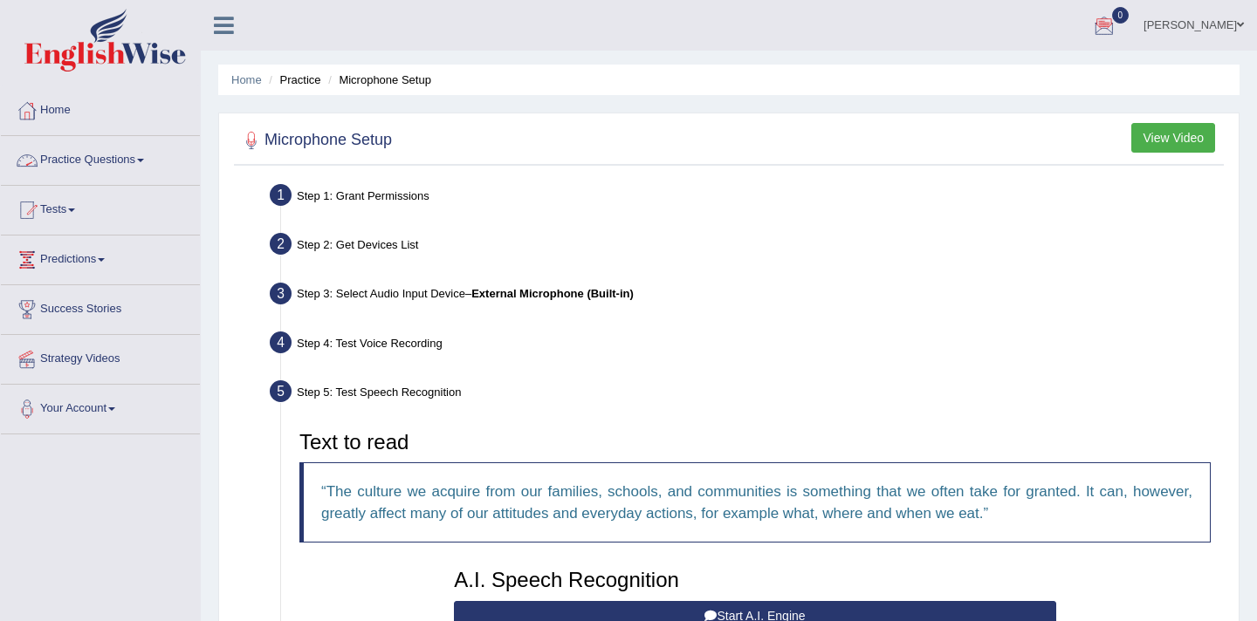
click at [91, 169] on link "Practice Questions" at bounding box center [100, 158] width 199 height 44
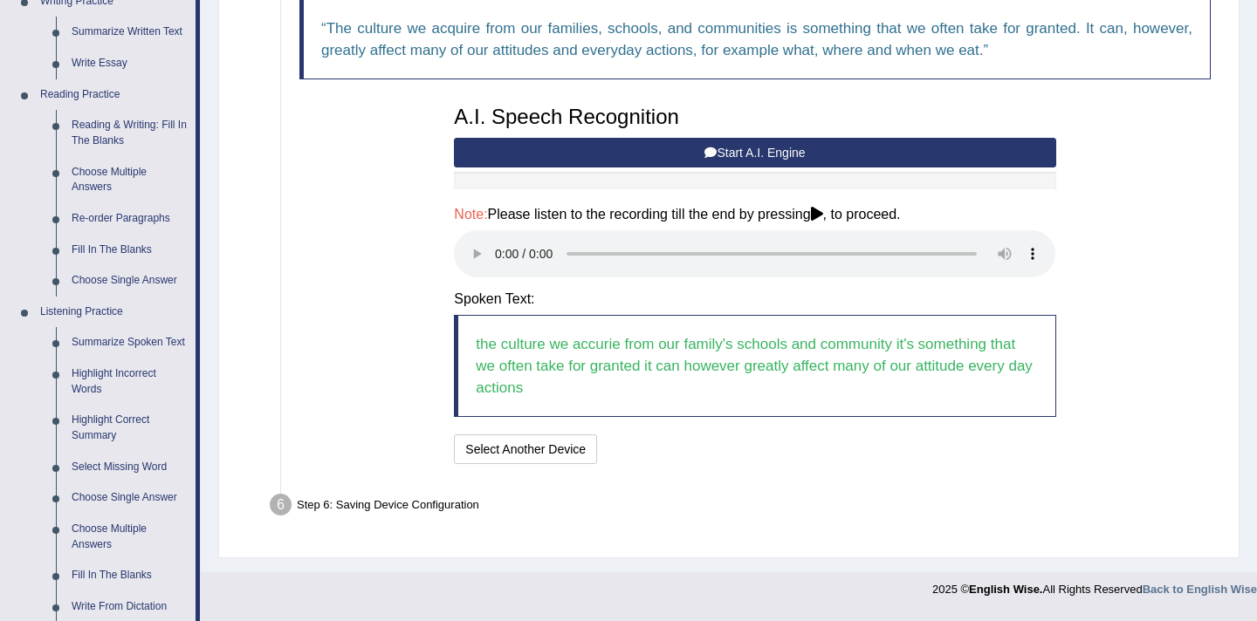
scroll to position [435, 0]
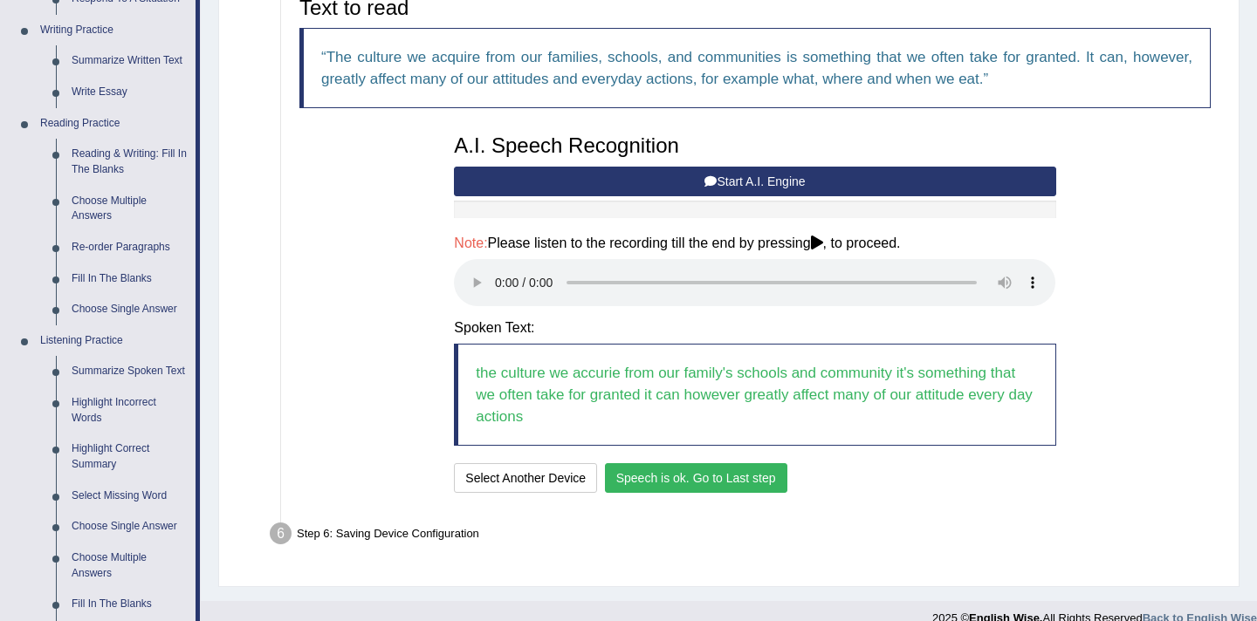
click at [675, 472] on button "Speech is ok. Go to Last step" at bounding box center [696, 478] width 182 height 30
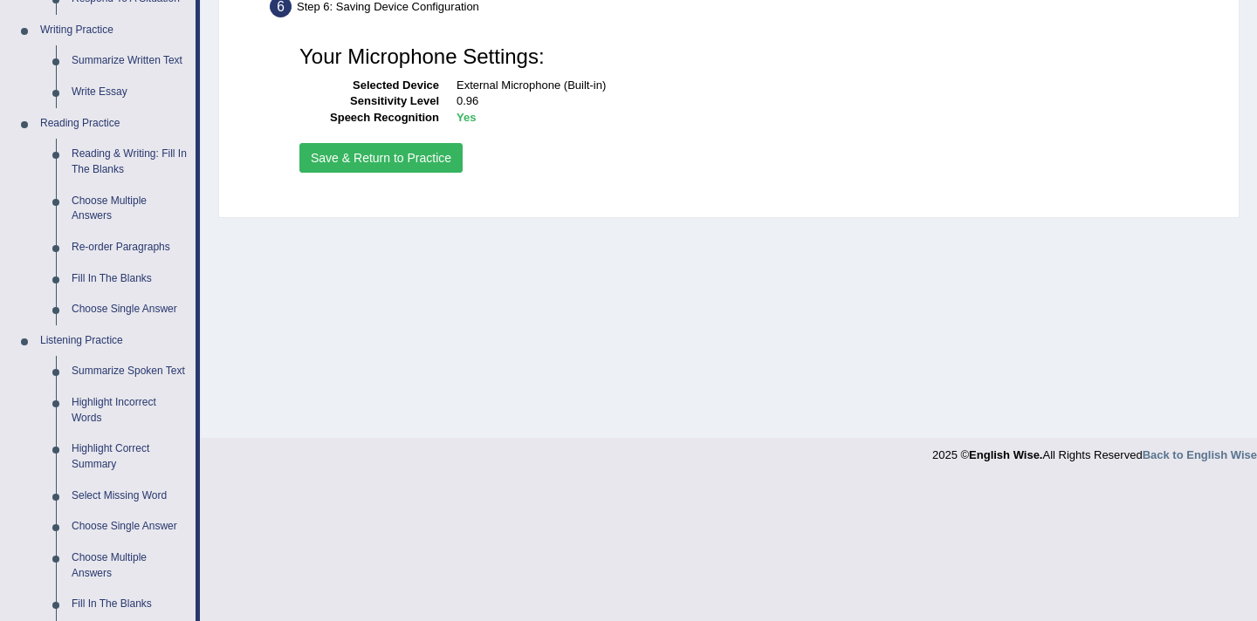
click at [373, 160] on button "Save & Return to Practice" at bounding box center [380, 158] width 163 height 30
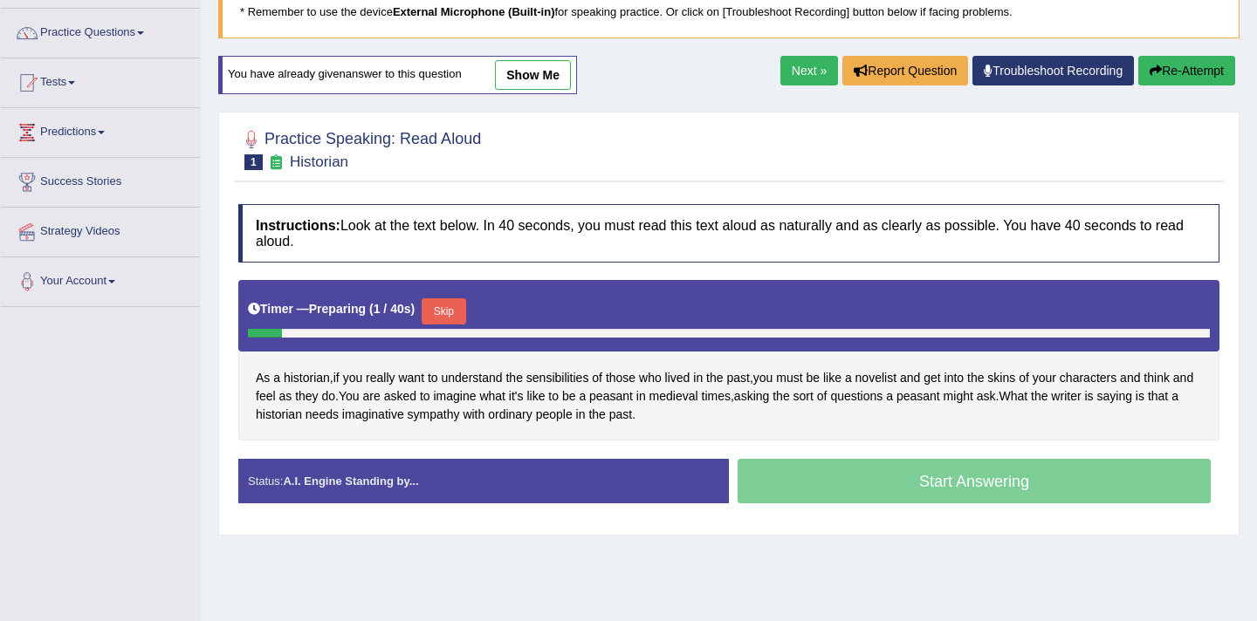
scroll to position [132, 0]
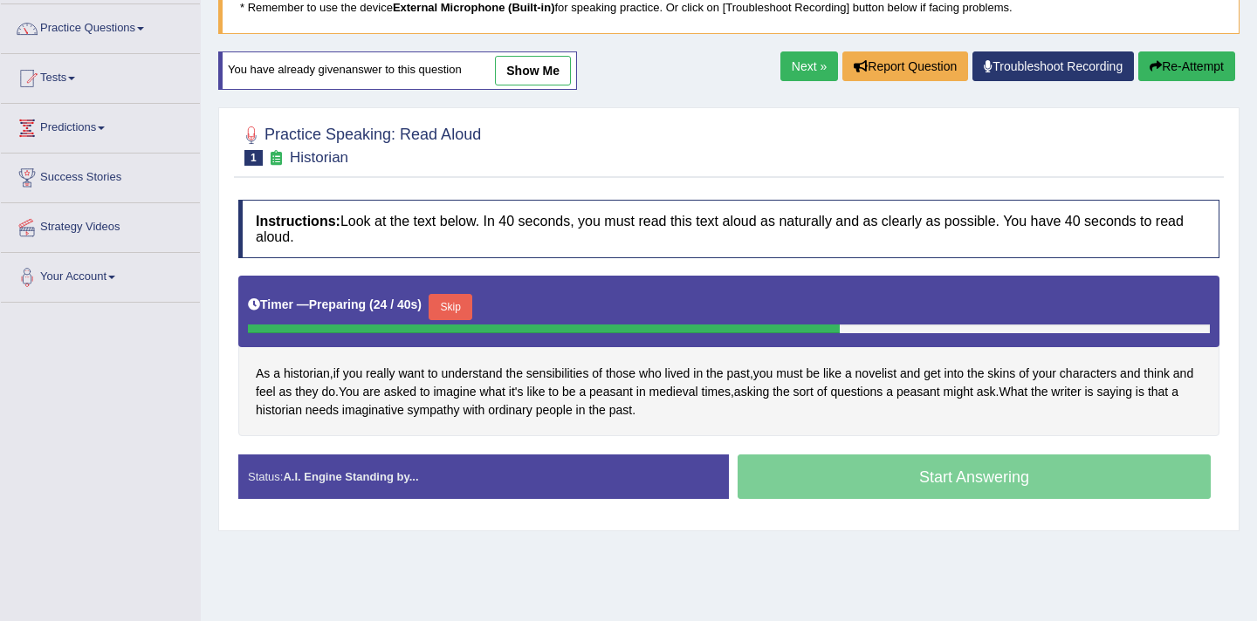
click at [465, 312] on button "Skip" at bounding box center [451, 307] width 44 height 26
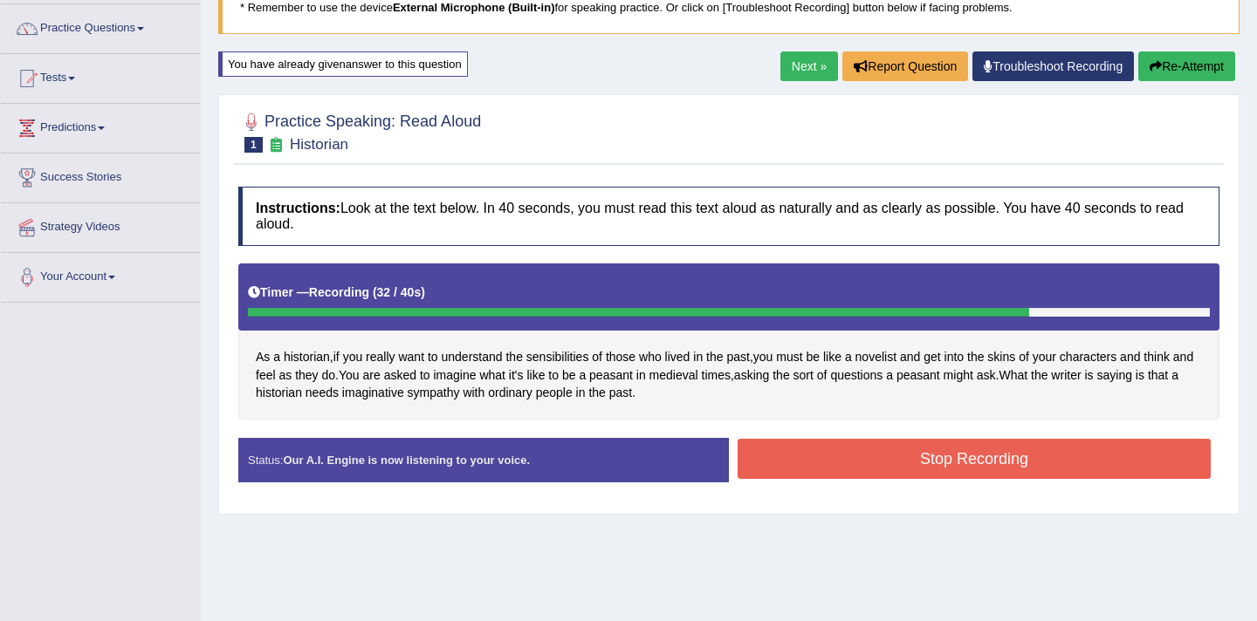
click at [812, 451] on button "Stop Recording" at bounding box center [974, 459] width 473 height 40
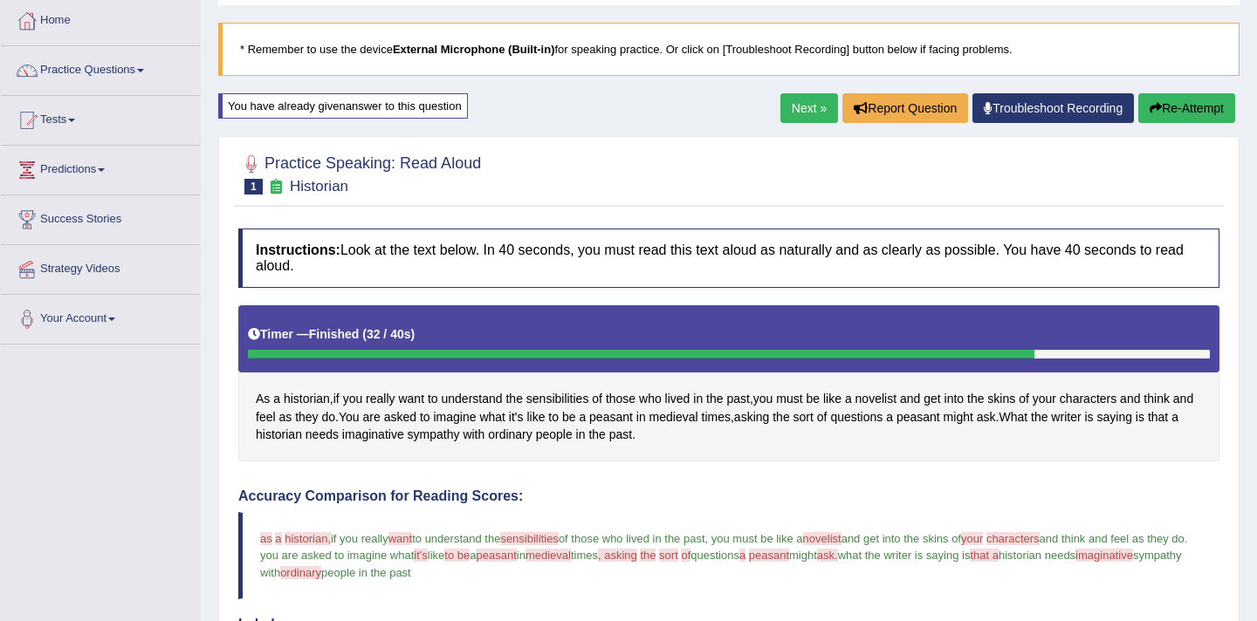
scroll to position [93, 0]
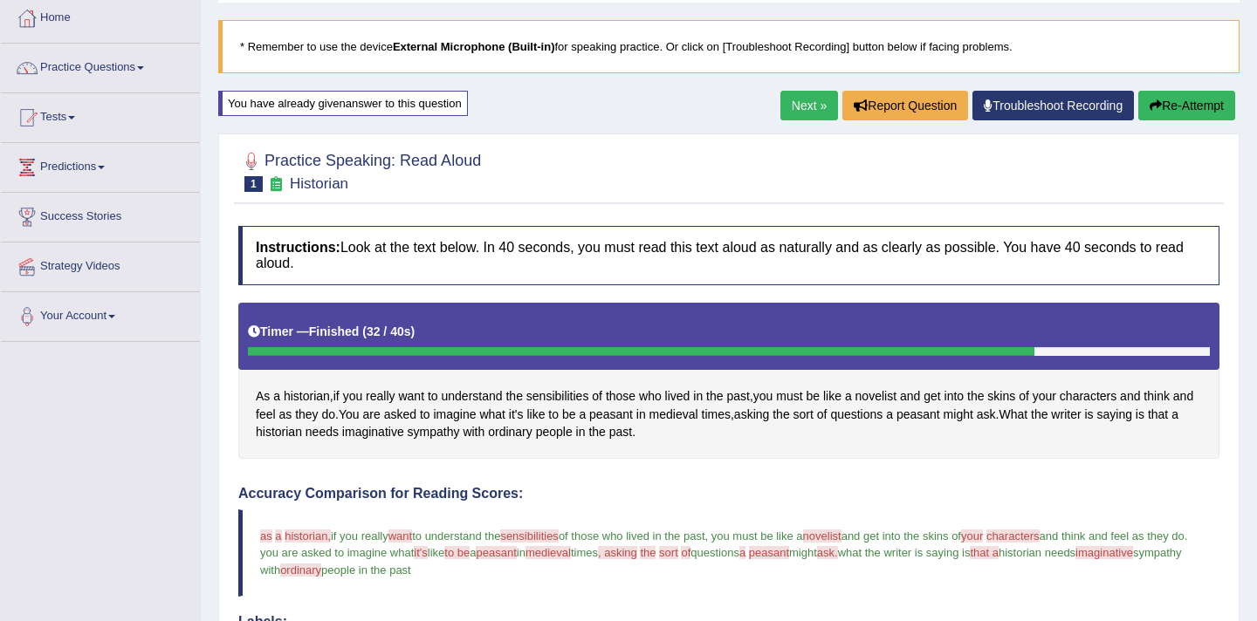
click at [796, 100] on link "Next »" at bounding box center [809, 106] width 58 height 30
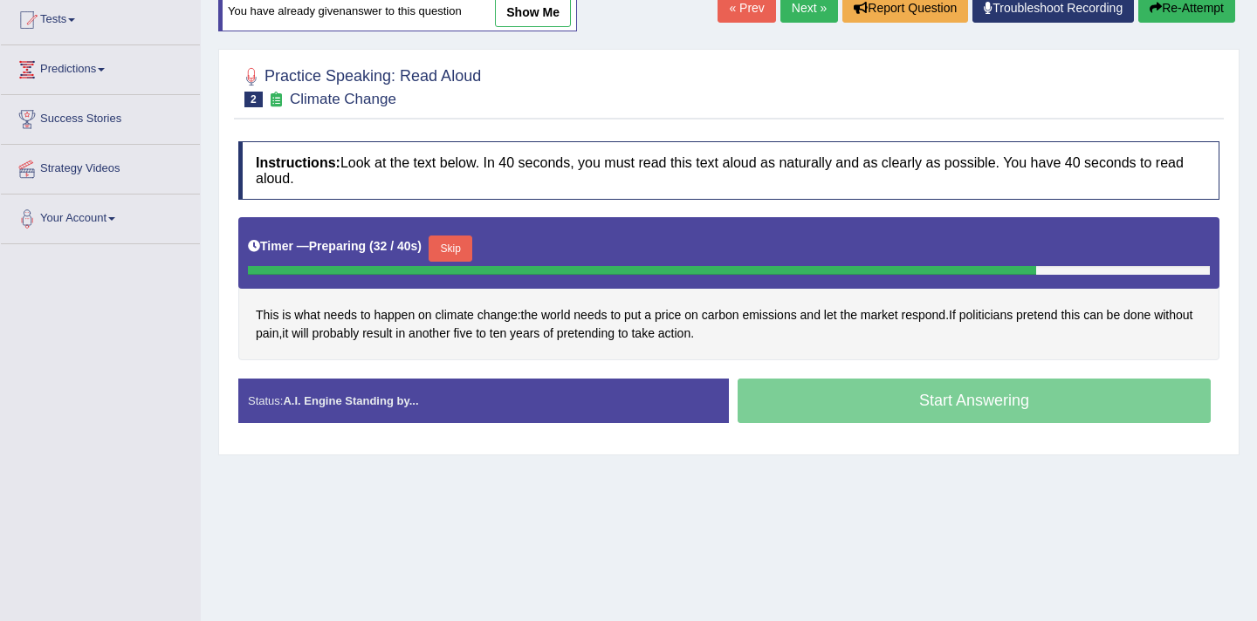
click at [450, 250] on button "Skip" at bounding box center [451, 249] width 44 height 26
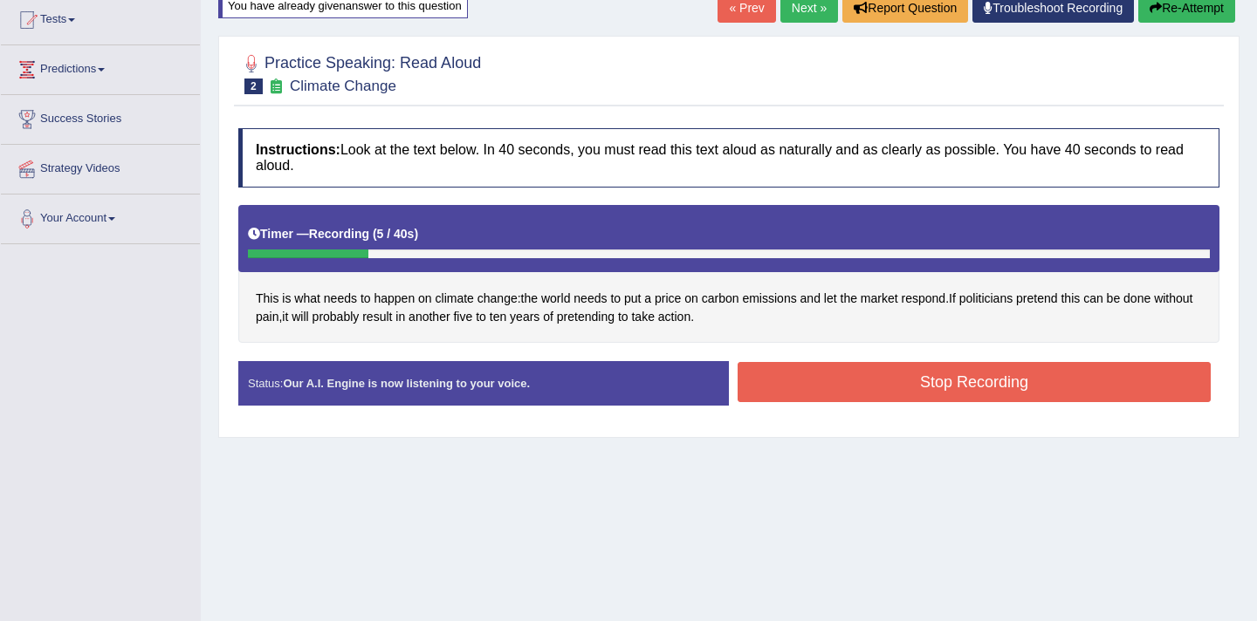
click at [794, 381] on button "Stop Recording" at bounding box center [974, 382] width 473 height 40
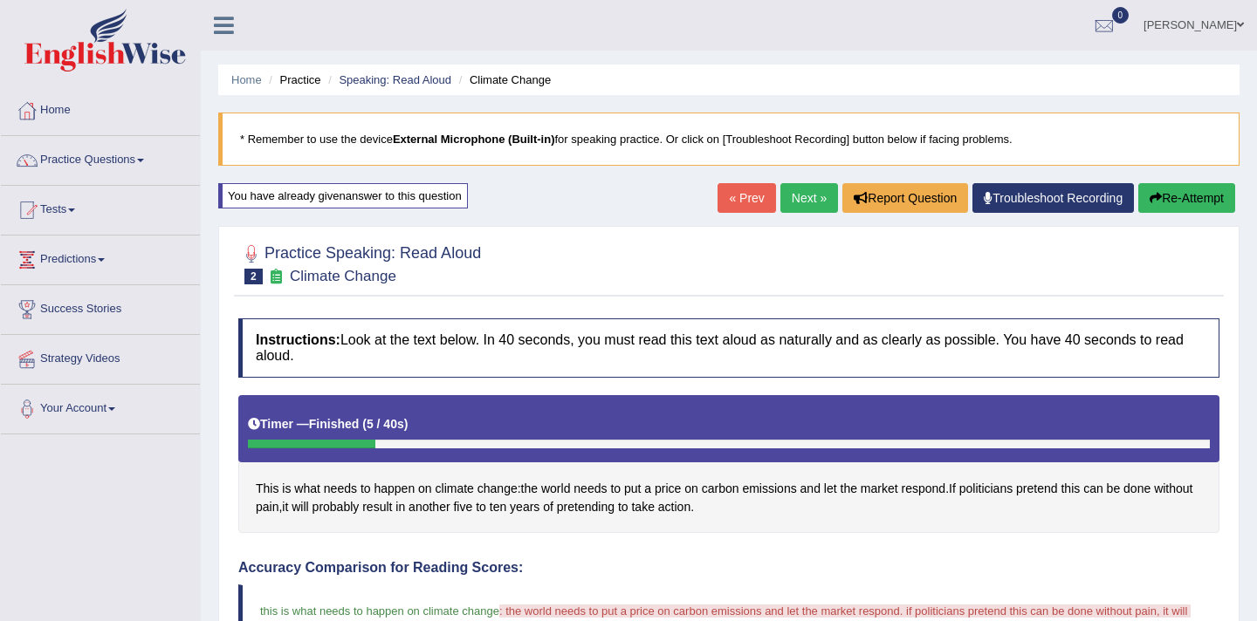
click at [791, 206] on link "Next »" at bounding box center [809, 198] width 58 height 30
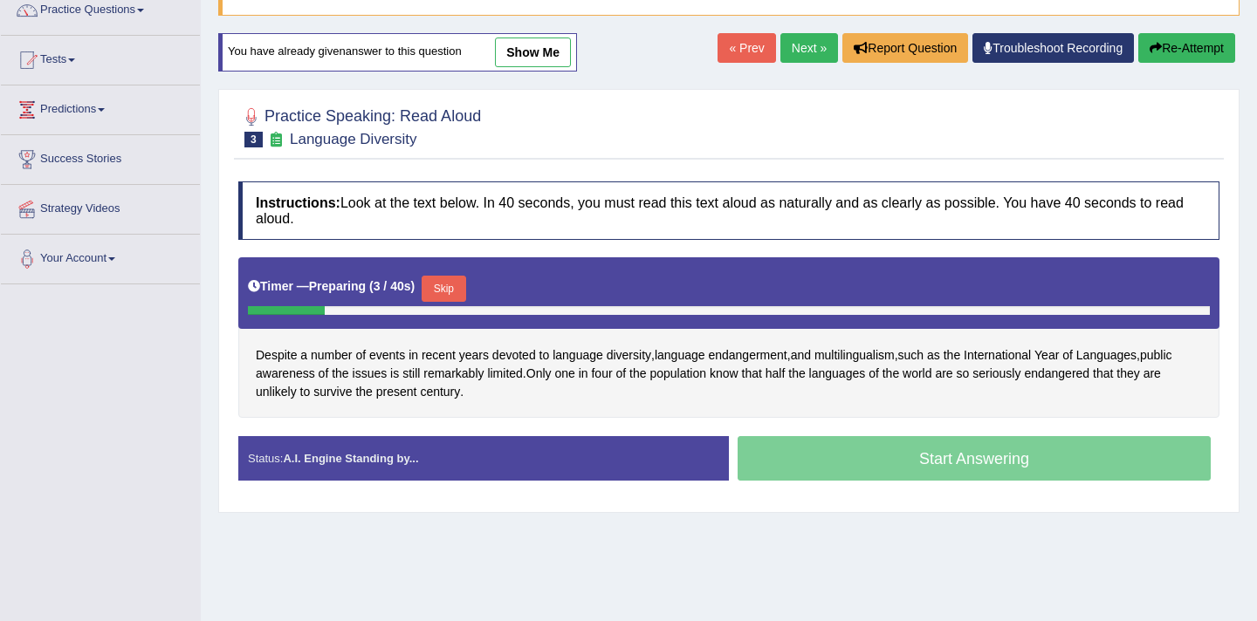
scroll to position [144, 0]
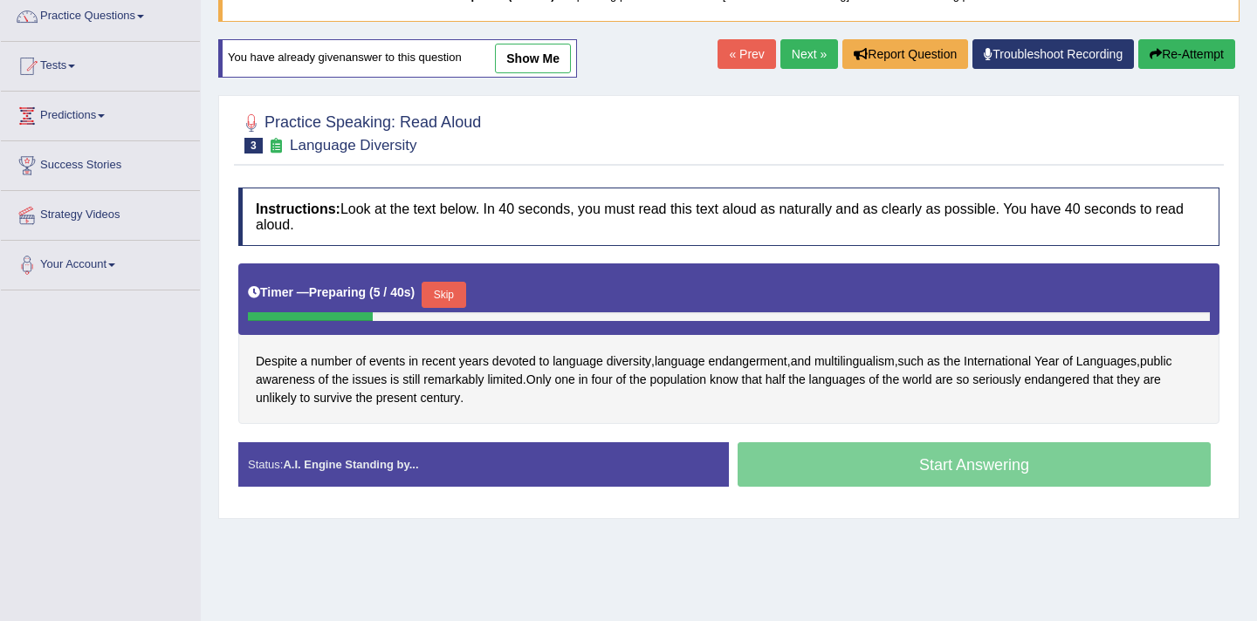
click at [889, 465] on div "Start Answering" at bounding box center [974, 467] width 491 height 49
click at [457, 301] on button "Skip" at bounding box center [444, 295] width 44 height 26
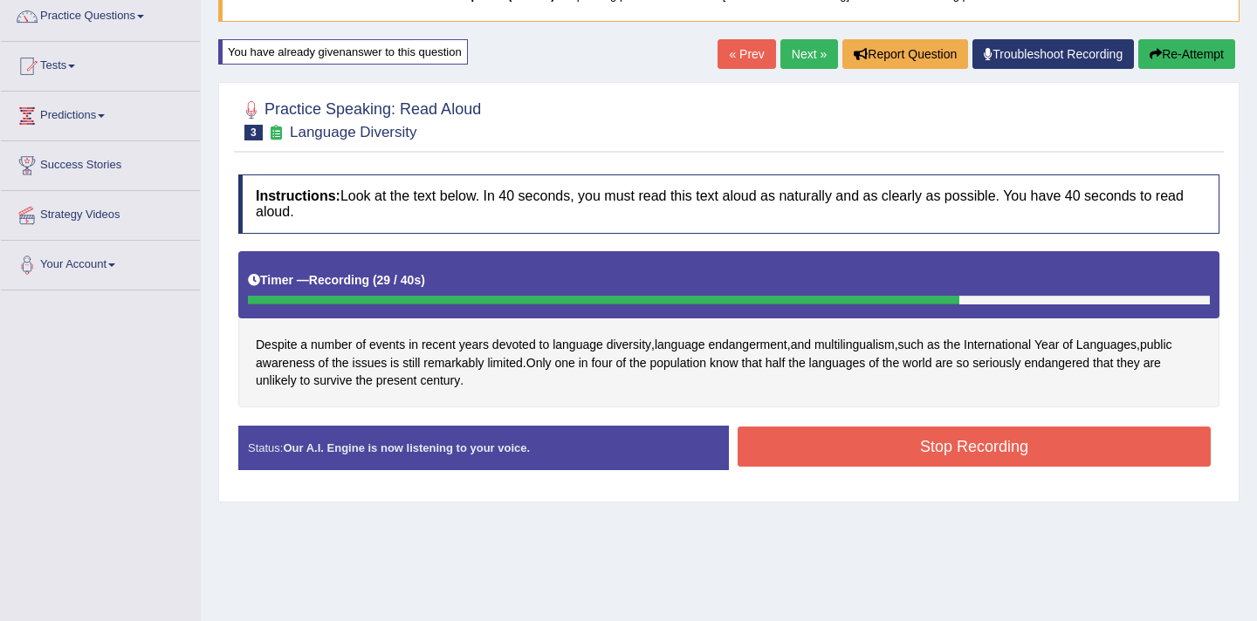
click at [867, 446] on button "Stop Recording" at bounding box center [974, 447] width 473 height 40
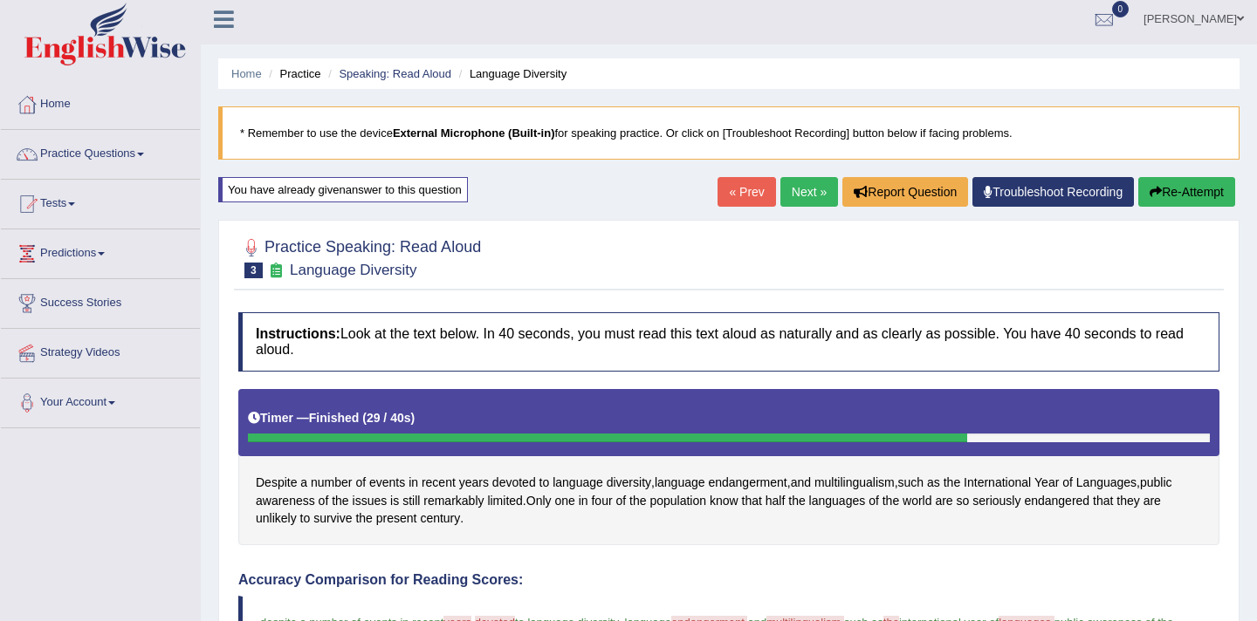
scroll to position [17, 0]
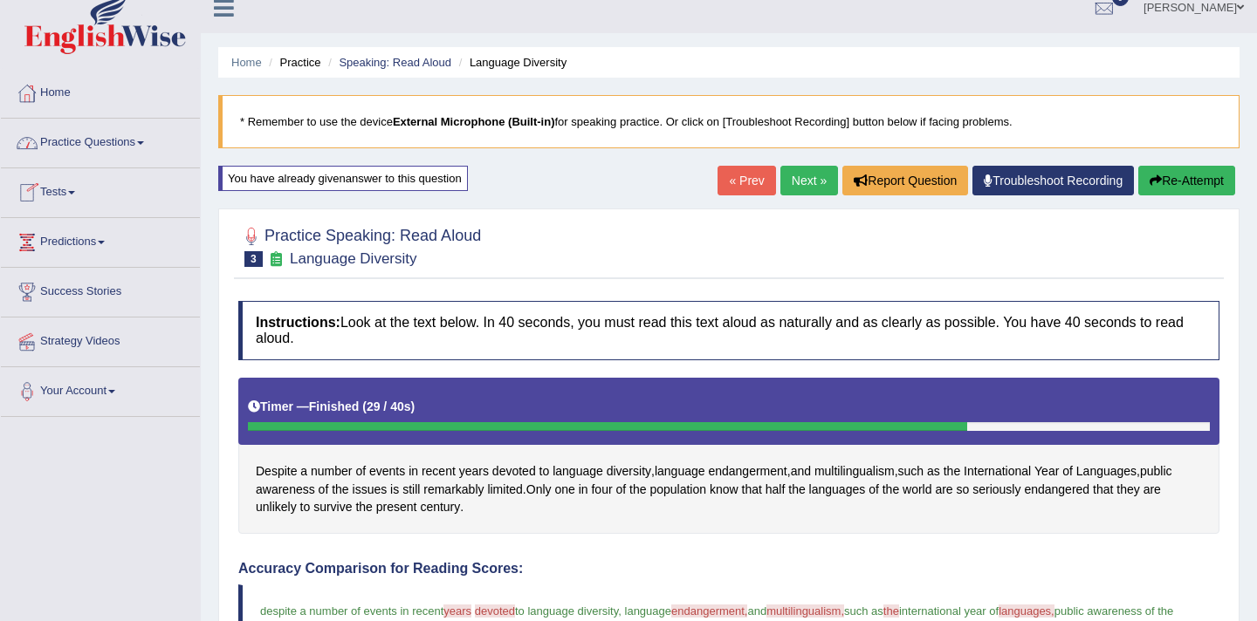
click at [79, 187] on link "Tests" at bounding box center [100, 190] width 199 height 44
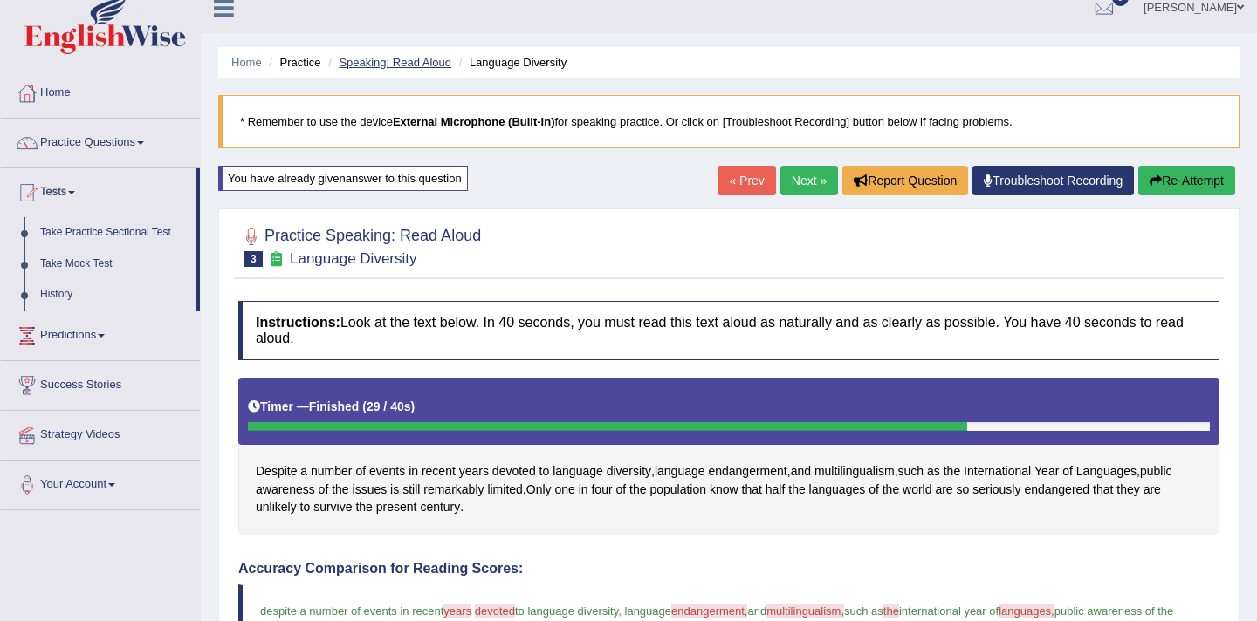
click at [417, 62] on link "Speaking: Read Aloud" at bounding box center [395, 62] width 113 height 13
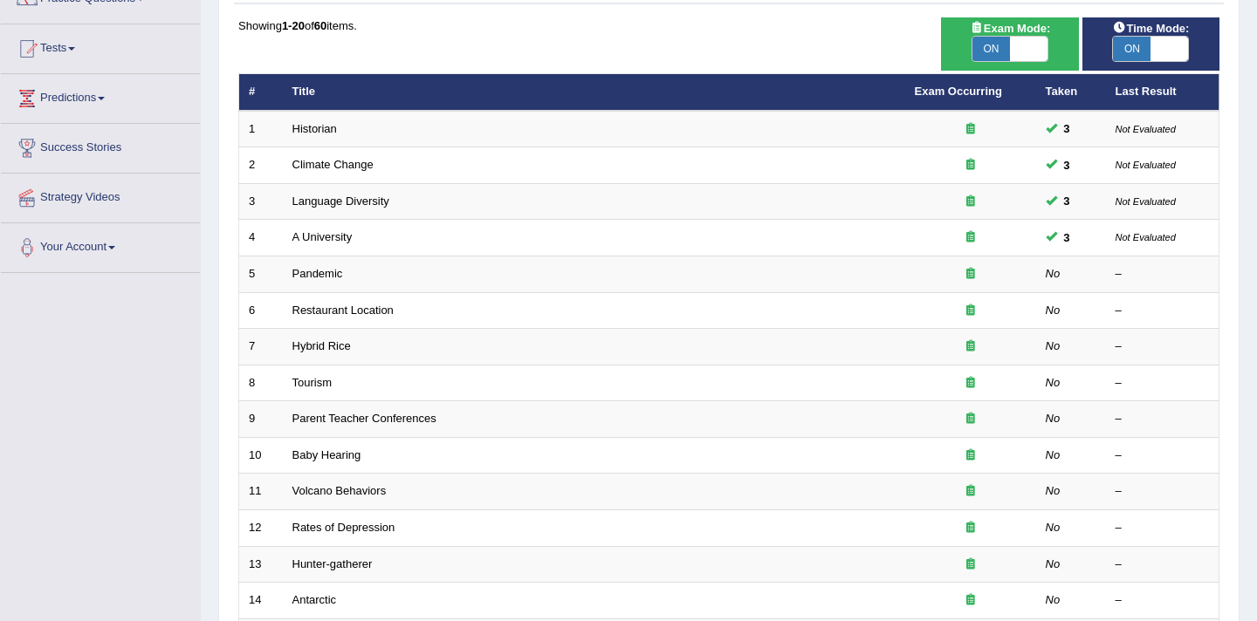
scroll to position [154, 0]
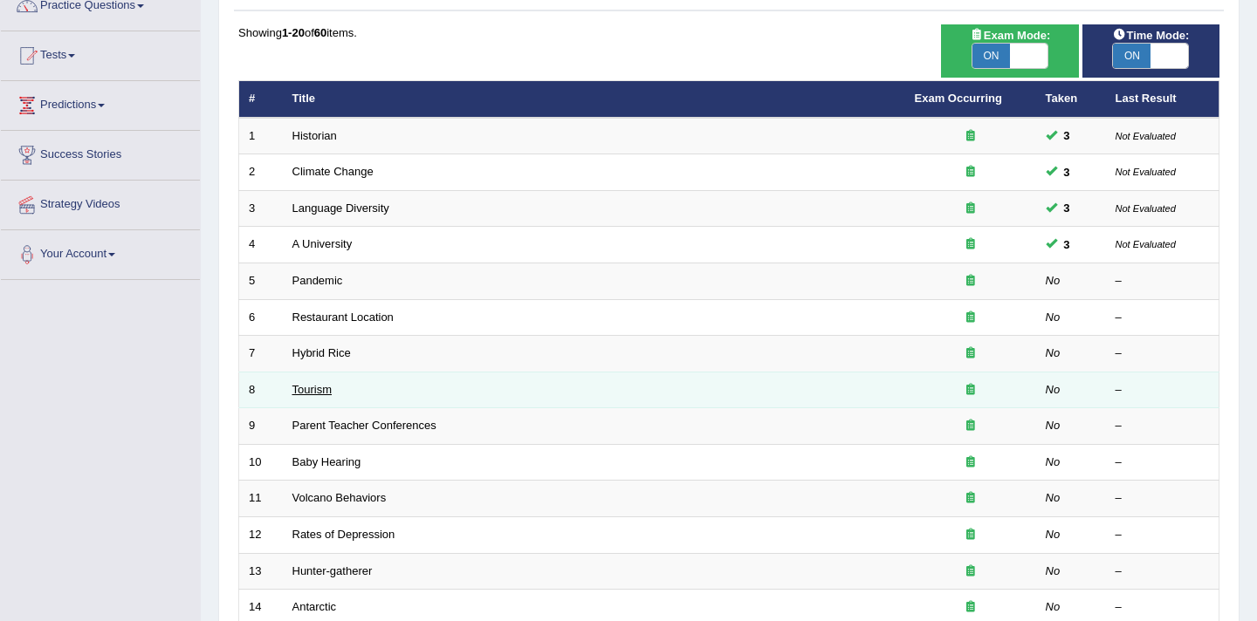
click at [315, 393] on link "Tourism" at bounding box center [312, 389] width 40 height 13
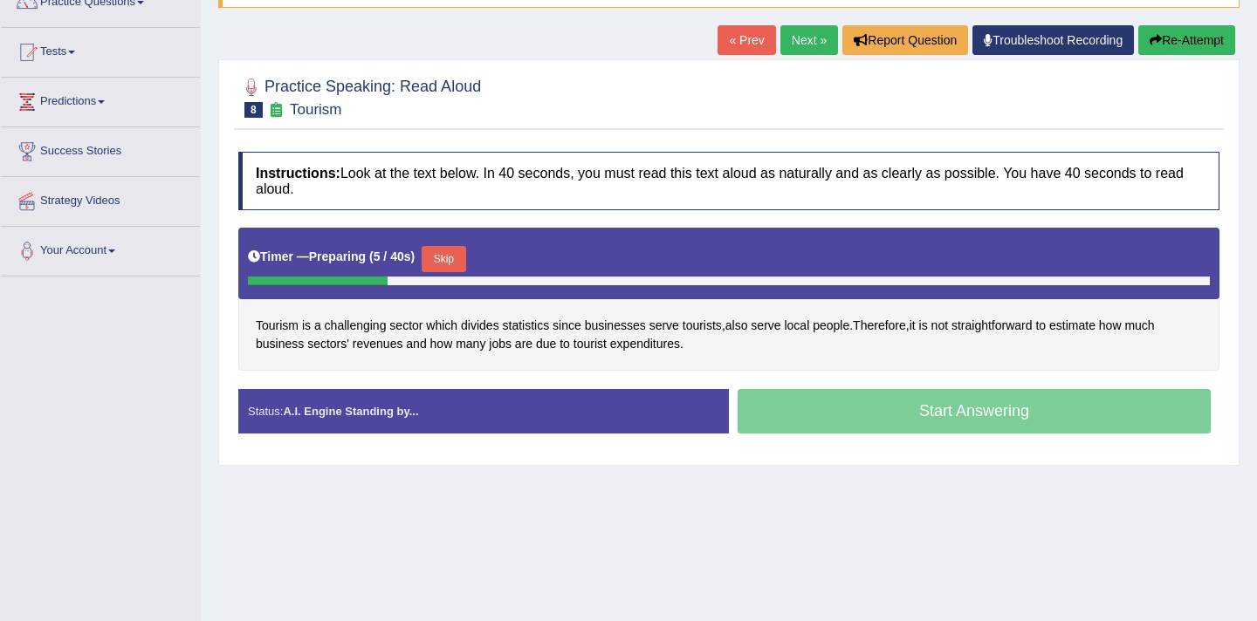
click at [448, 262] on button "Skip" at bounding box center [444, 259] width 44 height 26
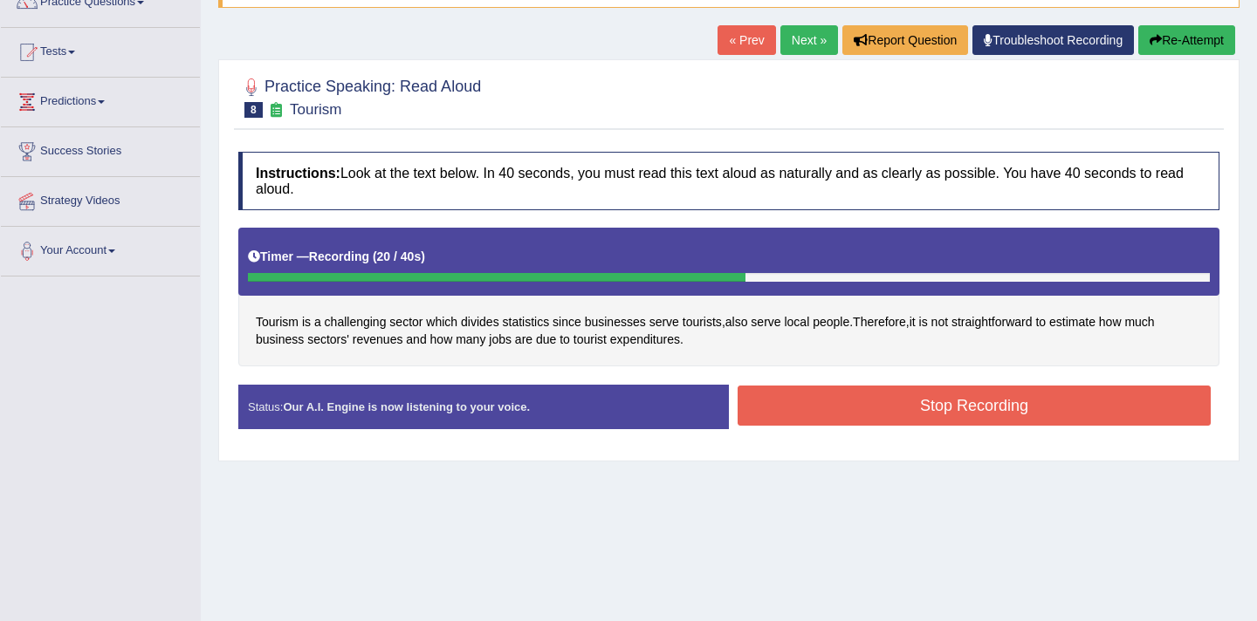
click at [795, 408] on button "Stop Recording" at bounding box center [974, 406] width 473 height 40
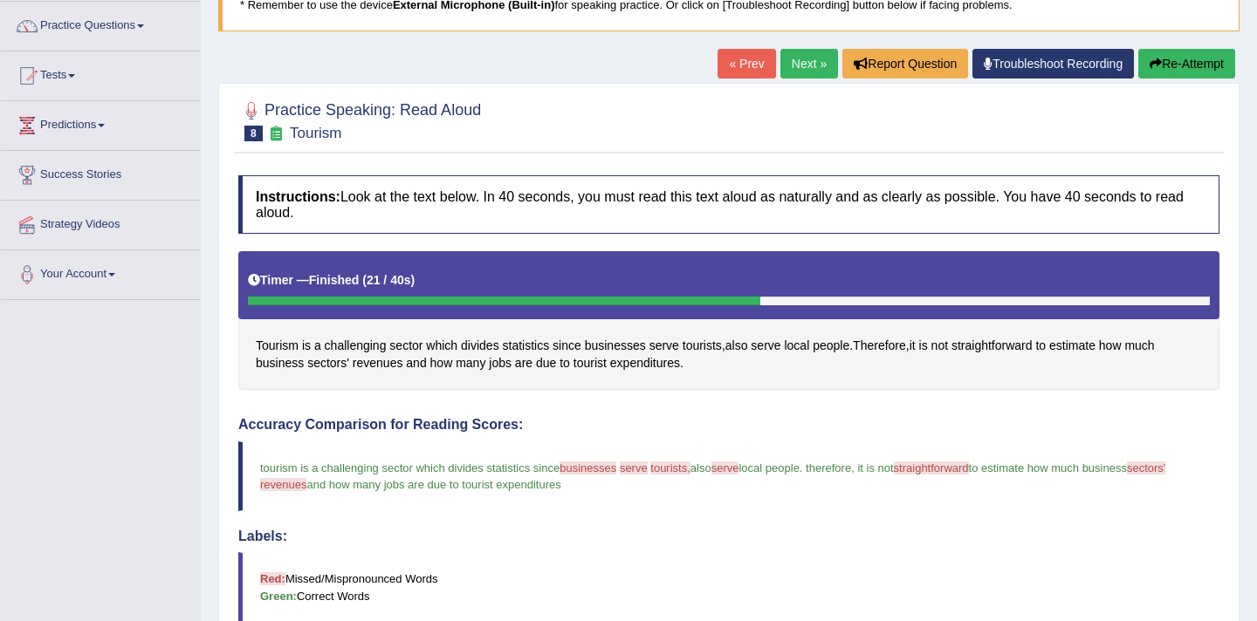
scroll to position [133, 0]
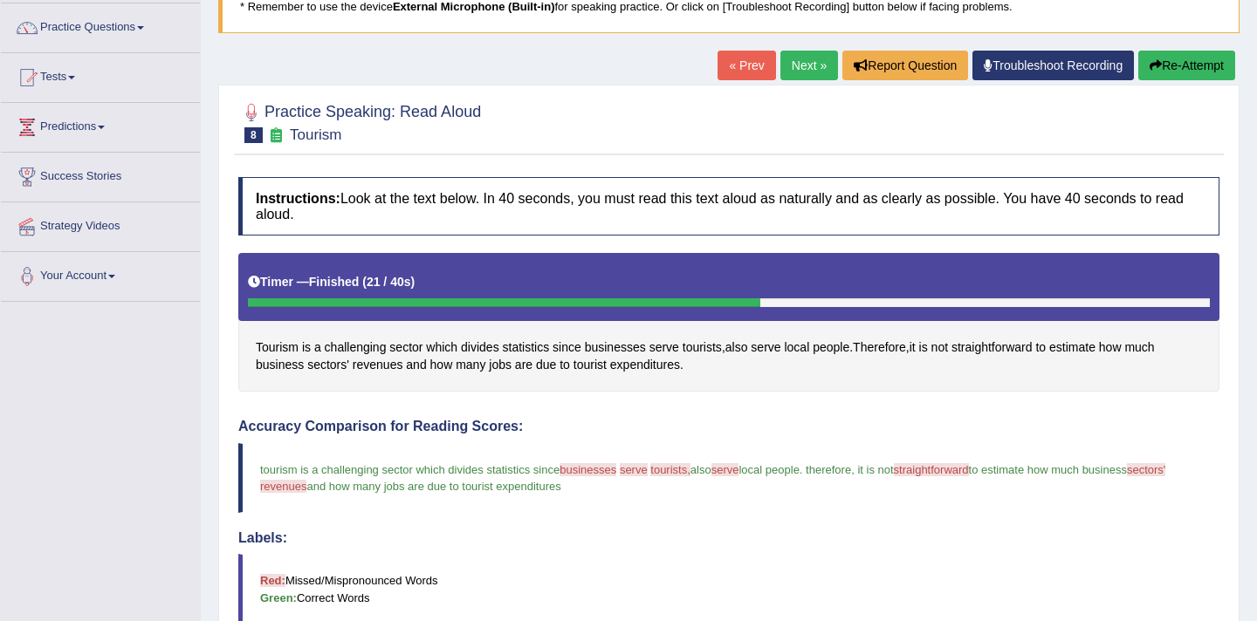
click at [789, 70] on link "Next »" at bounding box center [809, 66] width 58 height 30
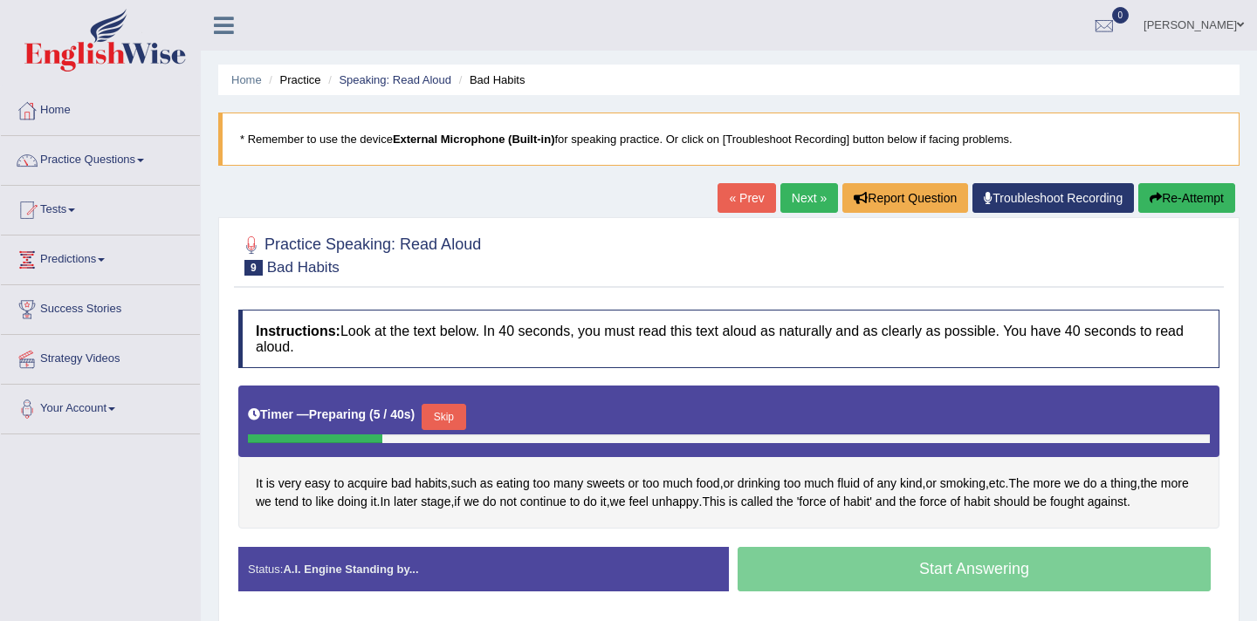
click at [449, 417] on button "Skip" at bounding box center [444, 417] width 44 height 26
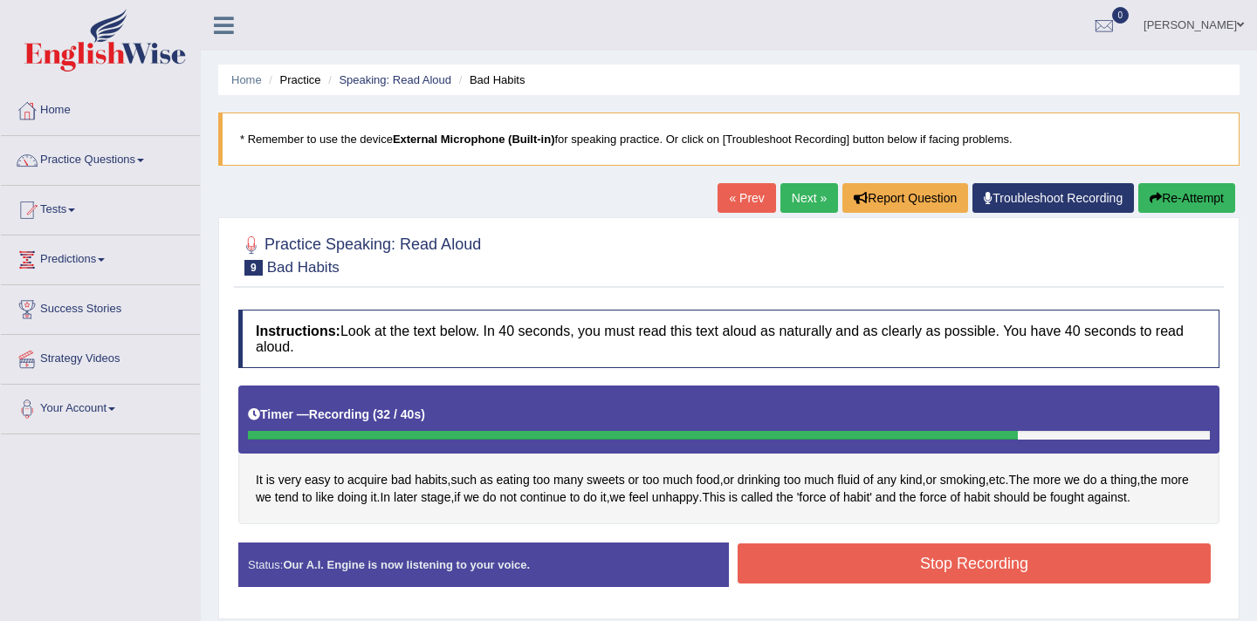
click at [852, 563] on button "Stop Recording" at bounding box center [974, 564] width 473 height 40
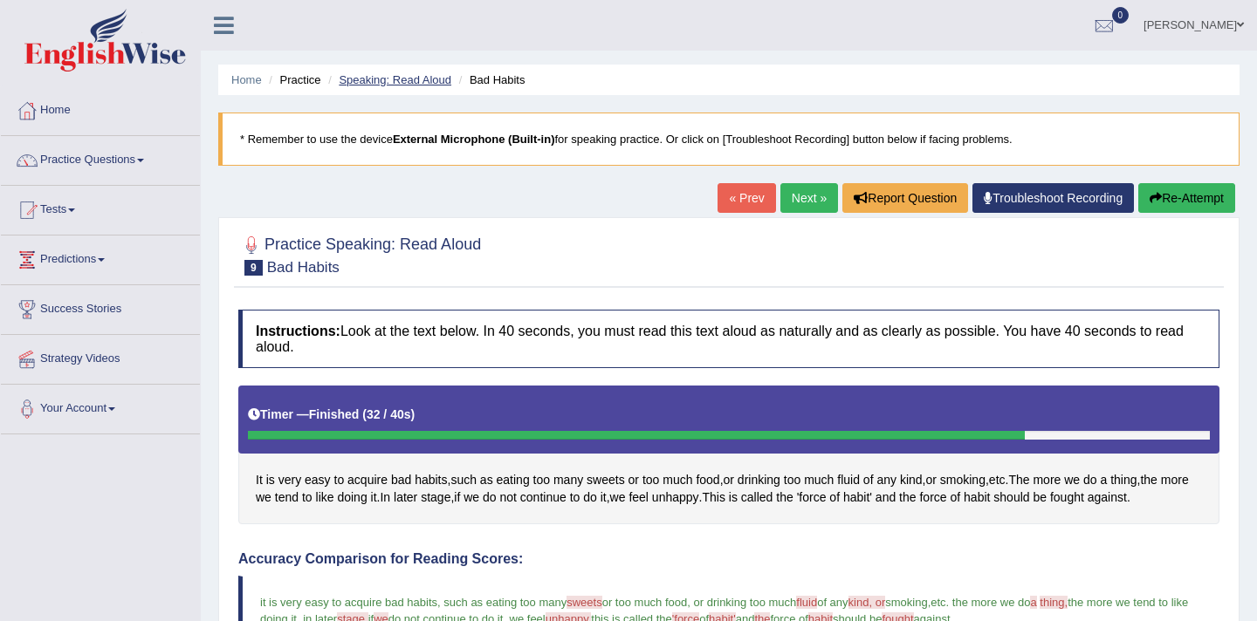
click at [370, 86] on link "Speaking: Read Aloud" at bounding box center [395, 79] width 113 height 13
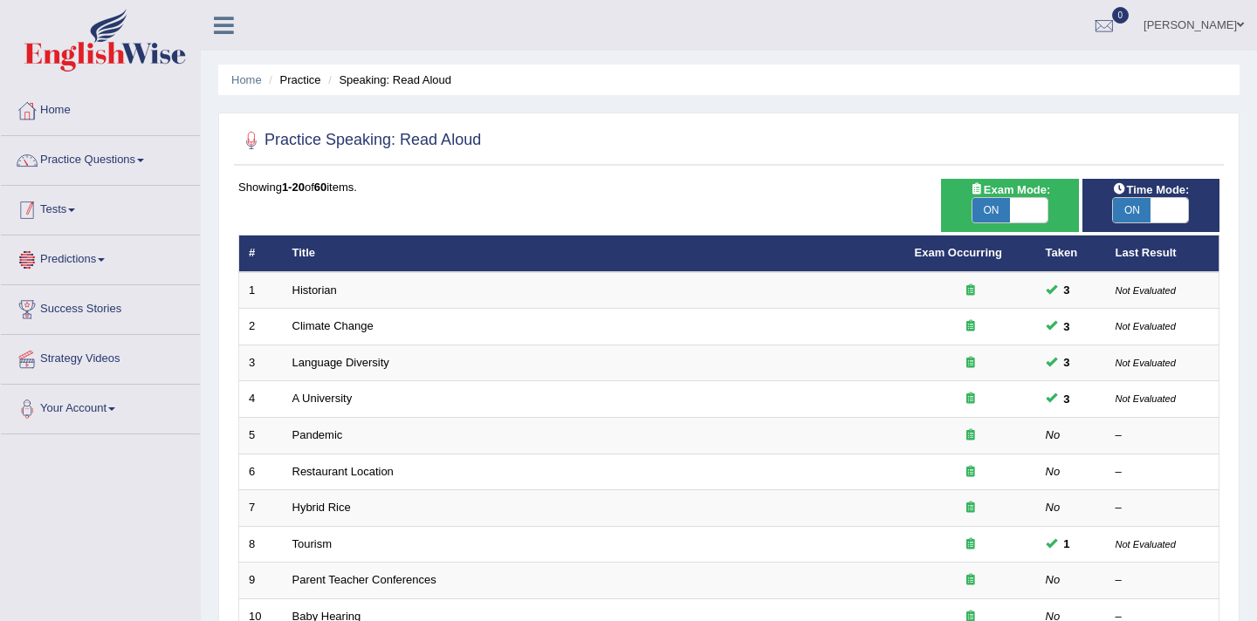
click at [81, 218] on link "Tests" at bounding box center [100, 208] width 199 height 44
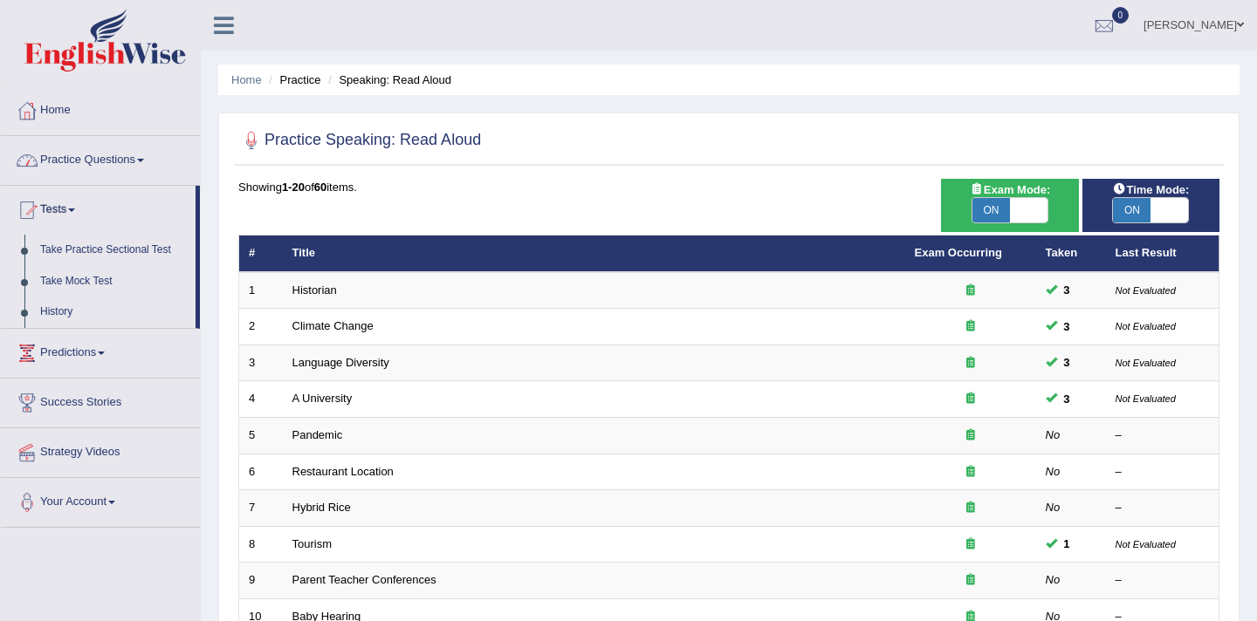
click at [93, 163] on link "Practice Questions" at bounding box center [100, 158] width 199 height 44
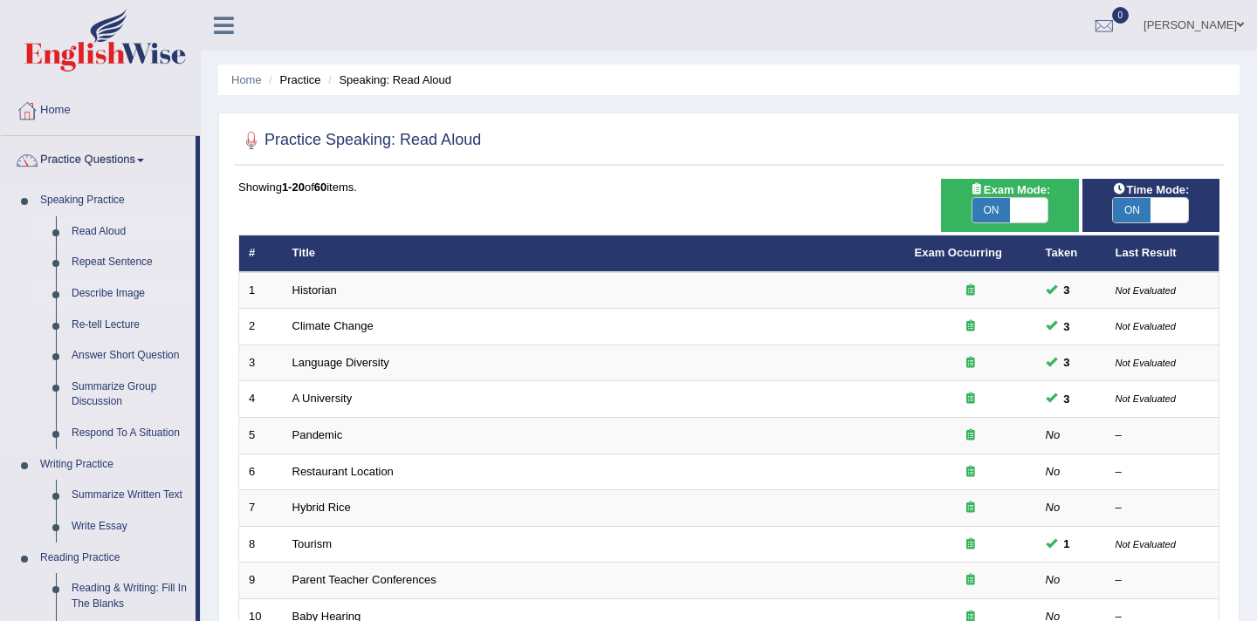
click at [103, 295] on link "Describe Image" at bounding box center [130, 293] width 132 height 31
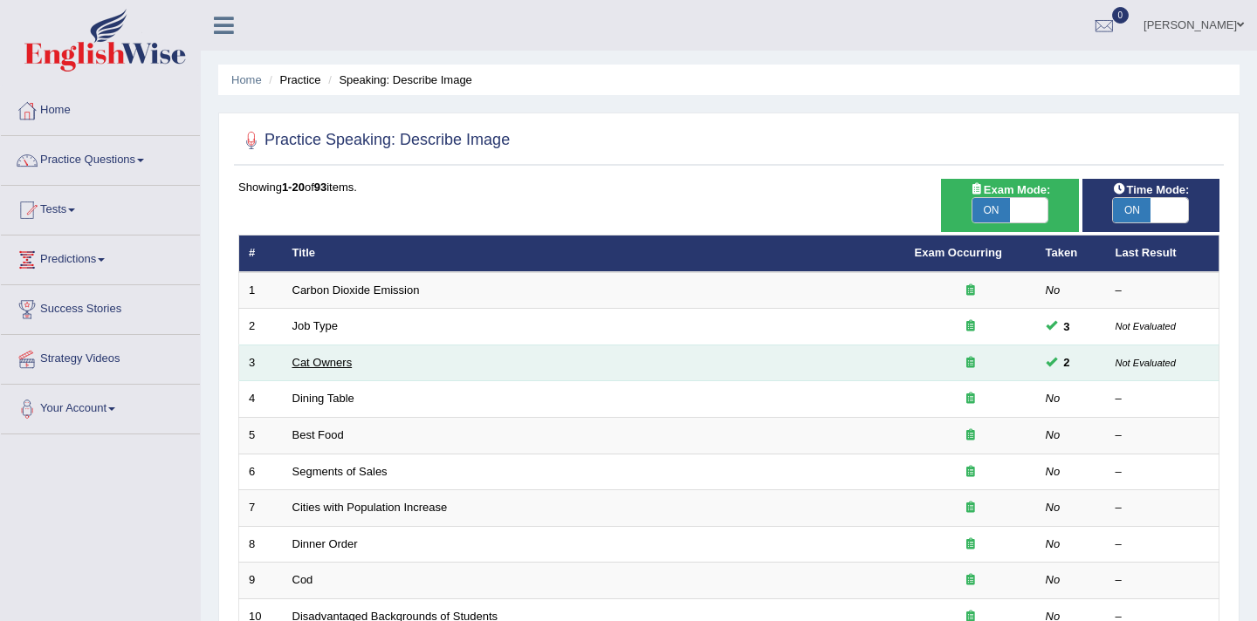
click at [332, 367] on link "Cat Owners" at bounding box center [322, 362] width 60 height 13
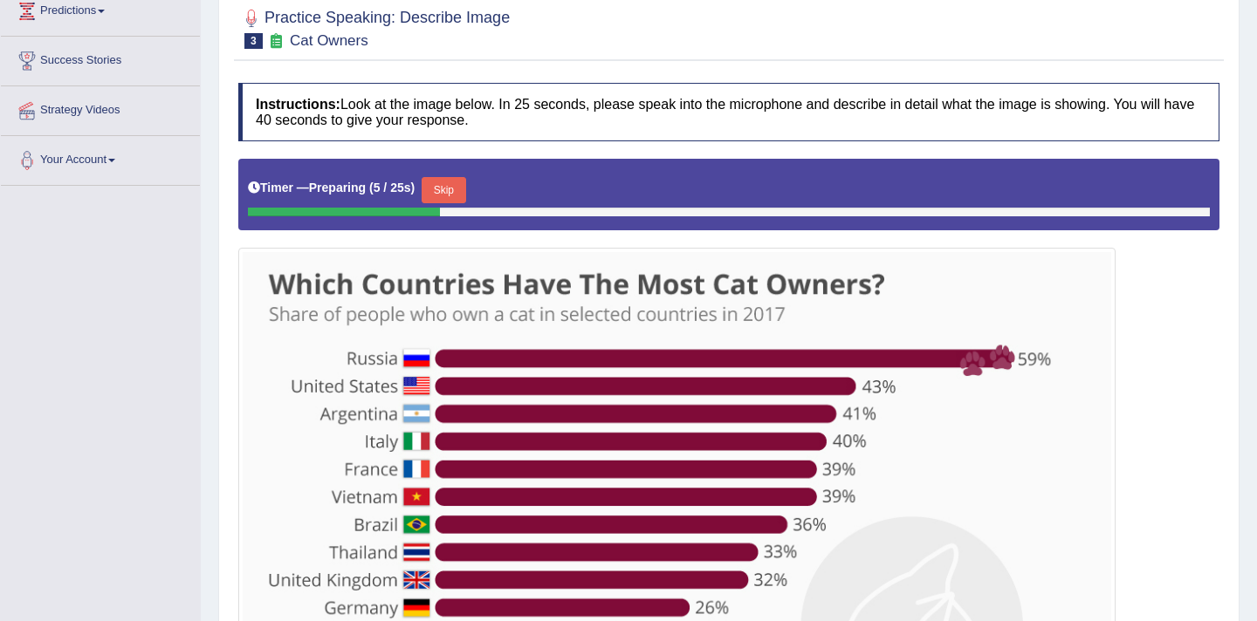
scroll to position [244, 0]
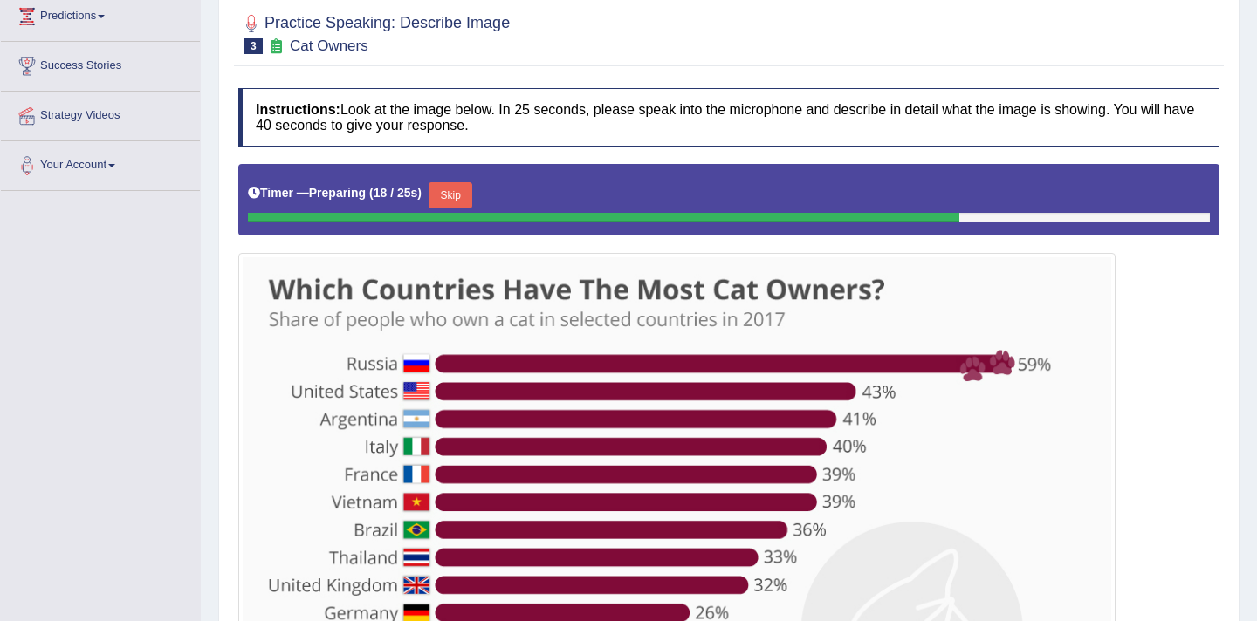
click at [463, 196] on button "Skip" at bounding box center [451, 195] width 44 height 26
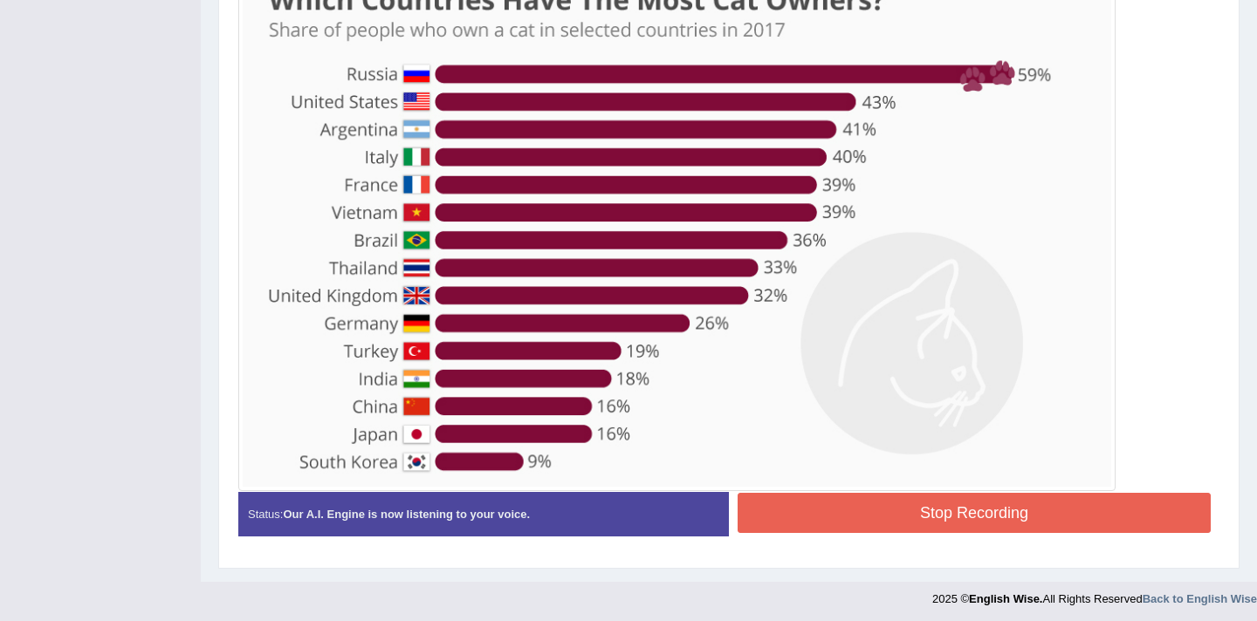
scroll to position [520, 0]
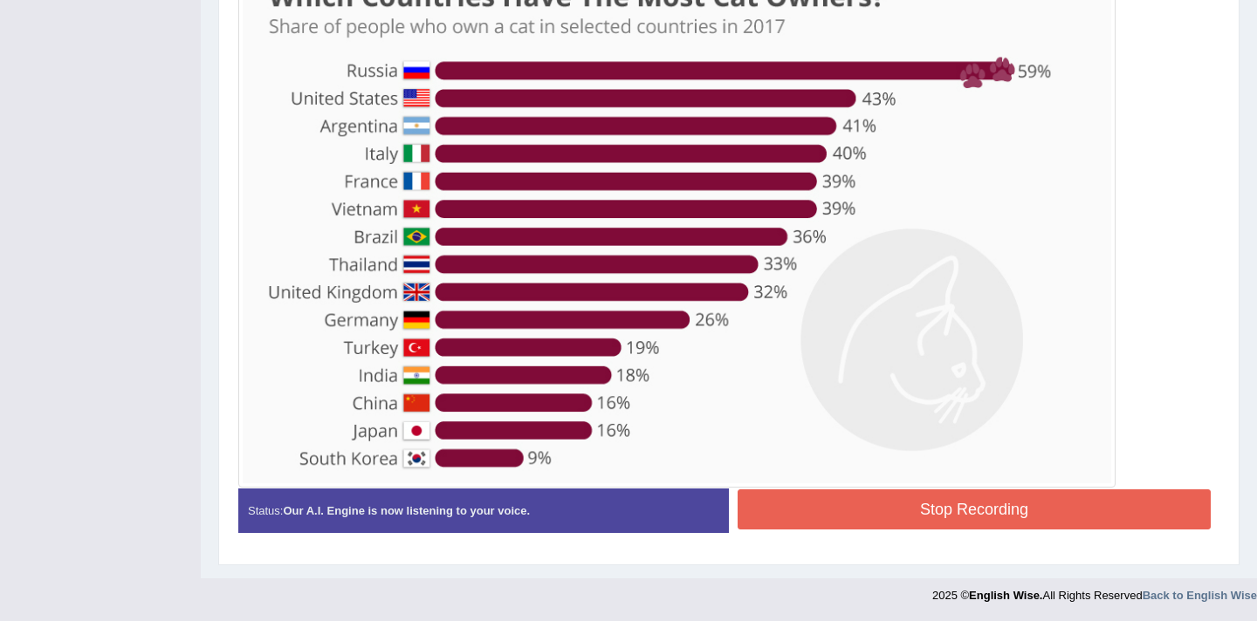
click at [817, 524] on button "Stop Recording" at bounding box center [974, 510] width 473 height 40
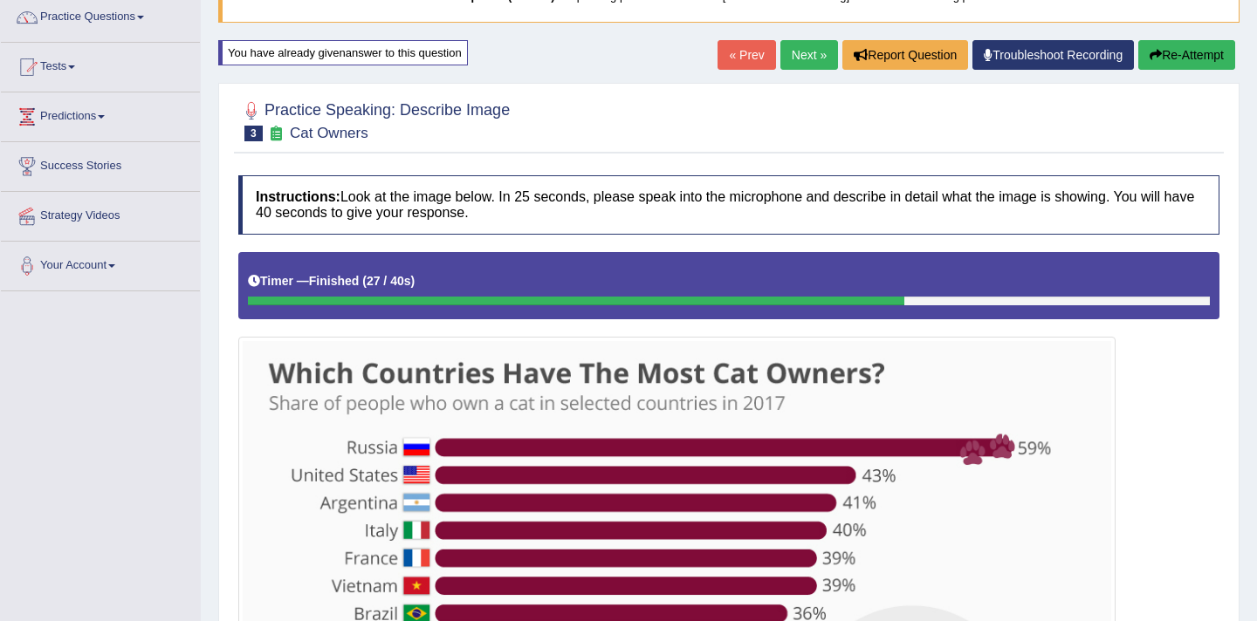
scroll to position [0, 0]
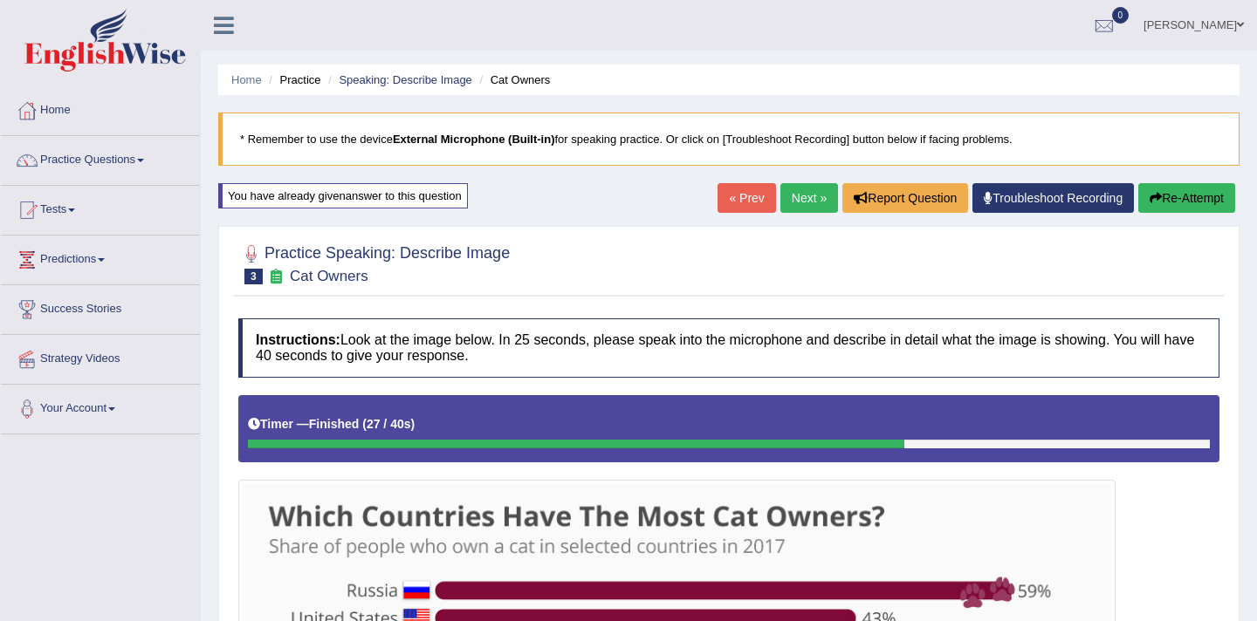
click at [798, 196] on link "Next »" at bounding box center [809, 198] width 58 height 30
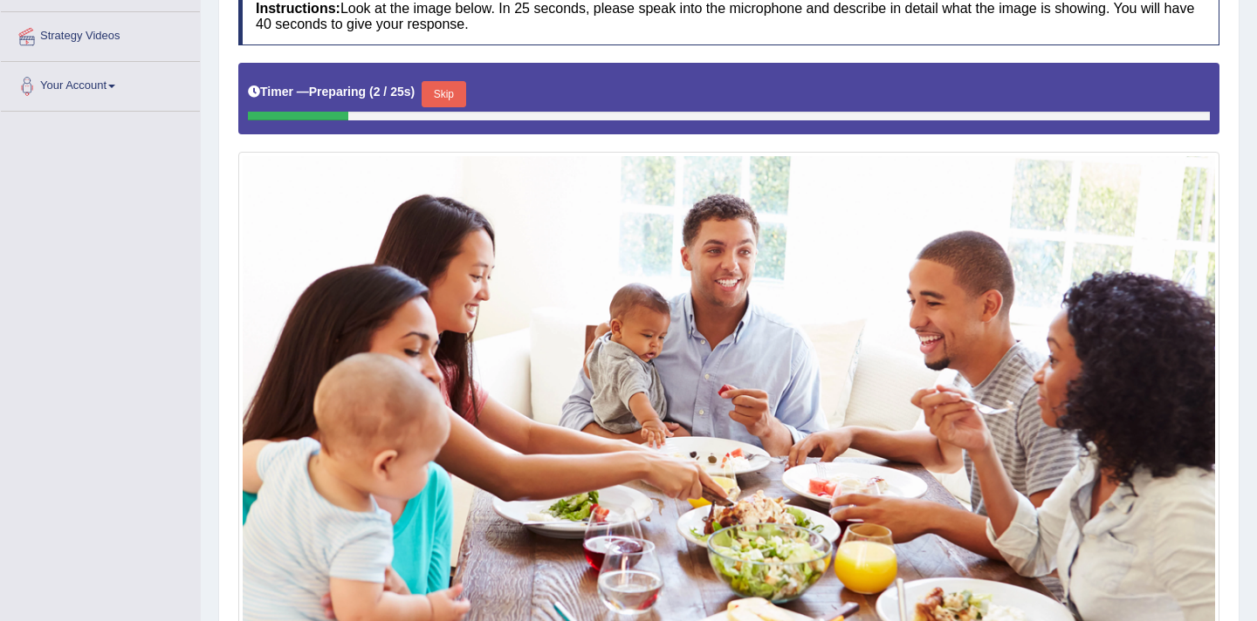
scroll to position [318, 0]
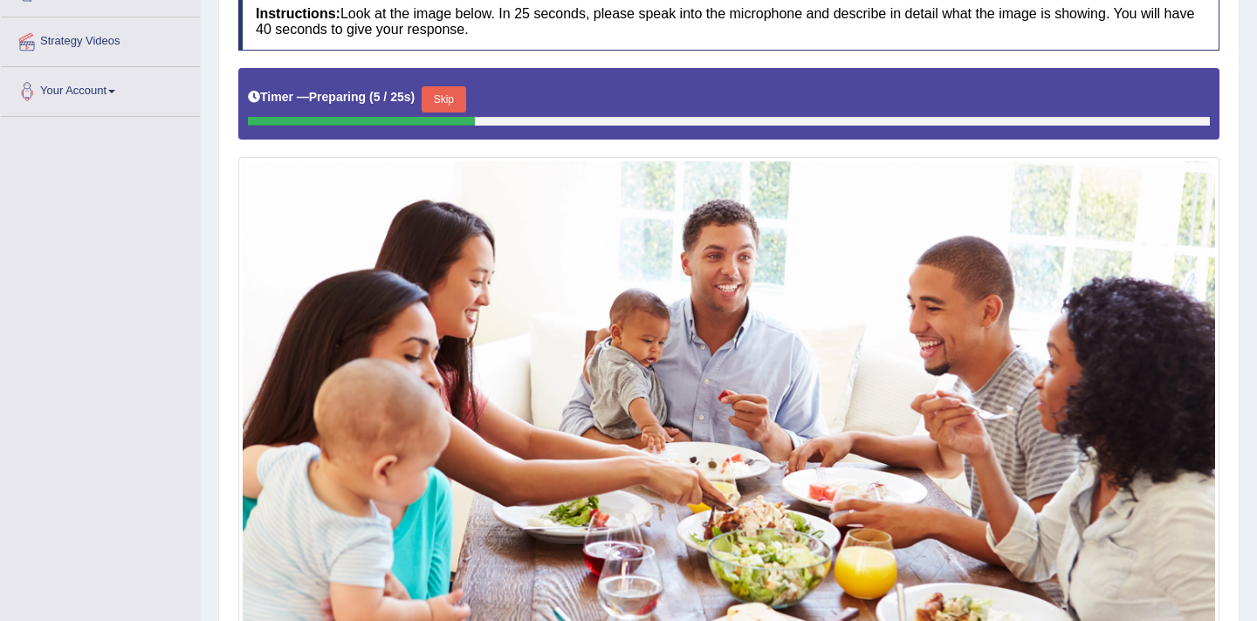
click at [443, 102] on button "Skip" at bounding box center [444, 99] width 44 height 26
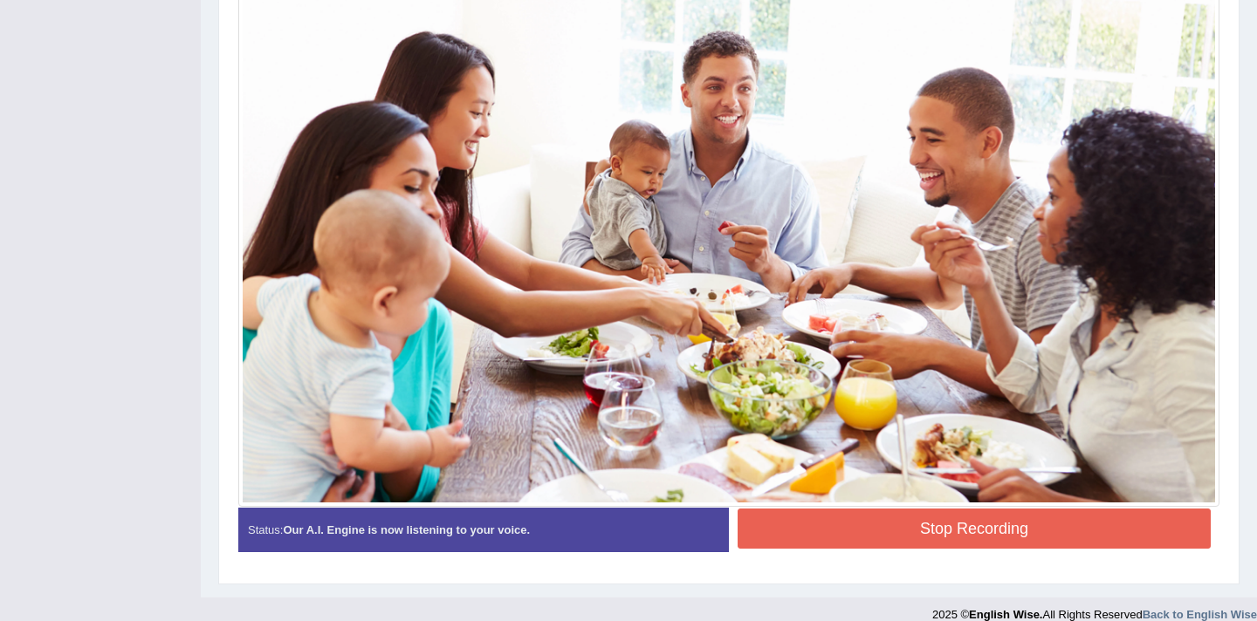
scroll to position [487, 0]
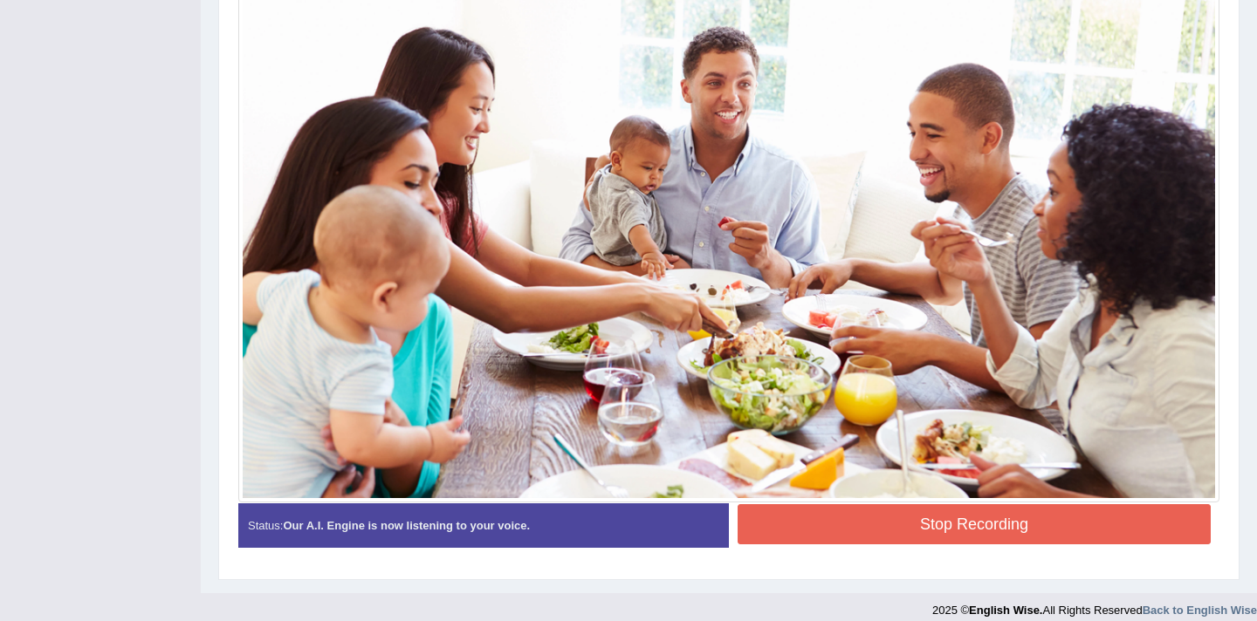
click at [889, 520] on button "Stop Recording" at bounding box center [974, 524] width 473 height 40
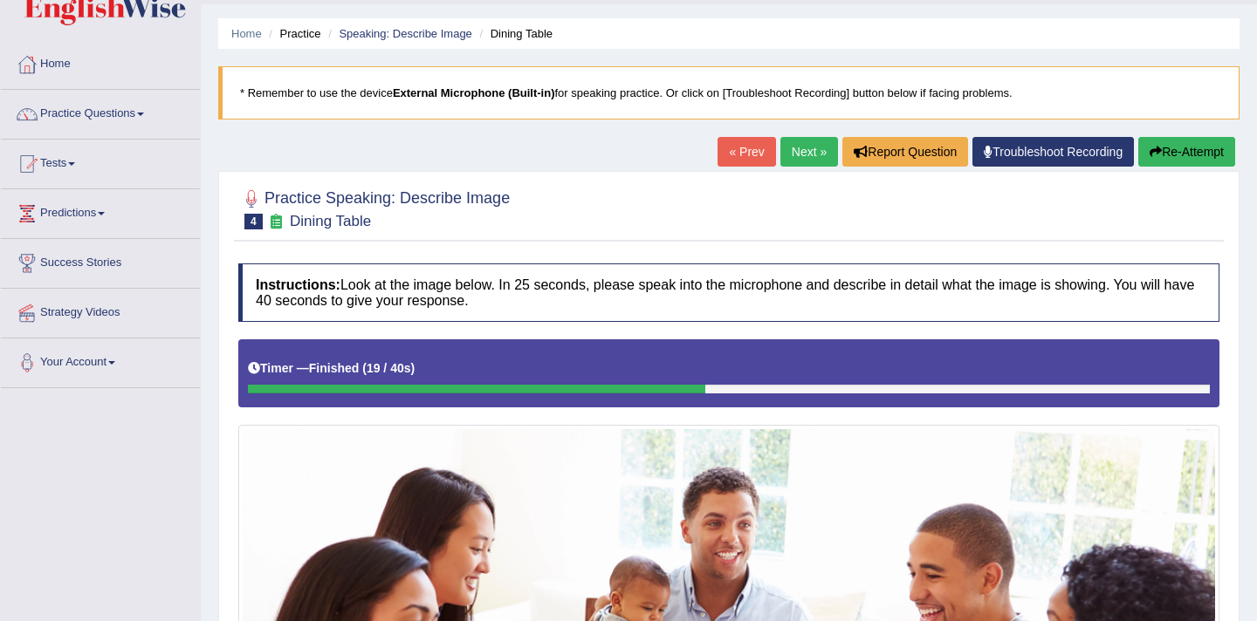
scroll to position [0, 0]
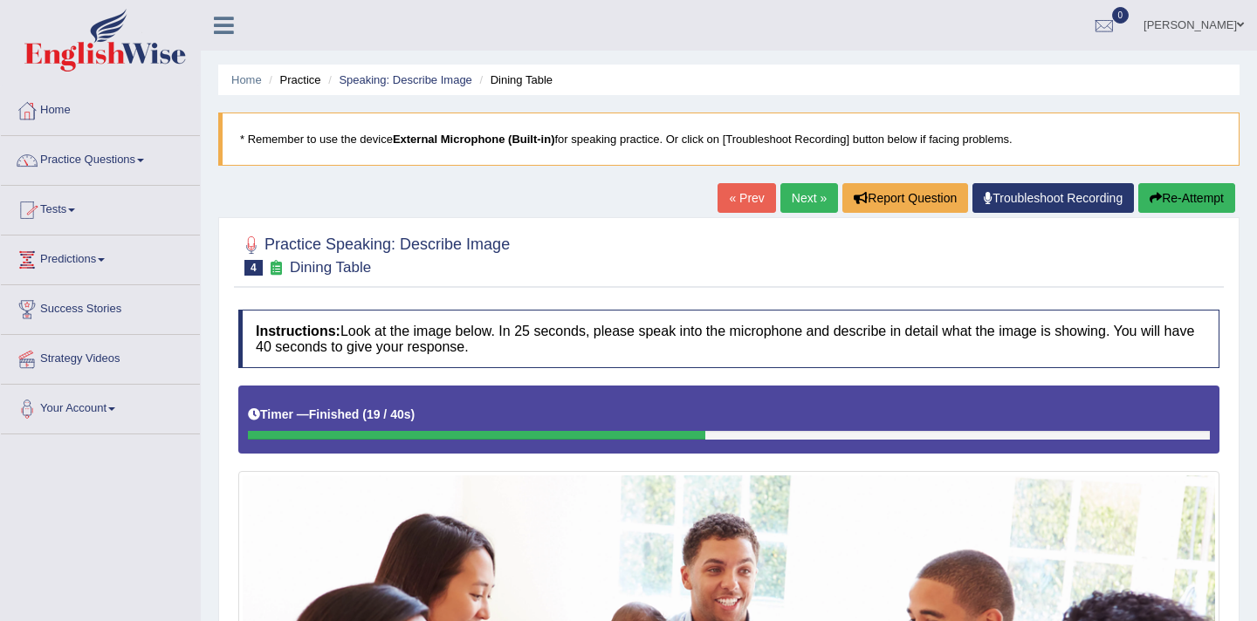
click at [88, 264] on link "Predictions" at bounding box center [100, 258] width 199 height 44
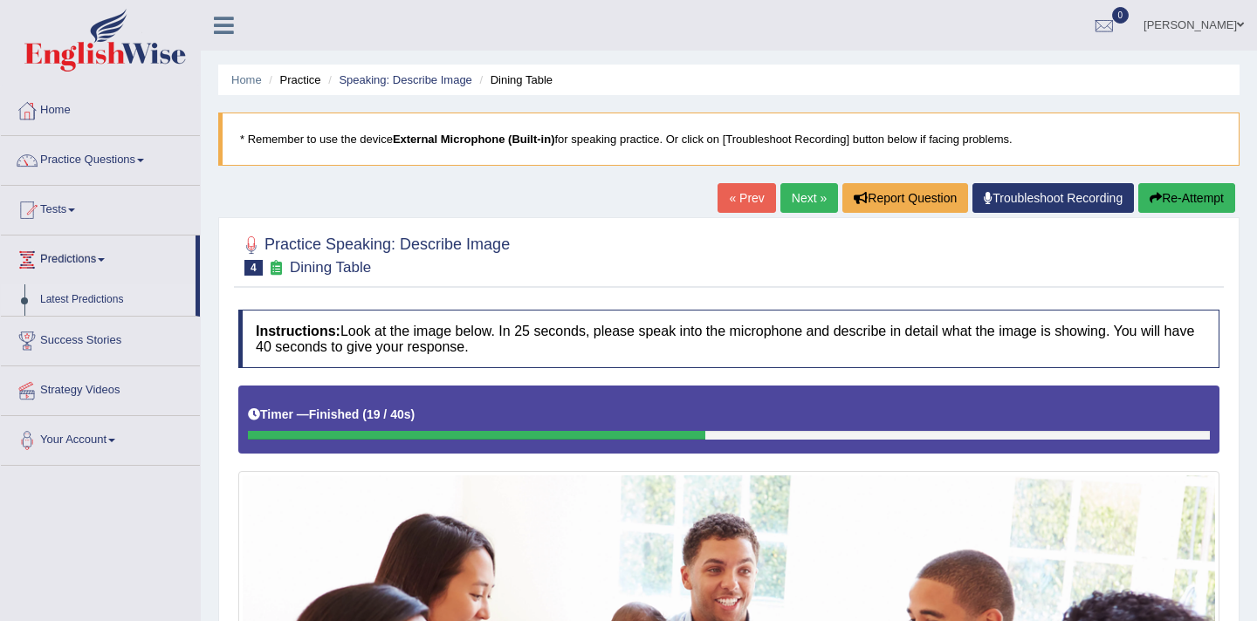
click at [100, 302] on link "Latest Predictions" at bounding box center [113, 300] width 163 height 31
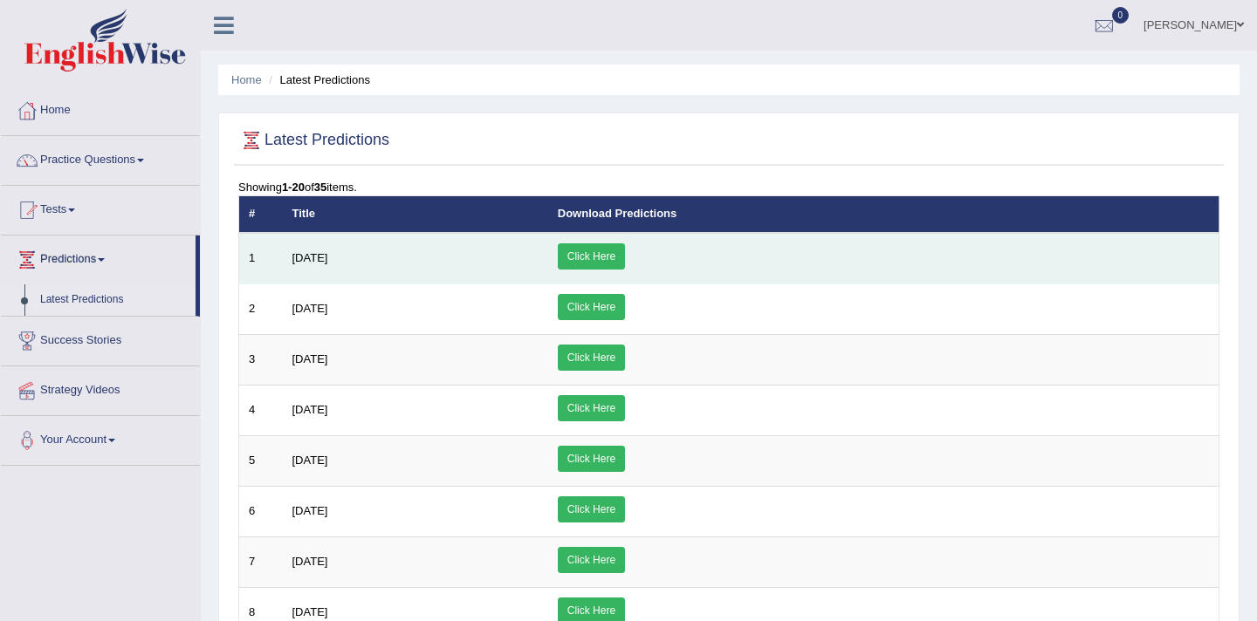
click at [625, 255] on link "Click Here" at bounding box center [591, 257] width 67 height 26
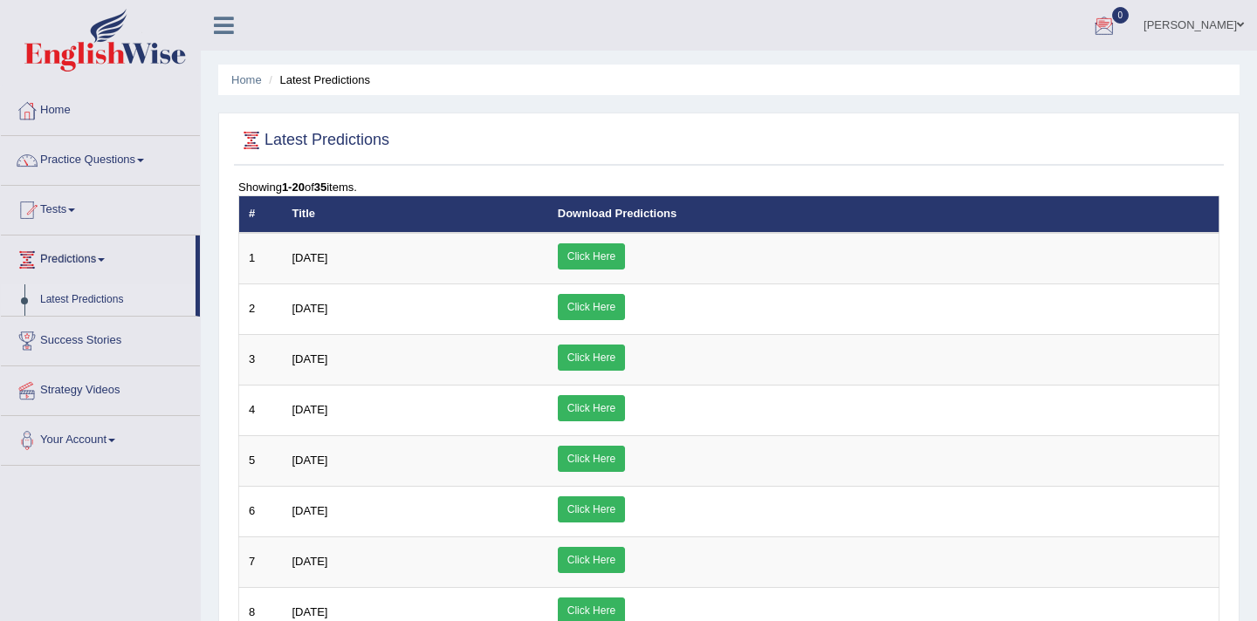
click at [1209, 34] on link "[PERSON_NAME]" at bounding box center [1193, 22] width 127 height 45
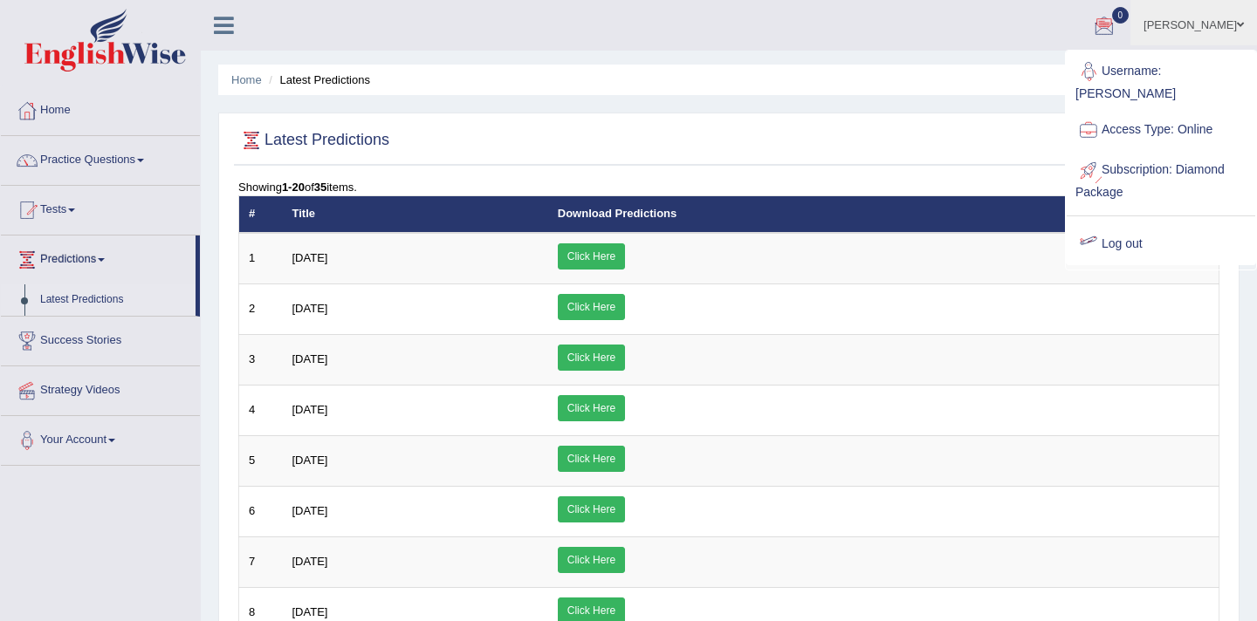
click at [1115, 241] on link "Log out" at bounding box center [1161, 244] width 189 height 40
